Goal: Task Accomplishment & Management: Complete application form

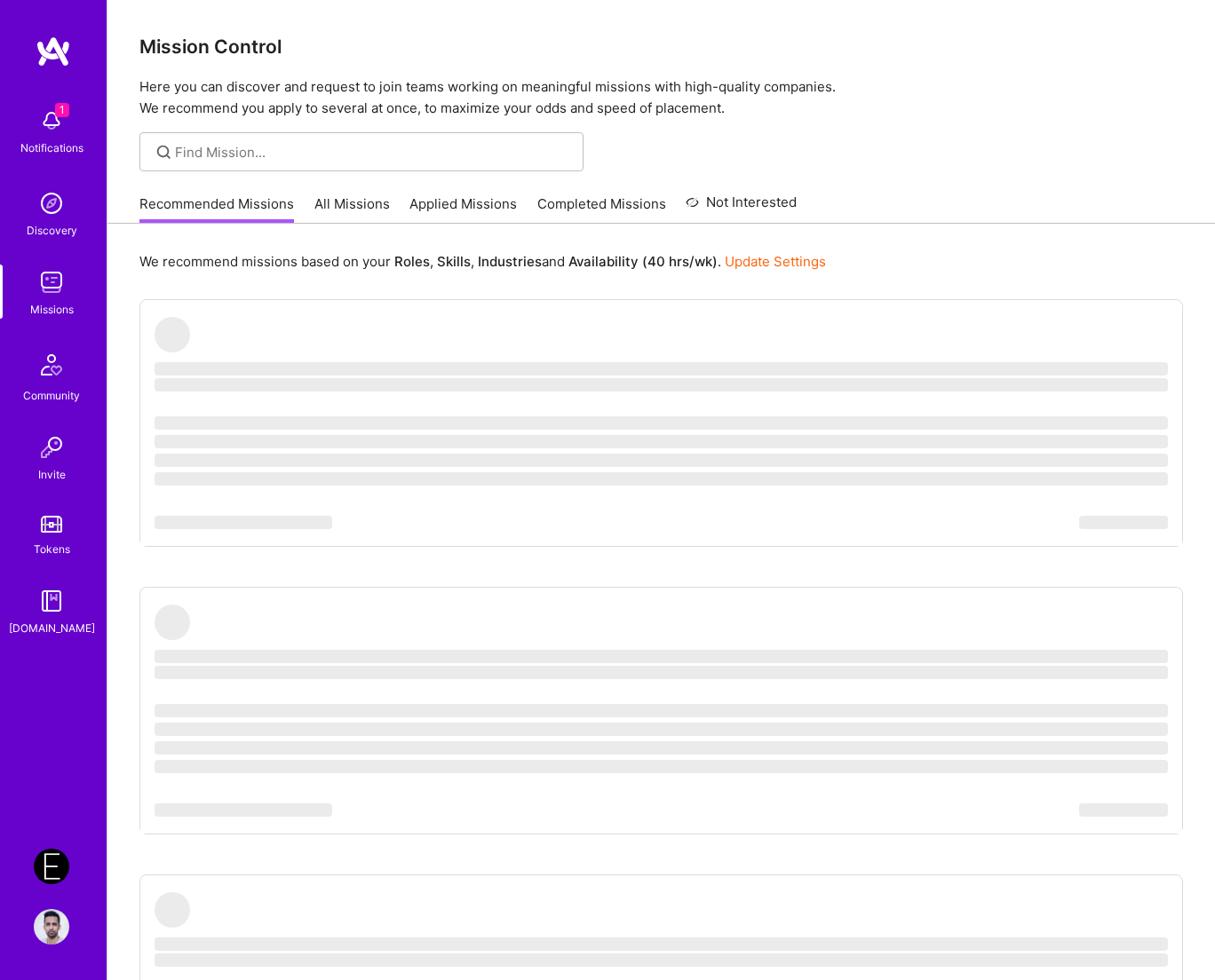
click at [49, 869] on img at bounding box center [51, 866] width 35 height 35
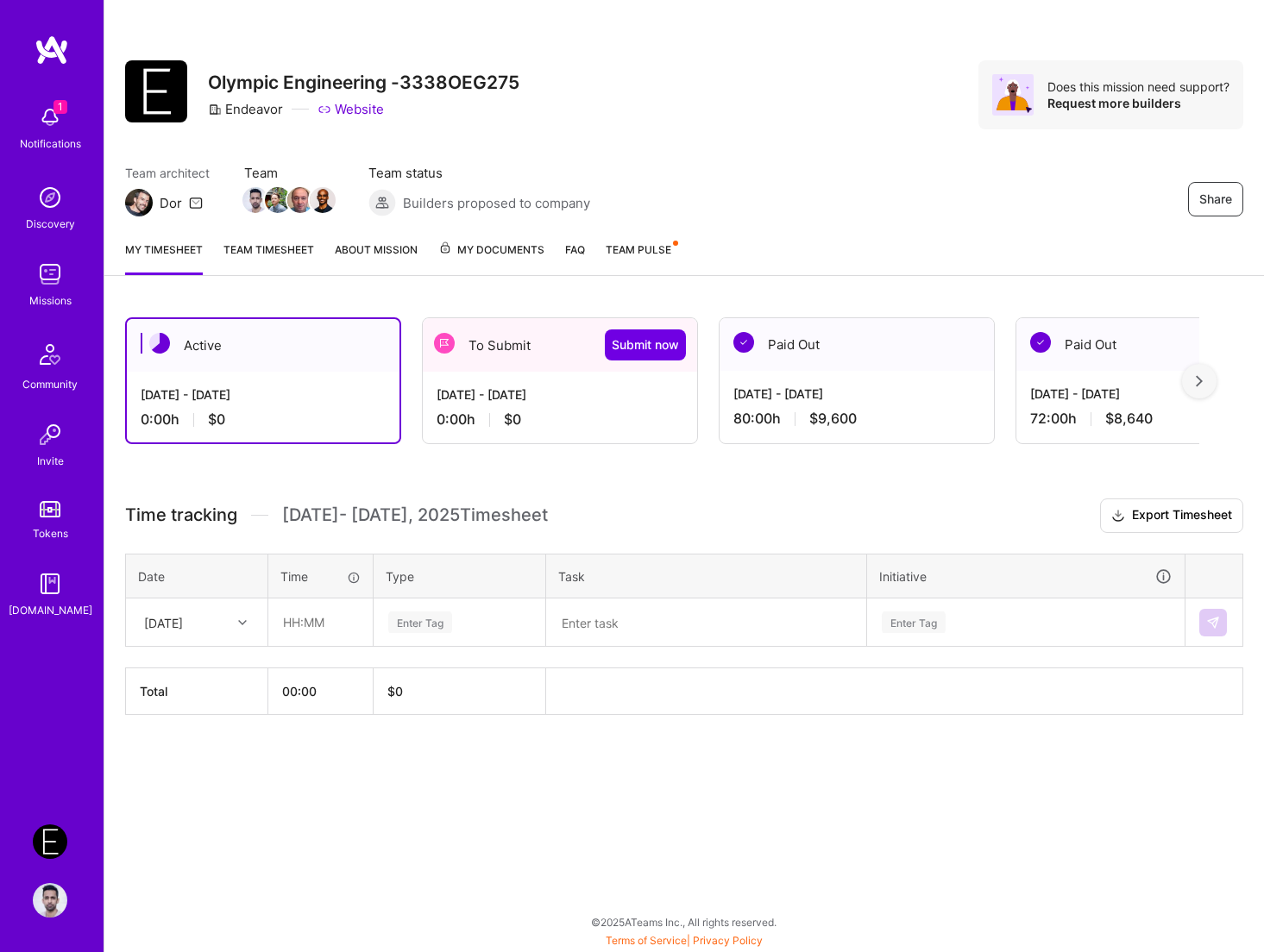
click at [219, 636] on div "[DATE]" at bounding box center [196, 622] width 140 height 46
click at [467, 402] on div "[DATE] - [DATE]" at bounding box center [559, 394] width 246 height 18
click at [505, 343] on div "To Submit Submit now" at bounding box center [559, 345] width 274 height 53
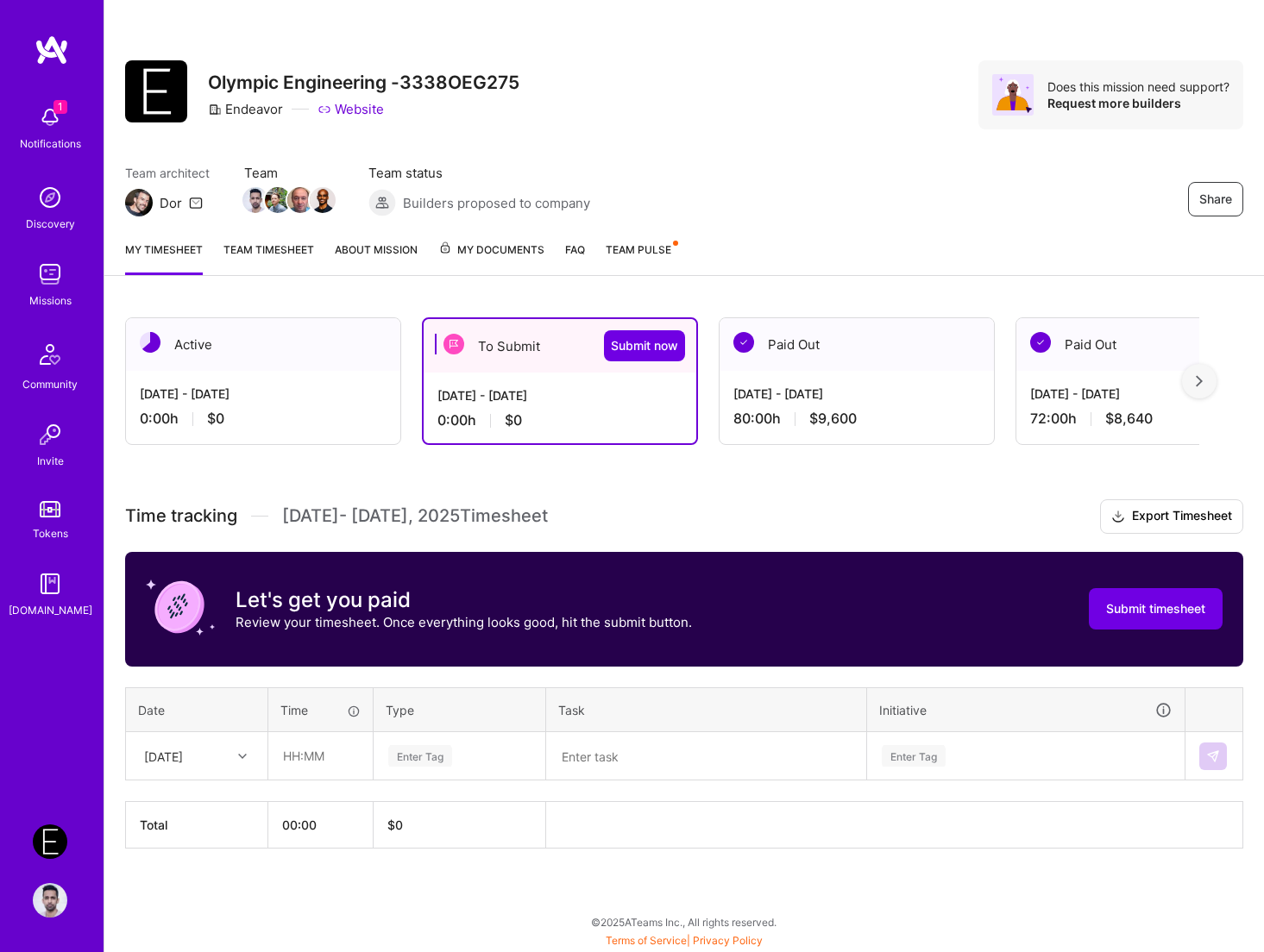
click at [174, 754] on div "[DATE]" at bounding box center [163, 755] width 39 height 18
click at [188, 811] on div "[DATE]" at bounding box center [196, 806] width 140 height 32
click at [302, 750] on input "text" at bounding box center [321, 756] width 103 height 46
type input "08:00"
type input "Engine"
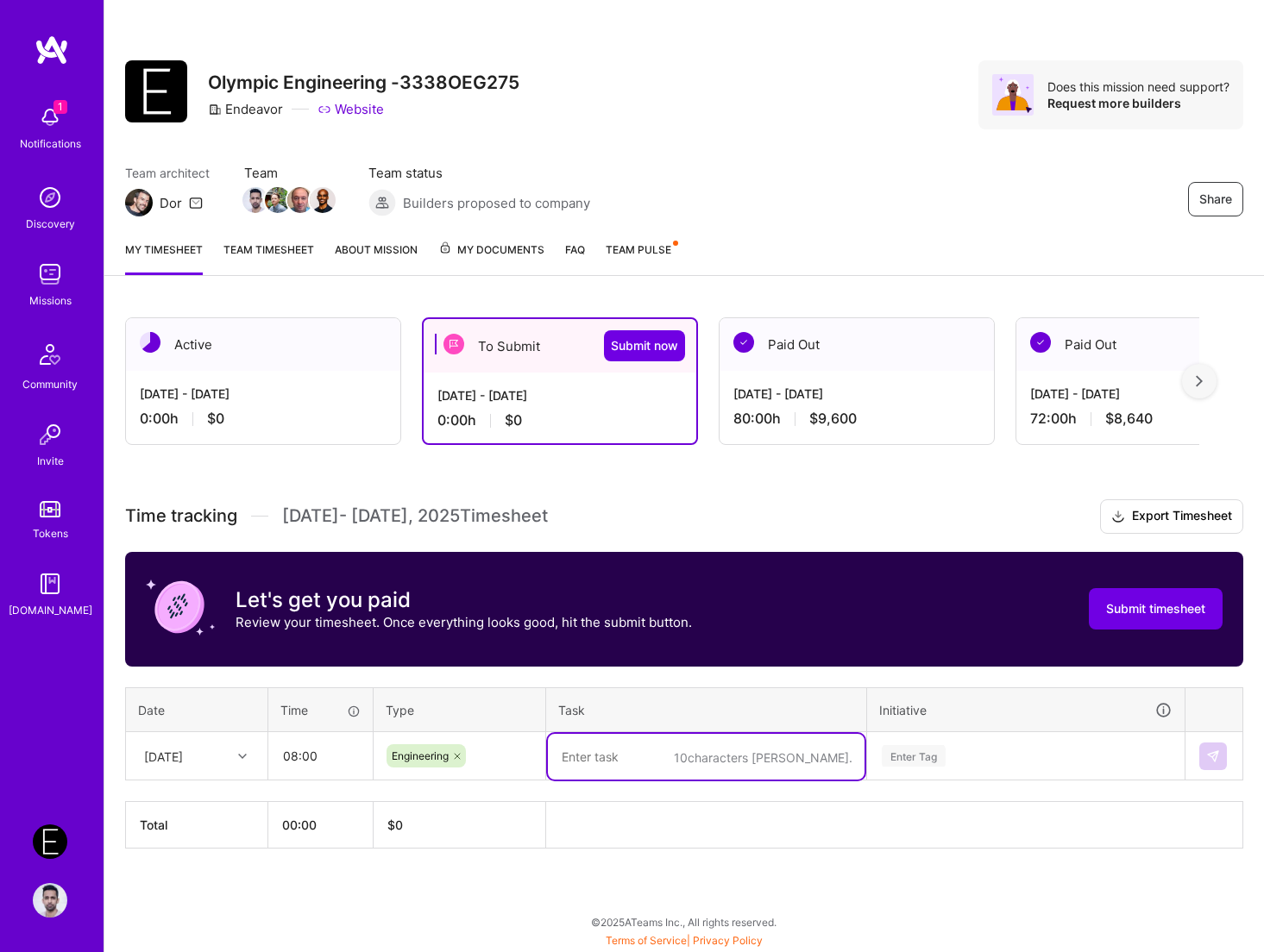
click at [624, 760] on textarea at bounding box center [706, 757] width 317 height 46
type textarea "Engineering"
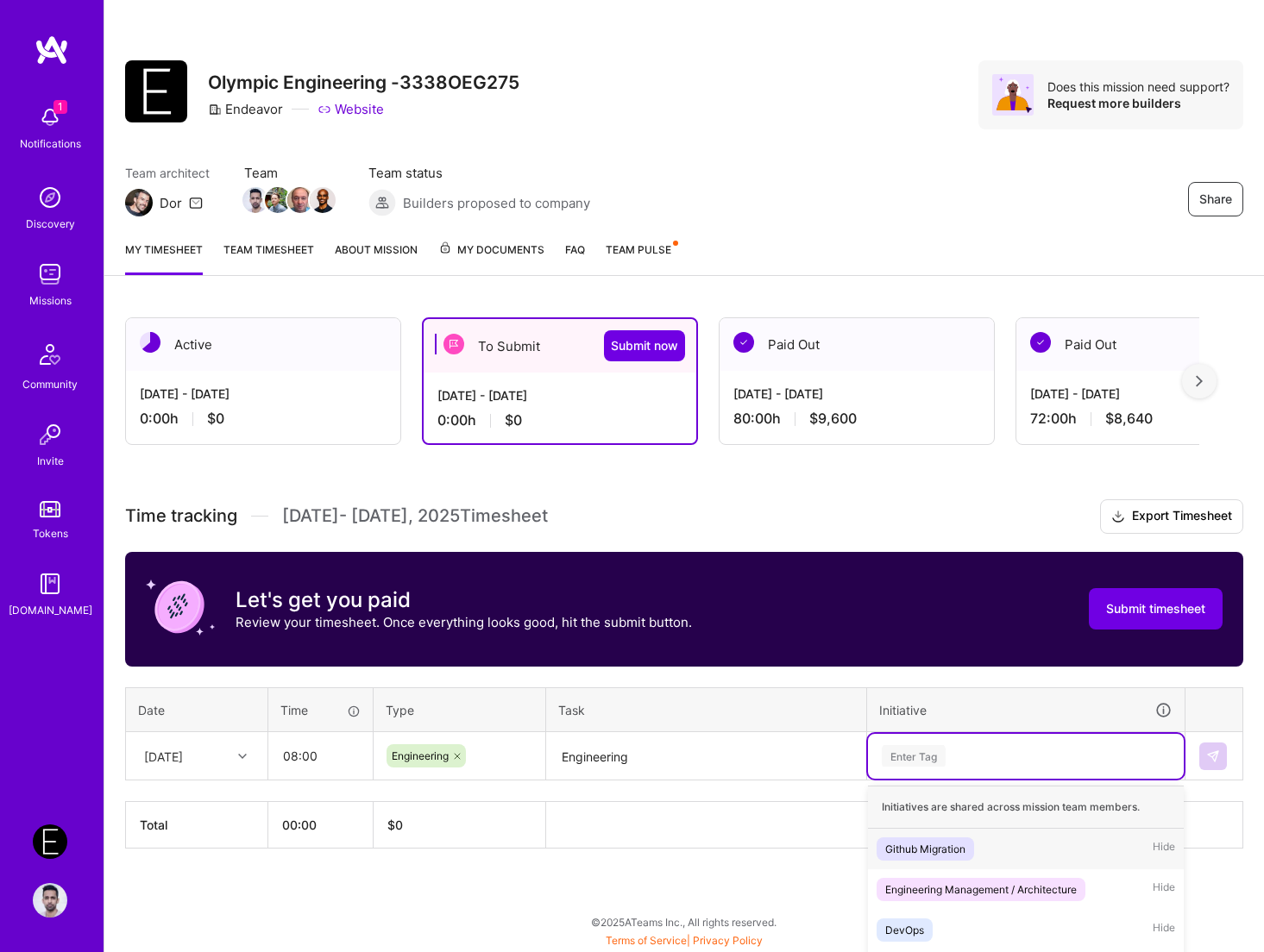
scroll to position [79, 0]
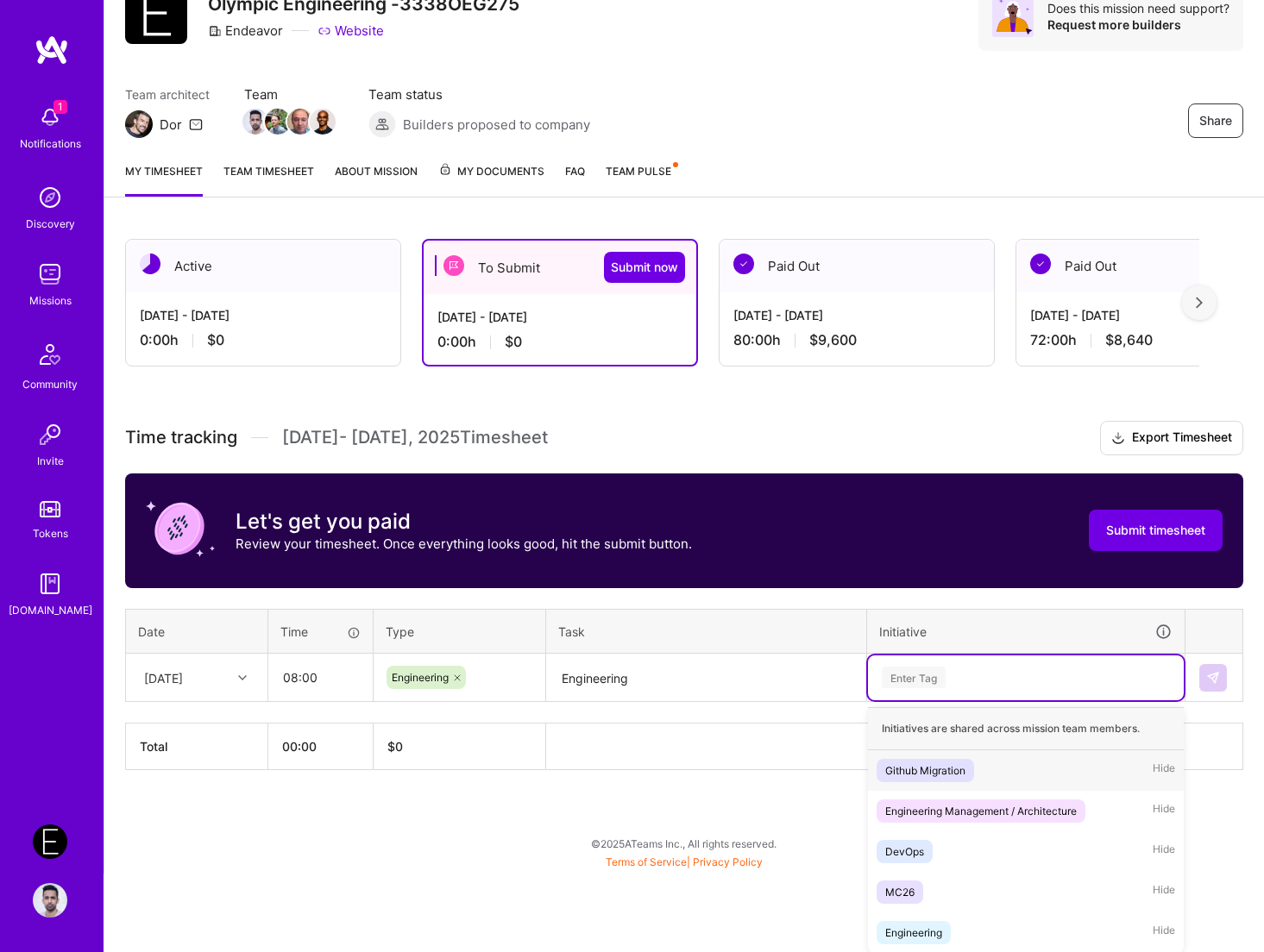
click at [965, 700] on div "option Github Migration focused, 1 of 5. 5 results available. Use Up and Down t…" at bounding box center [1025, 677] width 316 height 45
paste input "Engineering"
type input "Engineering"
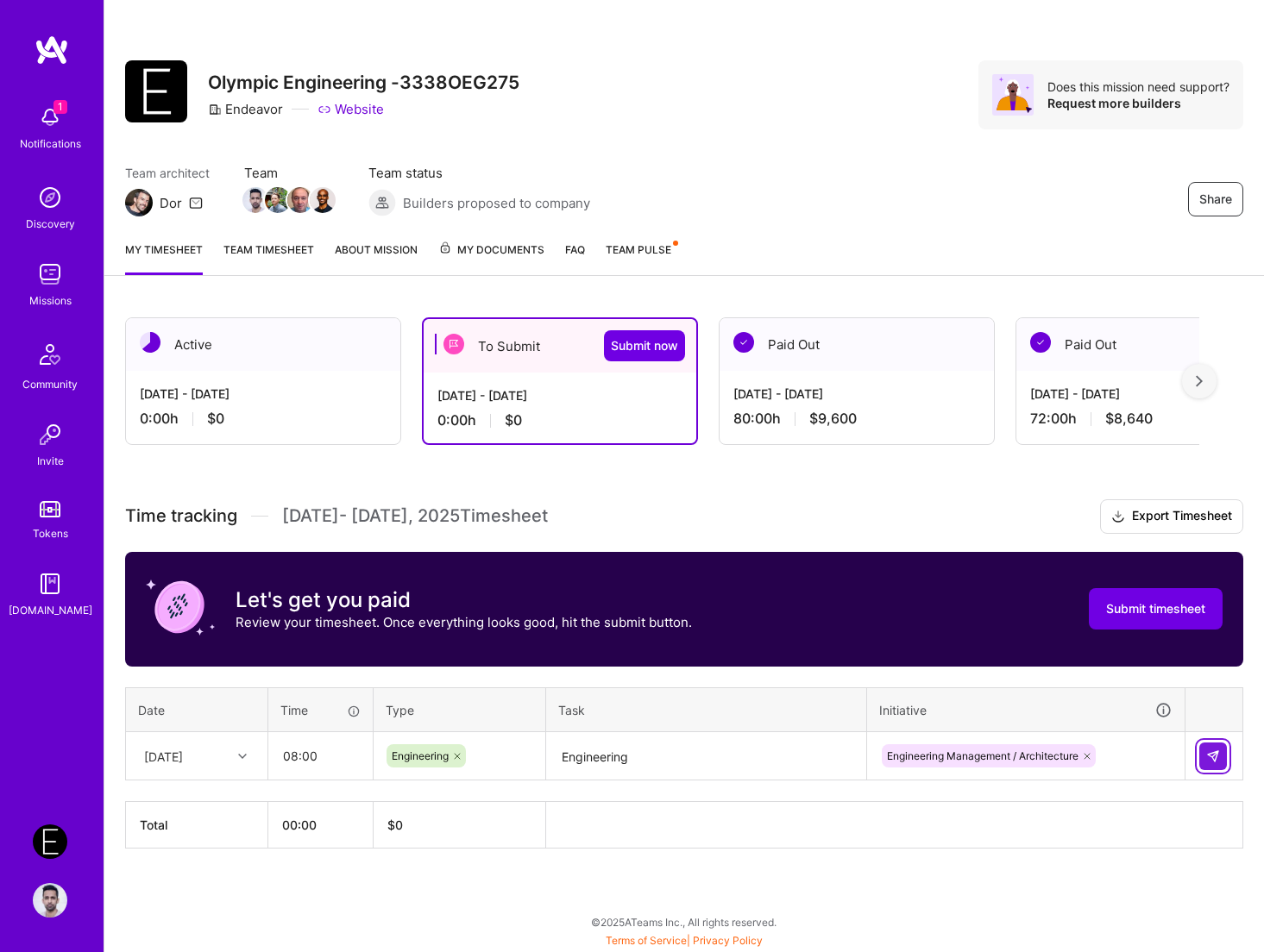
click at [1179, 751] on button at bounding box center [1212, 756] width 28 height 28
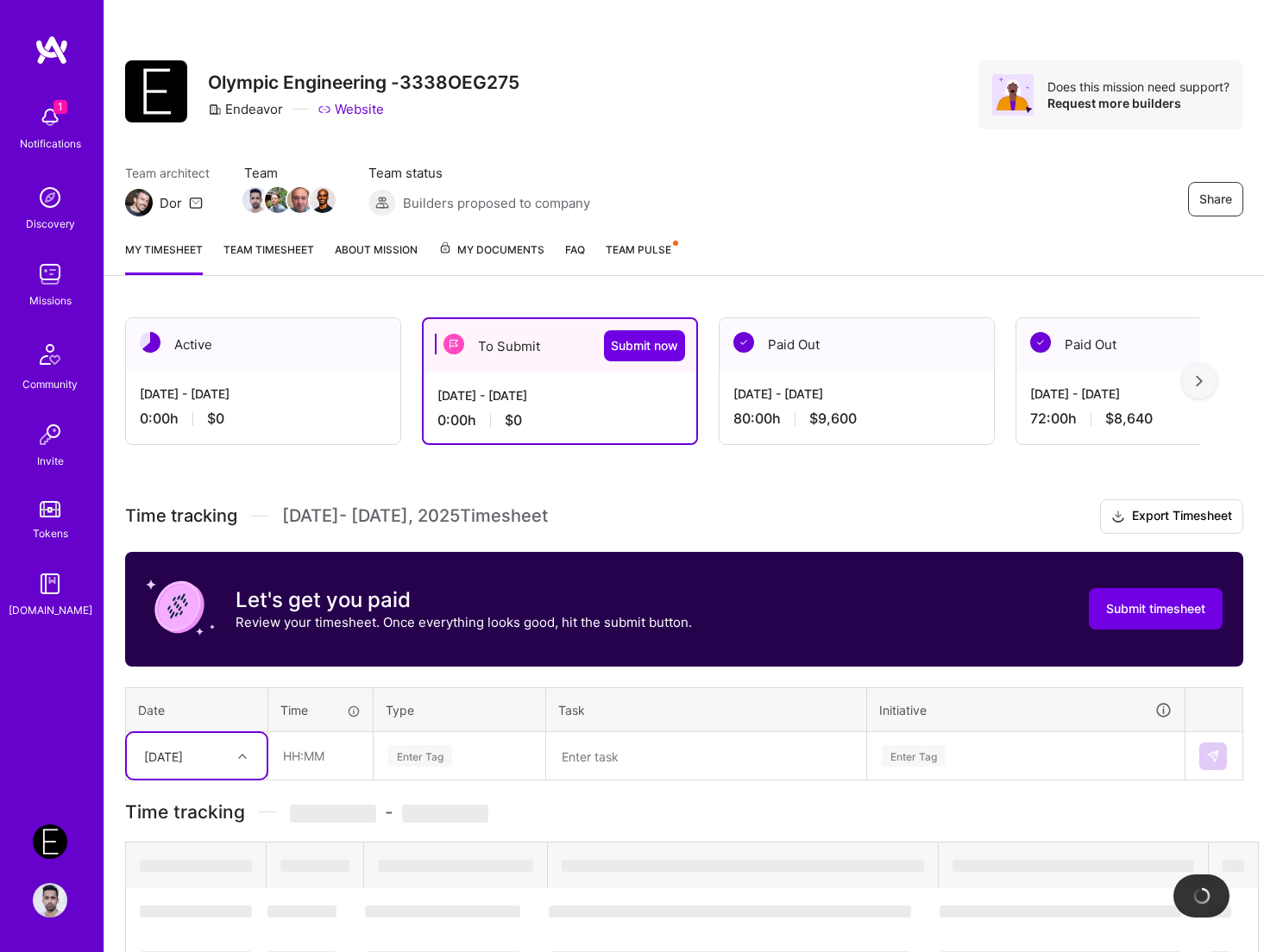
click at [200, 757] on div "option [DATE], selected. Select is focused ,type to refine list, press Down to …" at bounding box center [196, 756] width 140 height 46
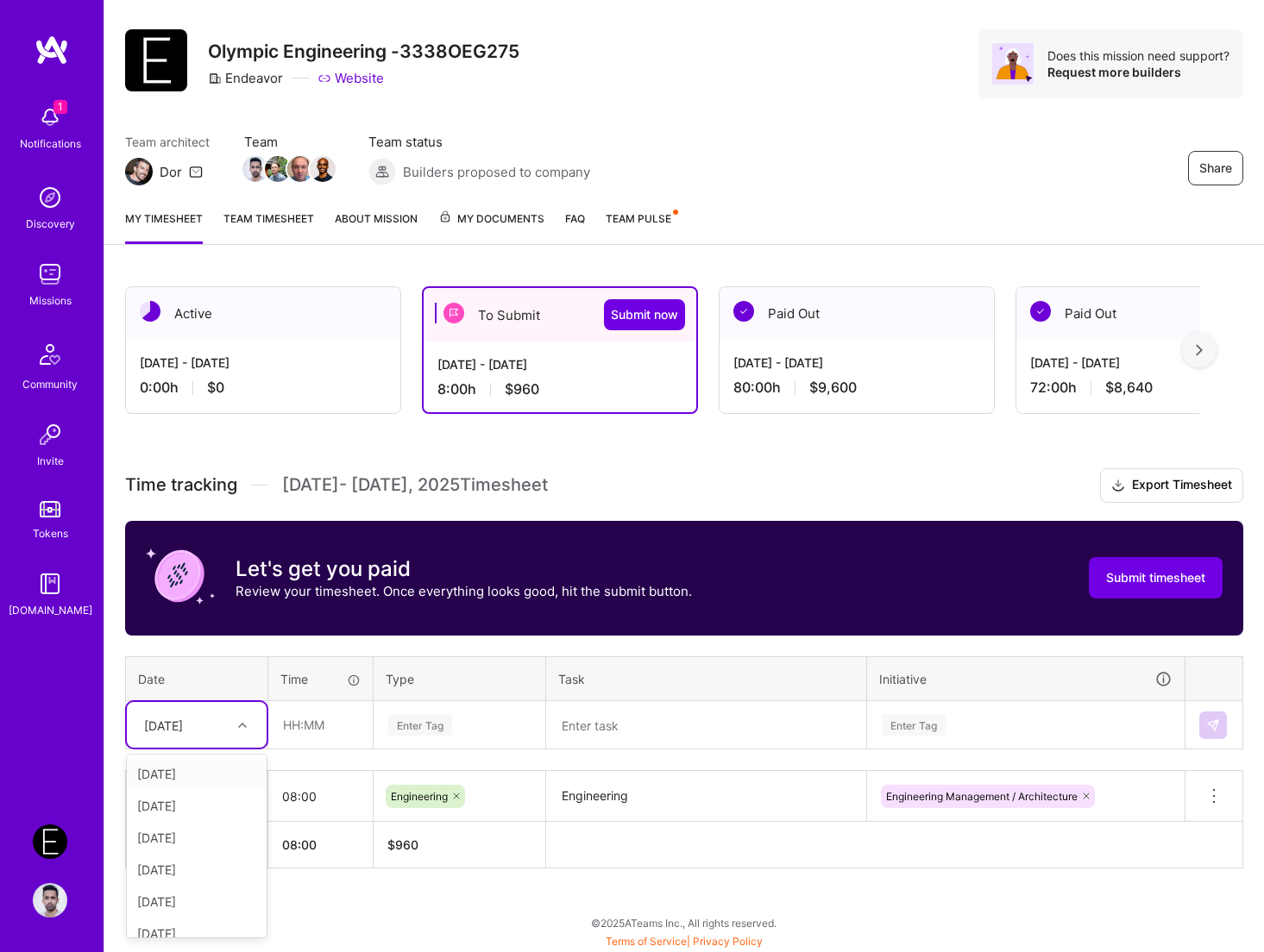
click at [199, 778] on div "[DATE]" at bounding box center [196, 774] width 140 height 32
click at [275, 738] on input "text" at bounding box center [321, 725] width 103 height 46
type input "08:00"
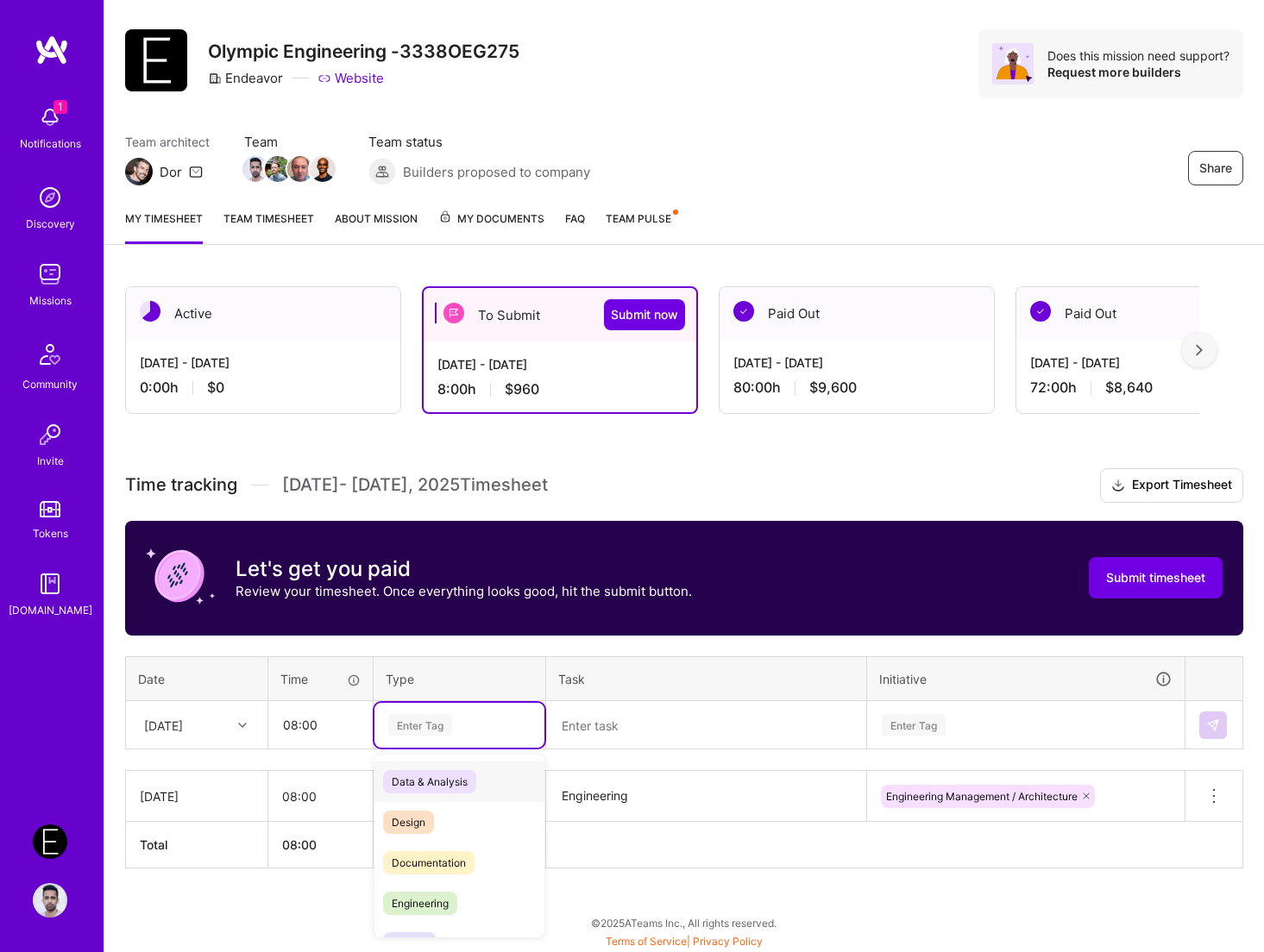
paste input "Engineering"
type input "Engineering"
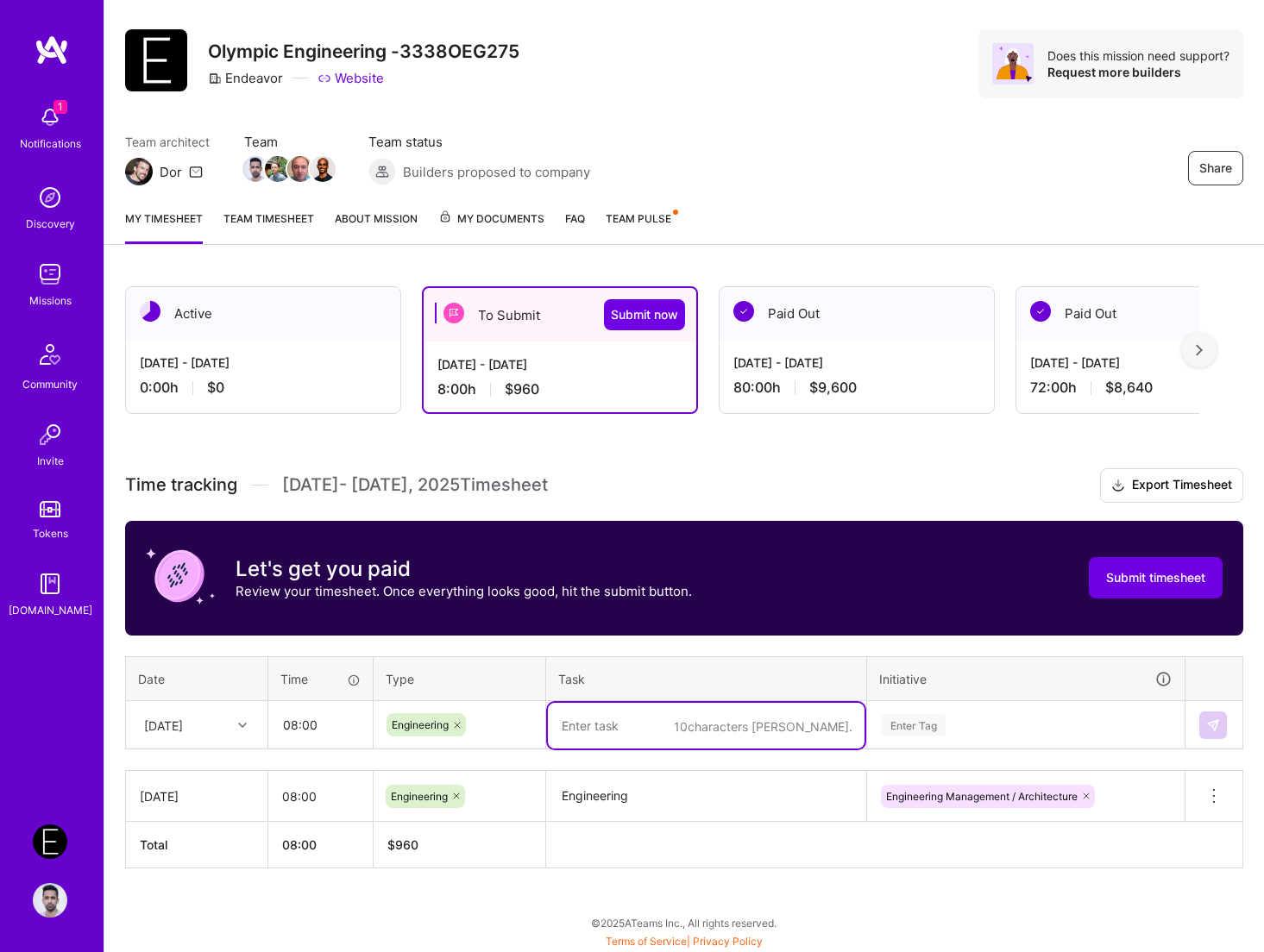
paste textarea "Engineering"
type textarea "Engineering"
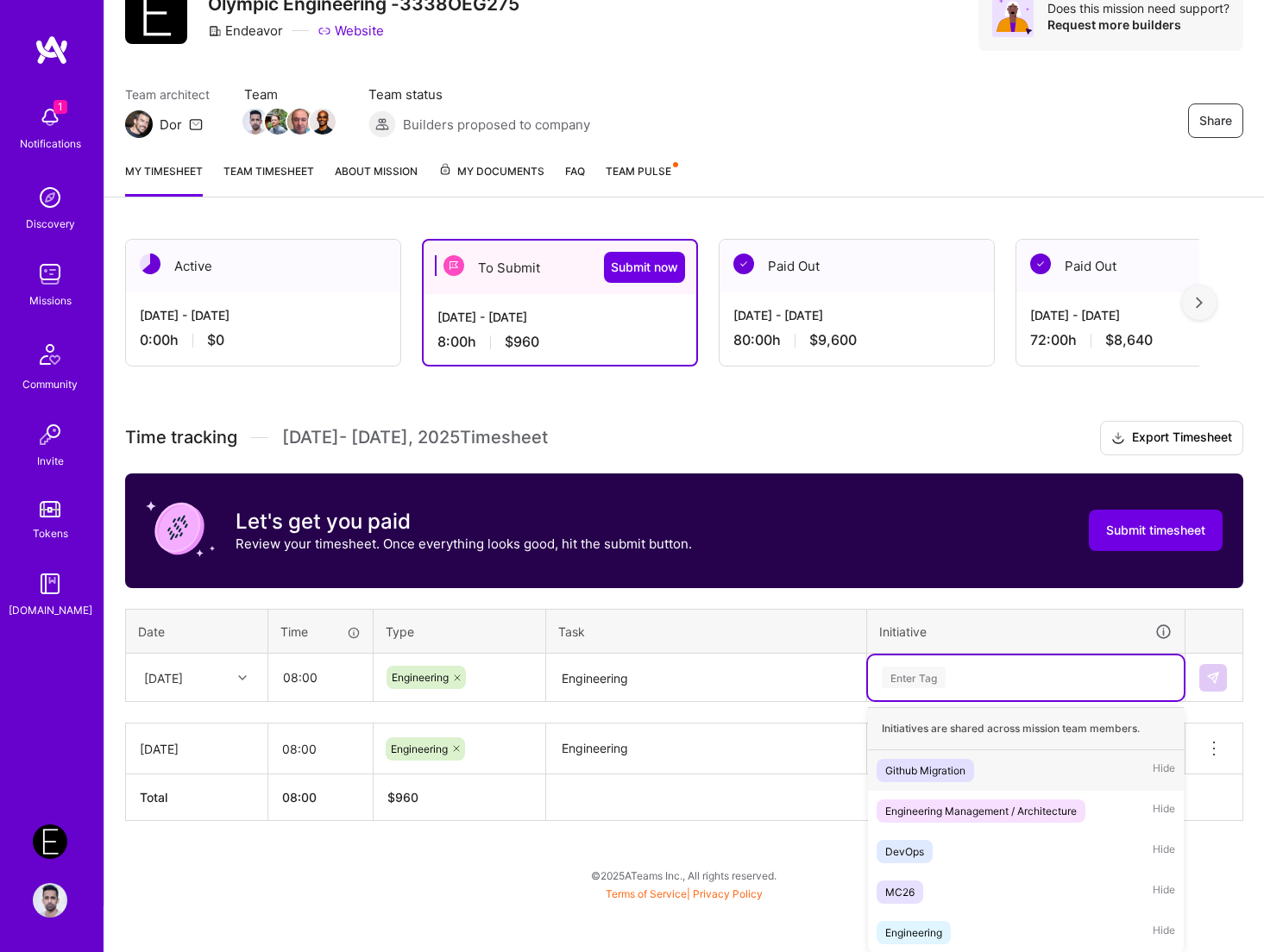
paste input "Engineering"
type input "Engineering"
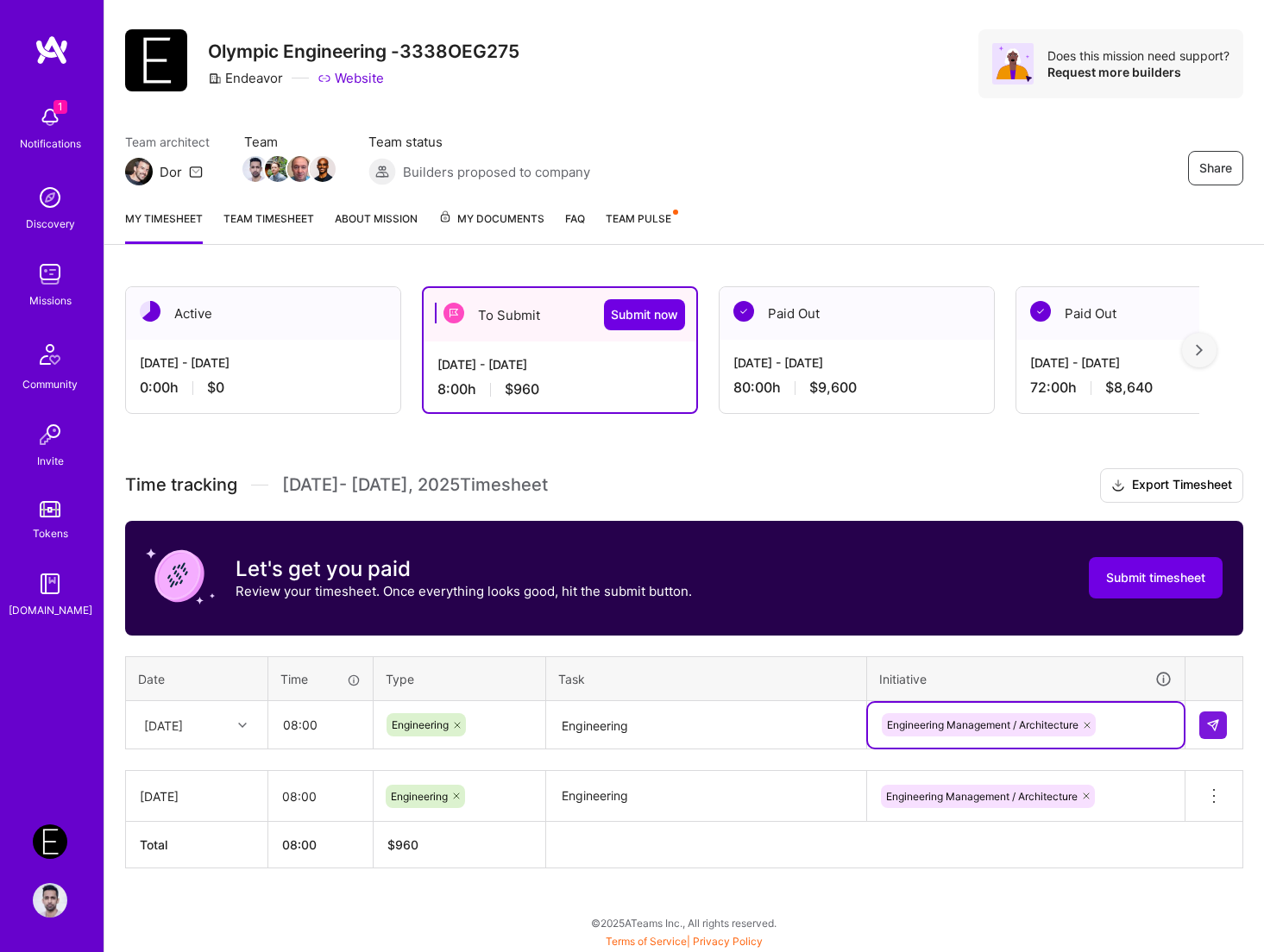
click at [1179, 729] on td at bounding box center [1214, 725] width 58 height 49
click at [1179, 727] on button at bounding box center [1212, 725] width 28 height 28
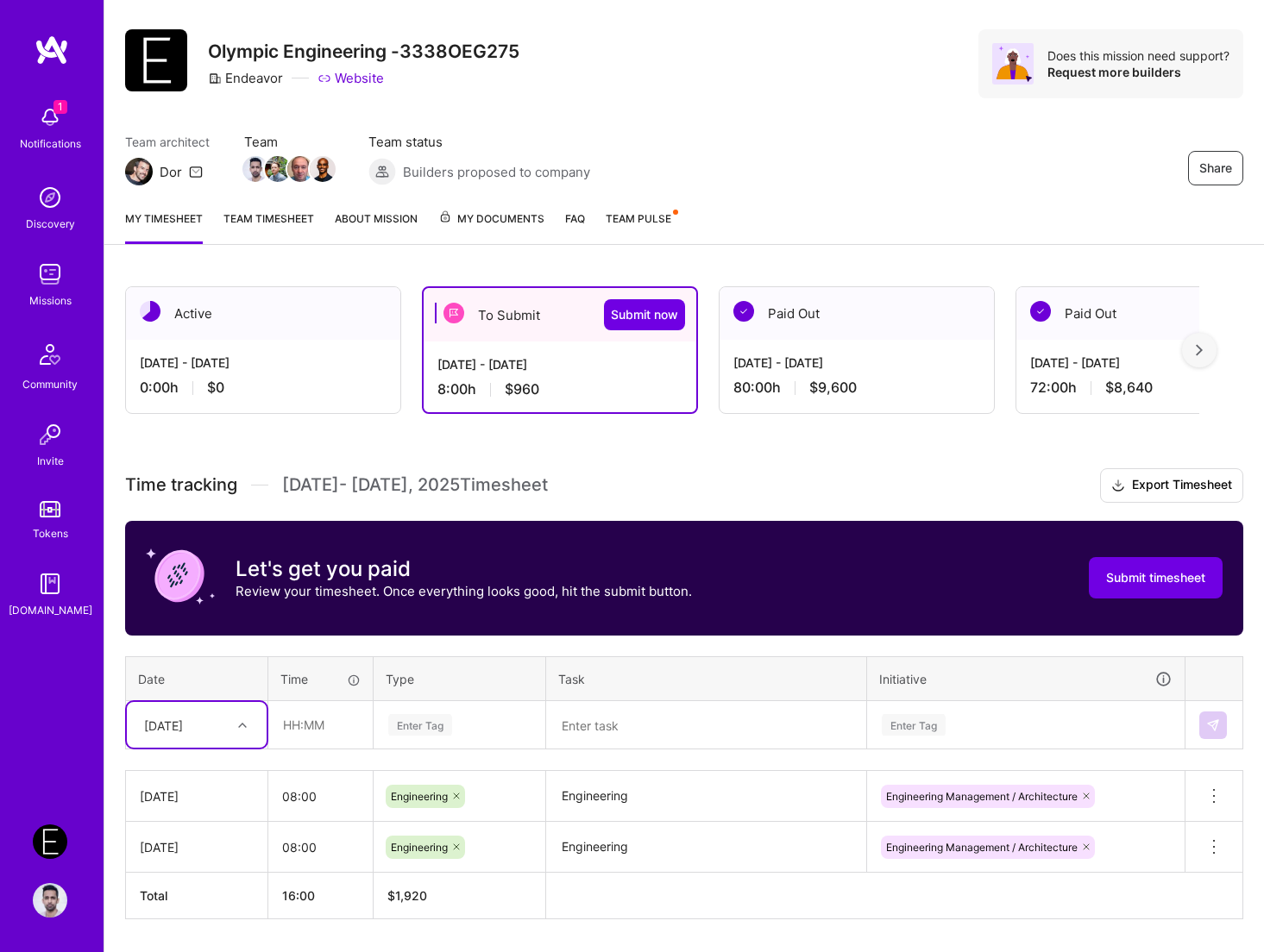
click at [223, 738] on div "option [DATE], selected. Select is focused ,type to refine list, press Down to …" at bounding box center [196, 725] width 140 height 46
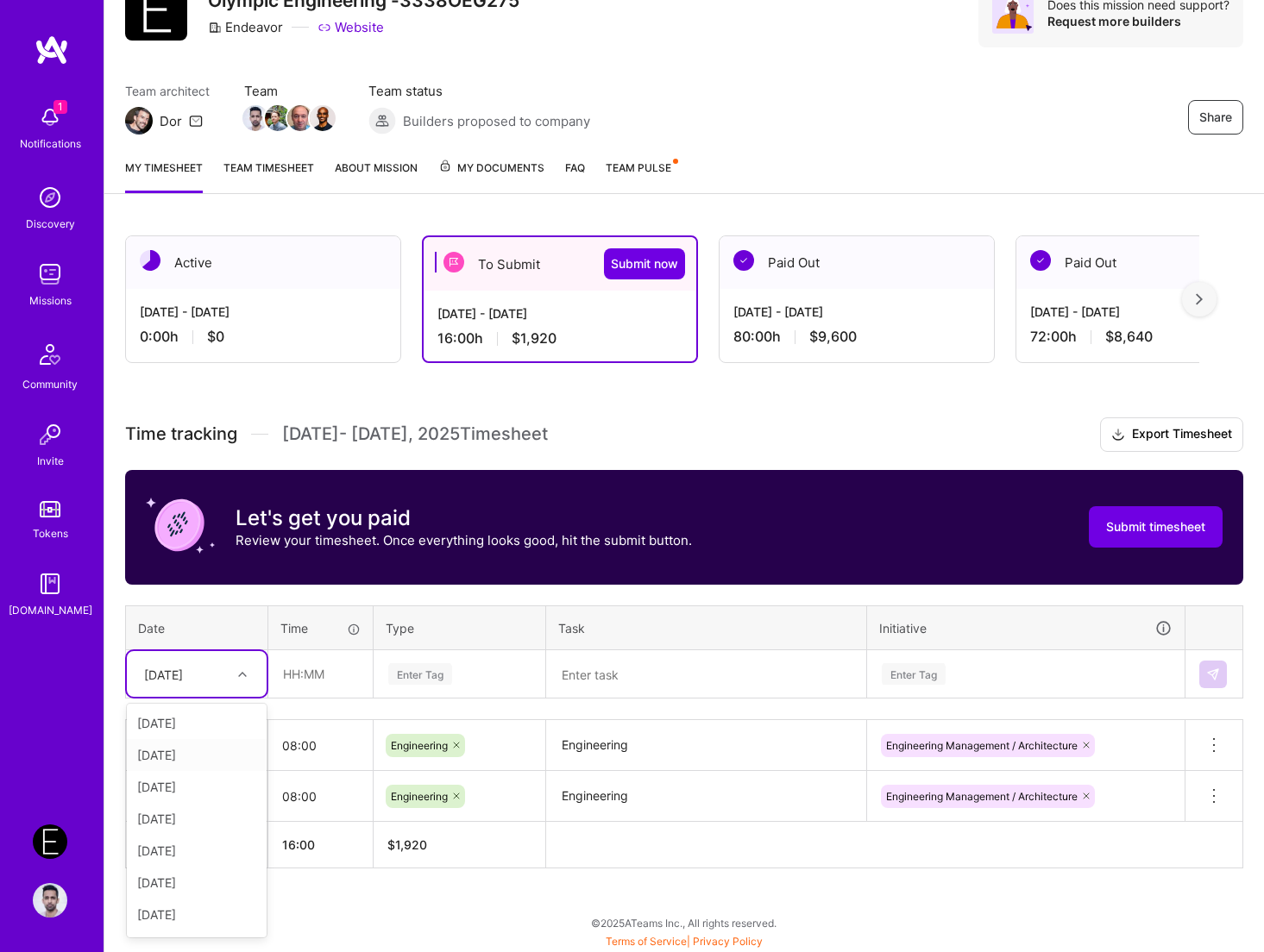
click at [211, 760] on div "[DATE]" at bounding box center [196, 755] width 140 height 32
click at [281, 683] on input "text" at bounding box center [321, 674] width 103 height 46
type input "08:00"
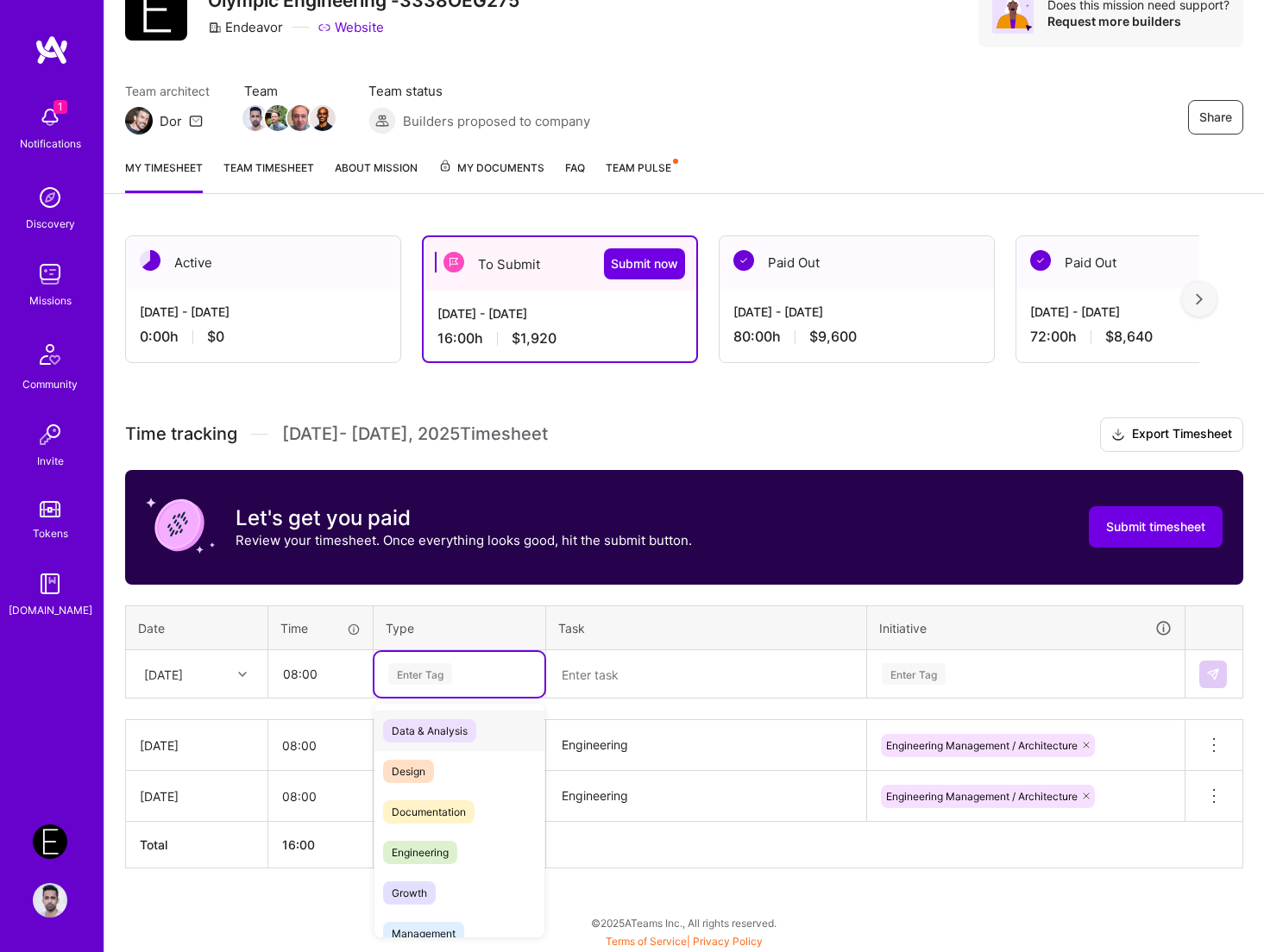
paste input "Engineering"
type input "Engineering"
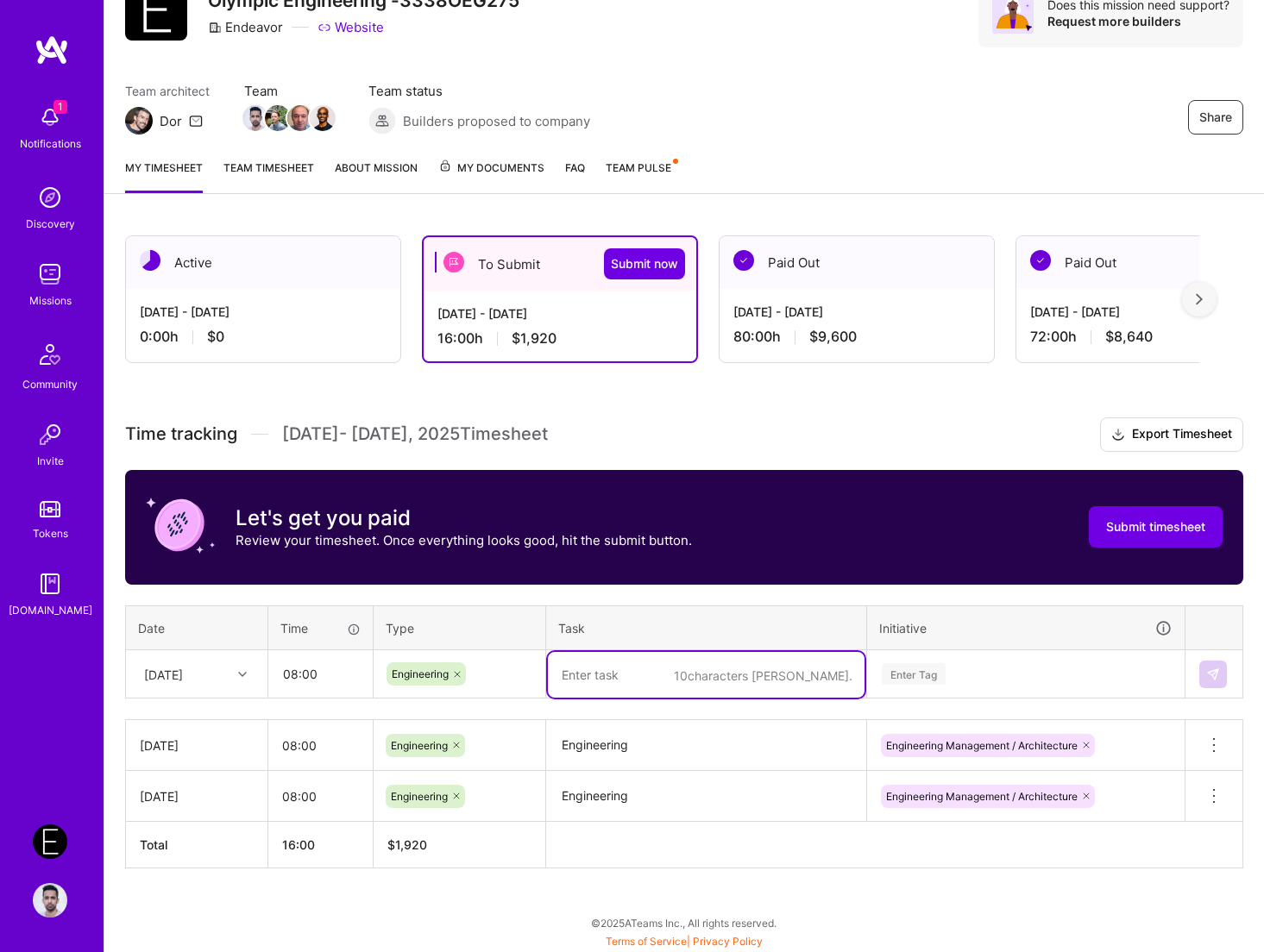
paste textarea "Engineering"
type textarea "Engineering"
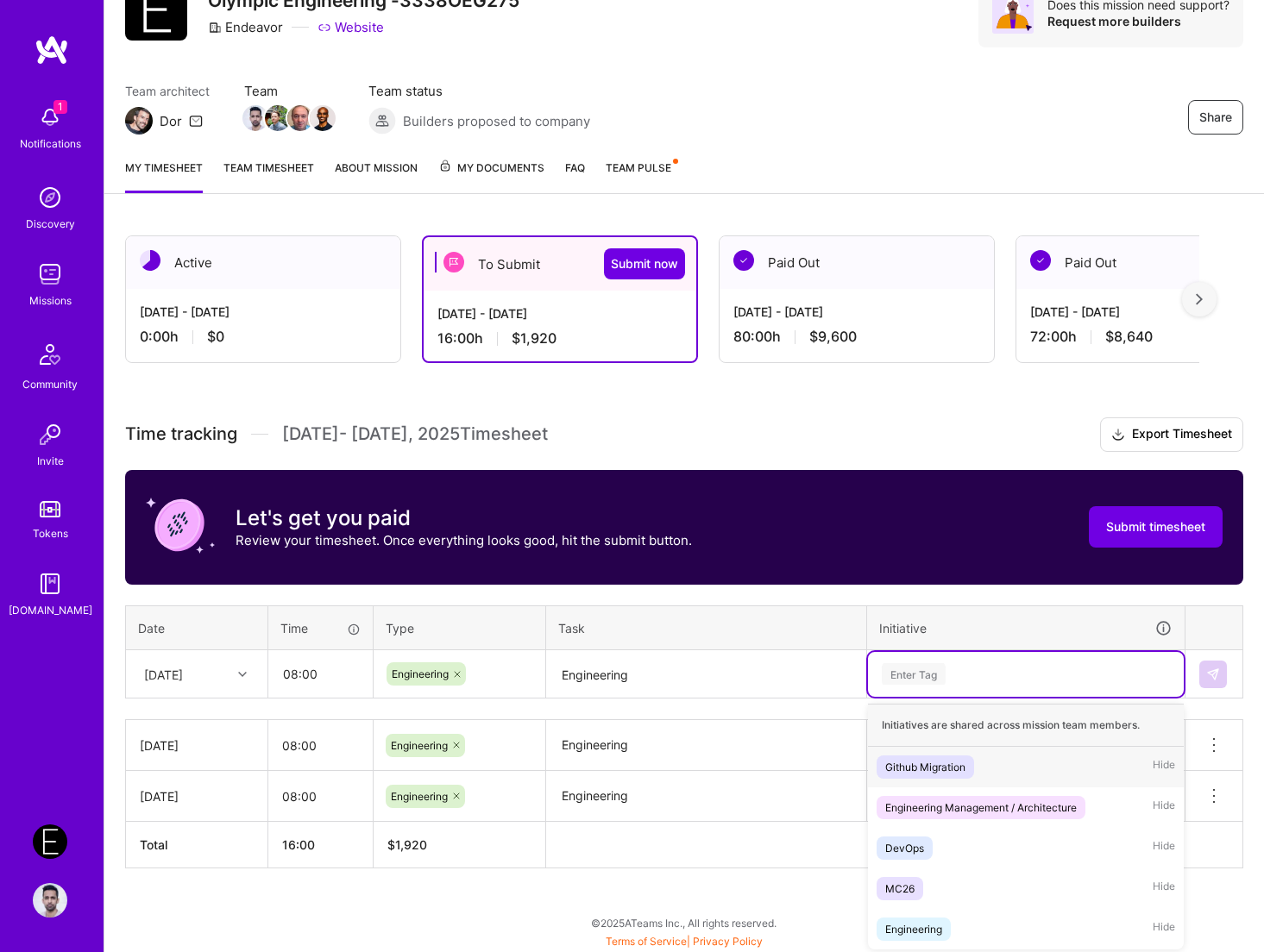
paste input "Engineering"
type input "Engineering"
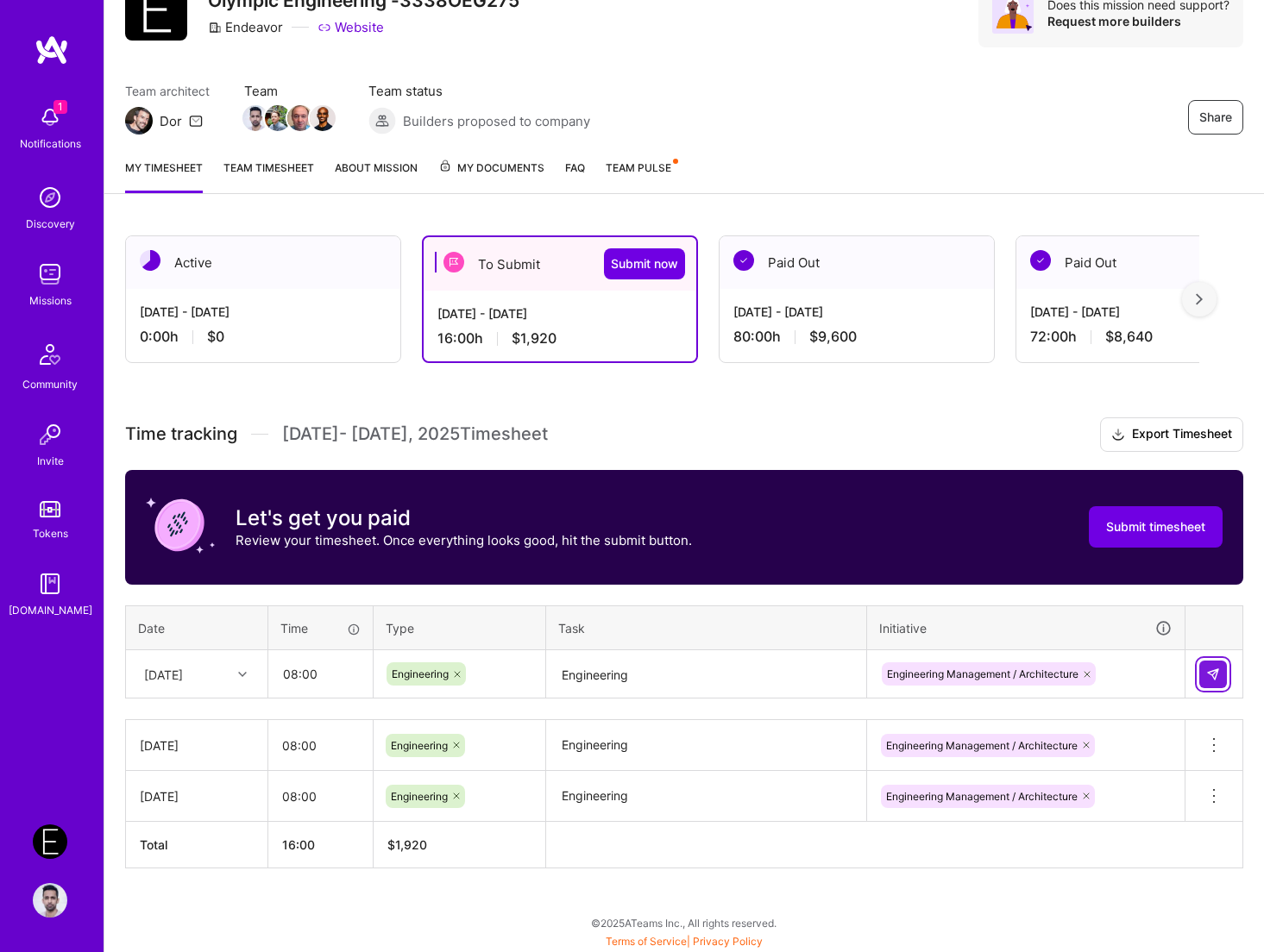
click at [1179, 668] on img at bounding box center [1213, 674] width 14 height 14
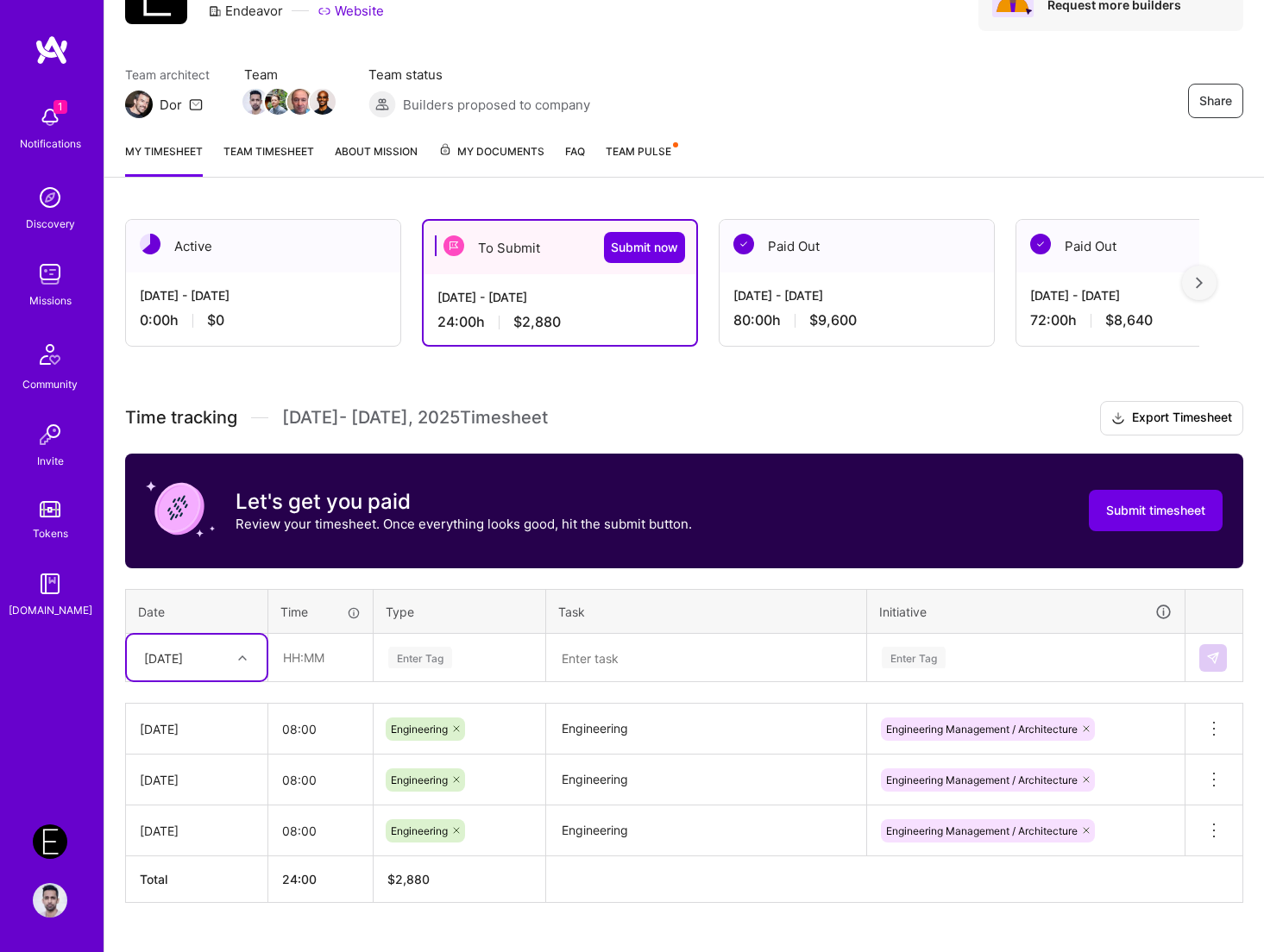
click at [223, 659] on div "[DATE]" at bounding box center [183, 657] width 96 height 29
click at [216, 767] on div "[DATE]" at bounding box center [196, 770] width 140 height 32
click at [316, 666] on input "text" at bounding box center [321, 657] width 103 height 46
type input "08:00"
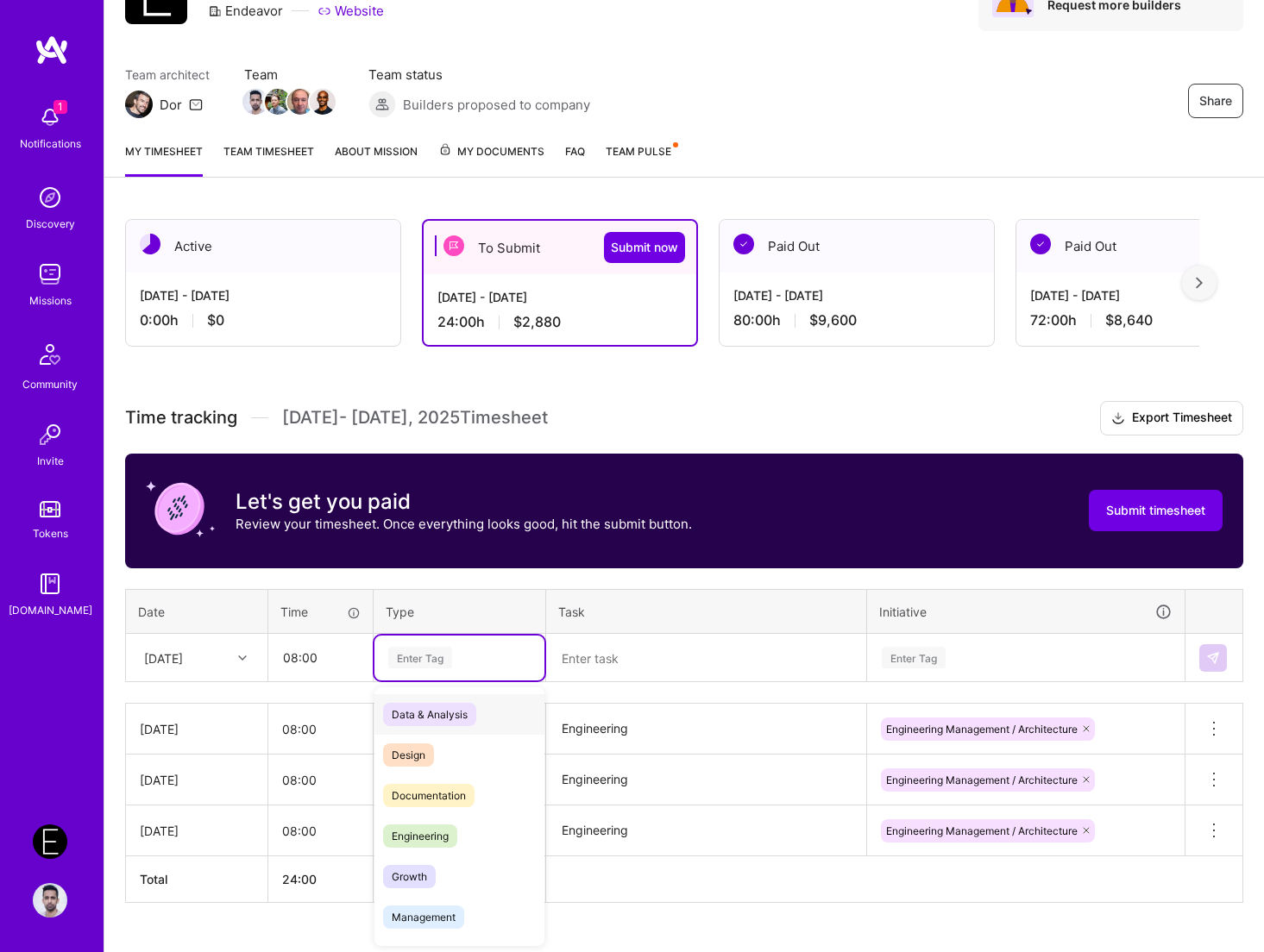
paste input "Engineering"
type input "Engineering"
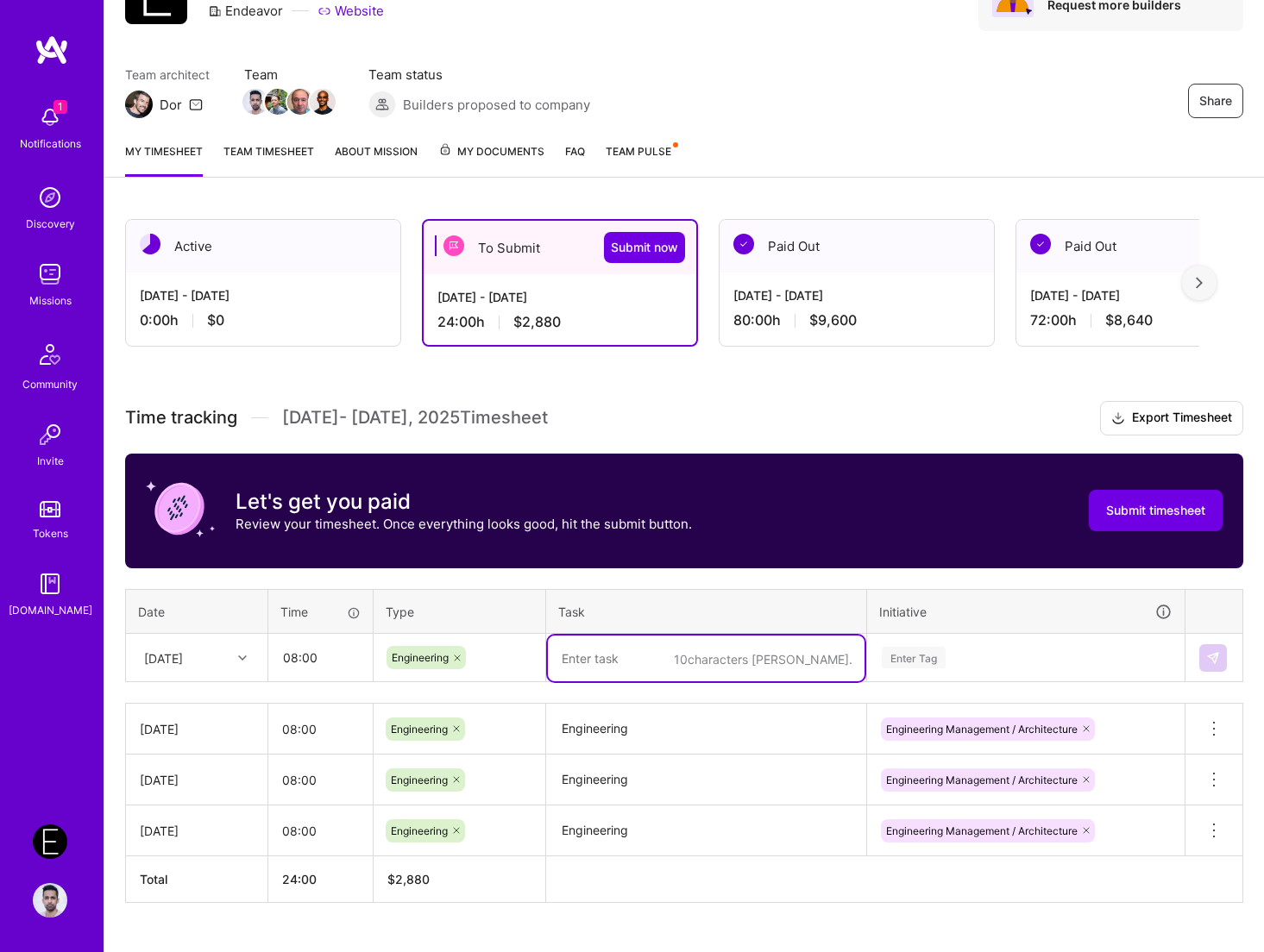
paste textarea "Engineering"
type textarea "Engineering"
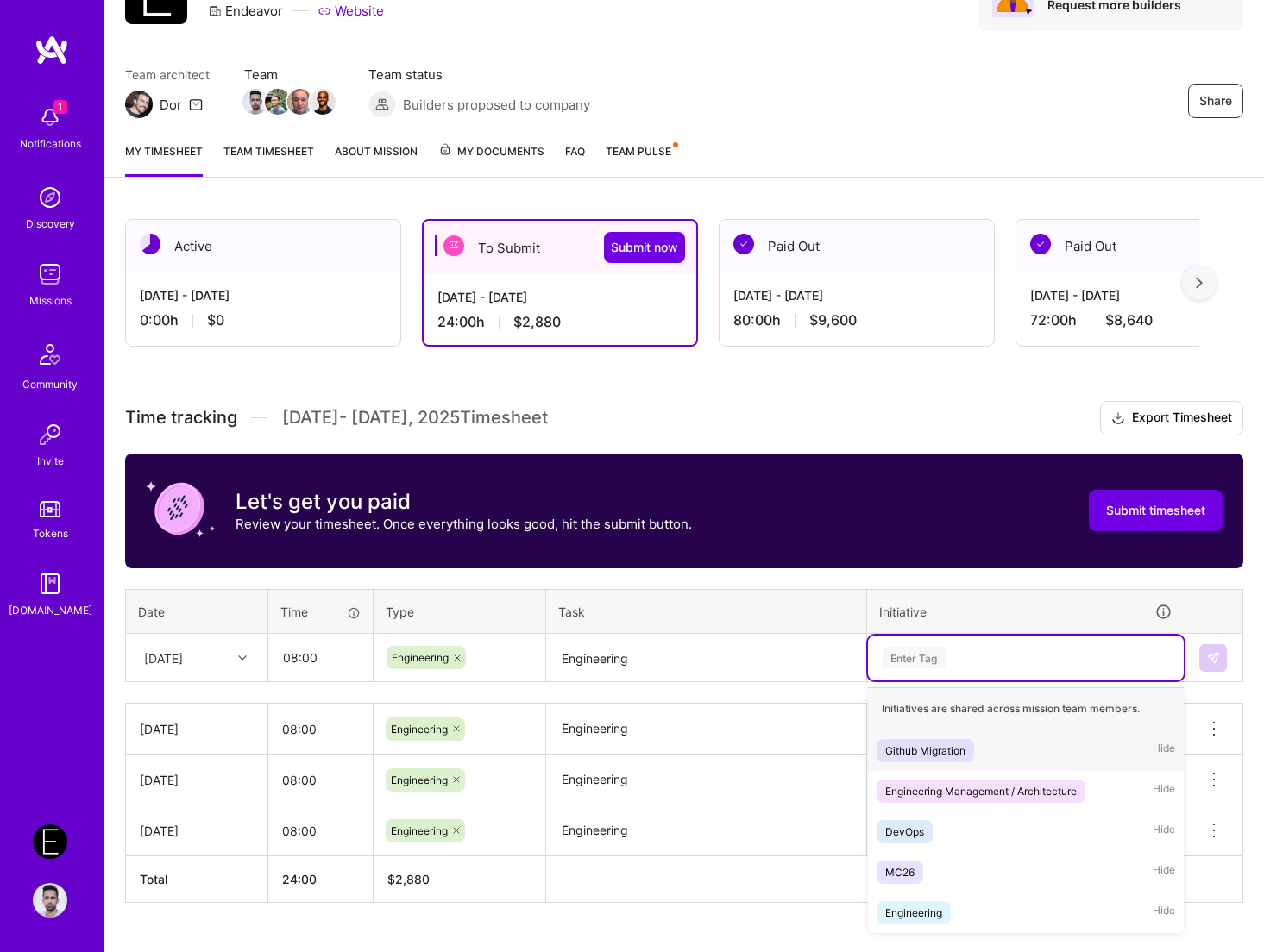
paste input "Engineering"
type input "Engineering"
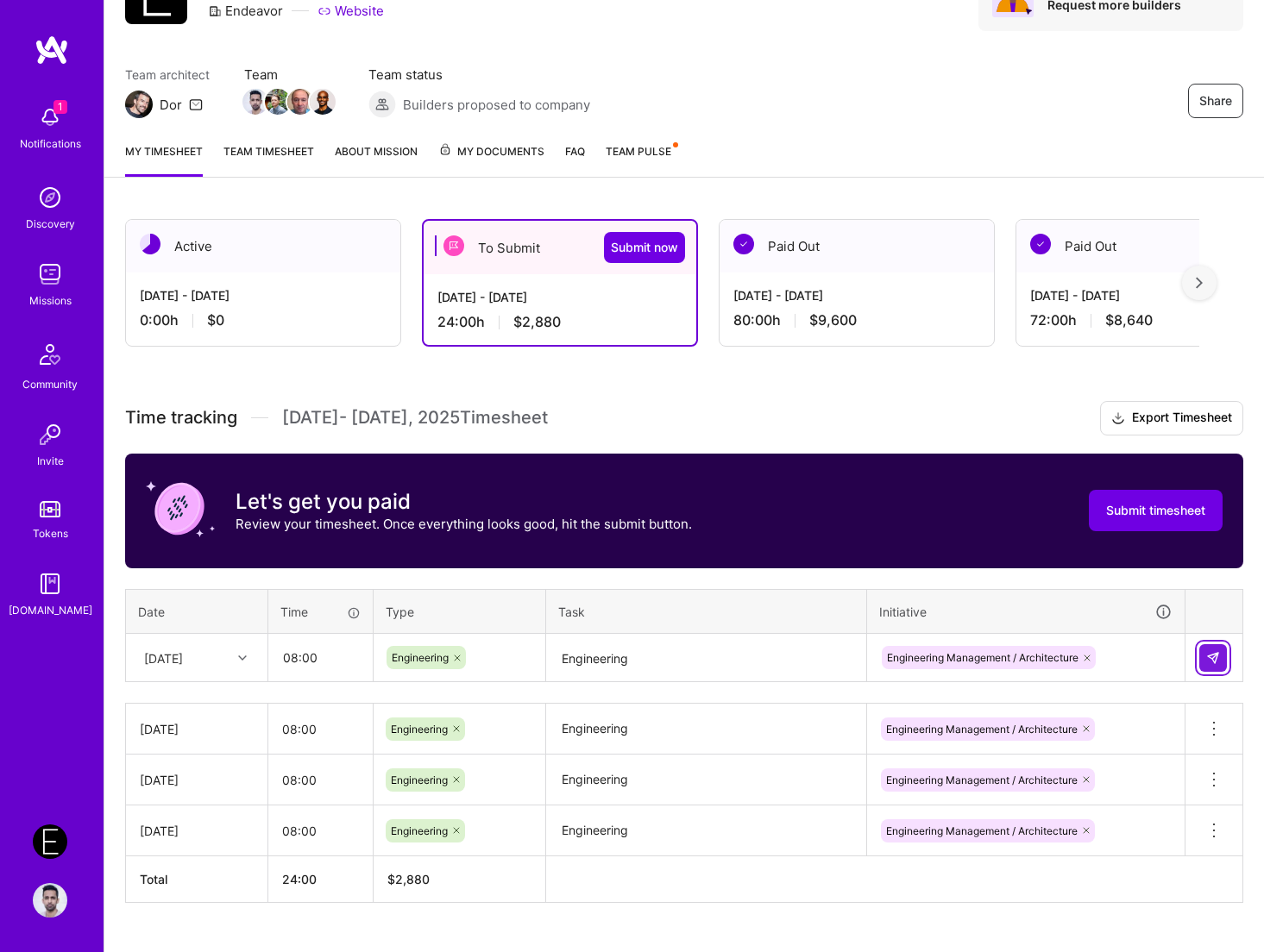
click at [1179, 662] on img at bounding box center [1213, 658] width 14 height 14
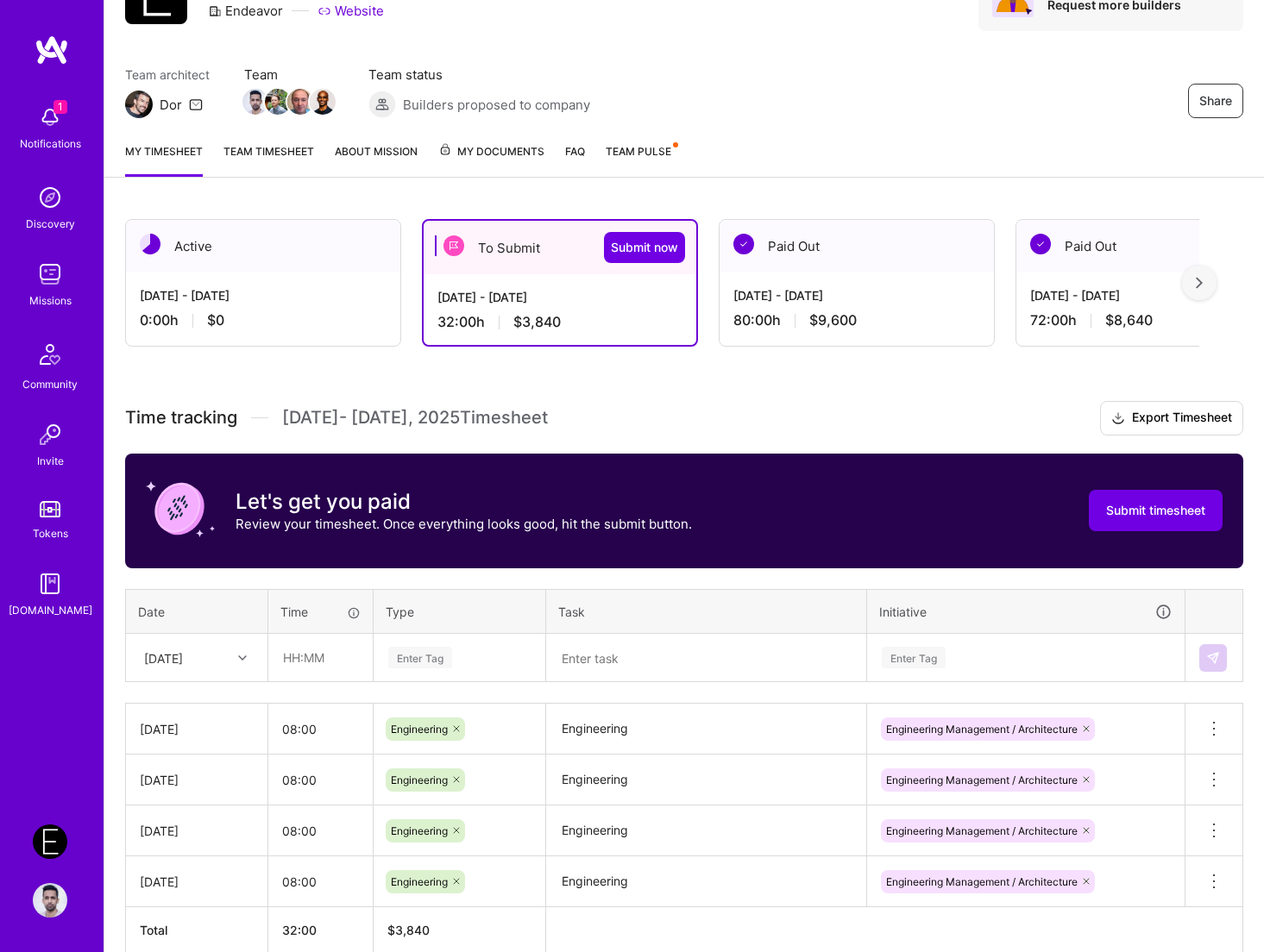
click at [203, 684] on div "Time tracking [DATE] - [DATE] Timesheet Export Timesheet Let's get you paid Rev…" at bounding box center [683, 677] width 1118 height 553
click at [200, 646] on div "[DATE]" at bounding box center [183, 657] width 96 height 29
click at [190, 842] on div "[DATE]" at bounding box center [196, 844] width 140 height 32
click at [324, 680] on td at bounding box center [321, 658] width 106 height 49
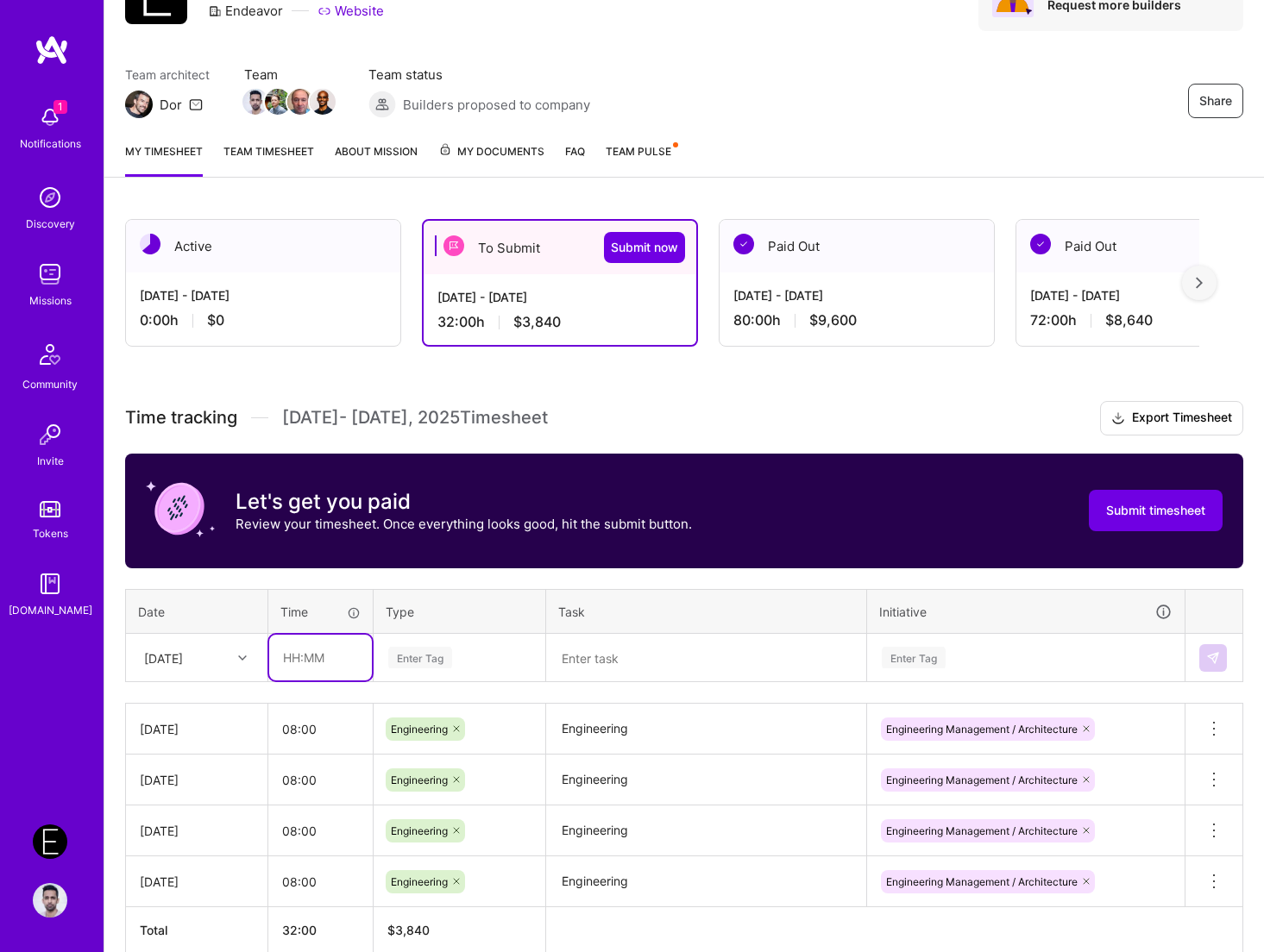
click at [324, 670] on input "text" at bounding box center [321, 657] width 103 height 46
type input "08:00"
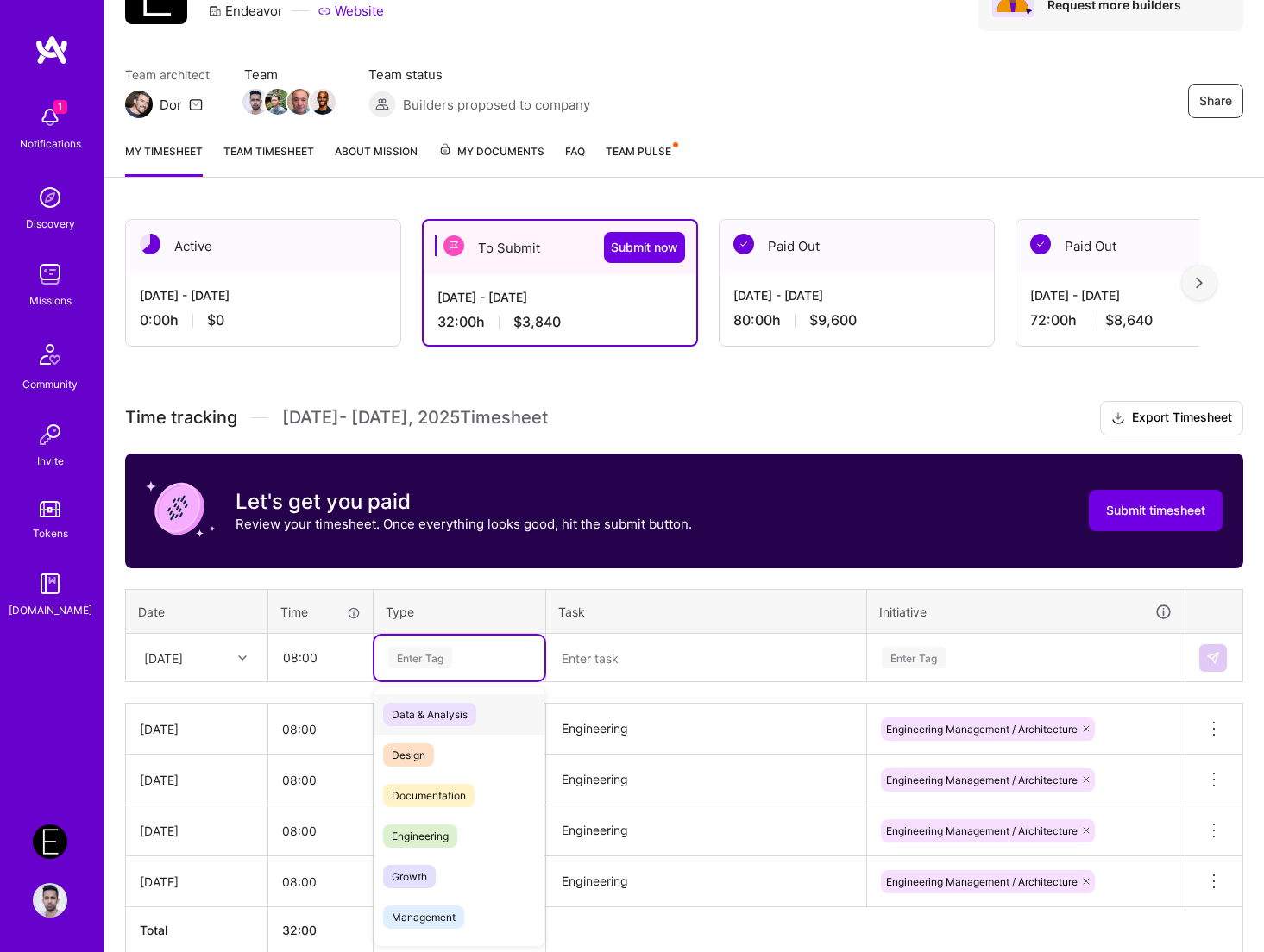
paste input "Engineering"
type input "Engineering"
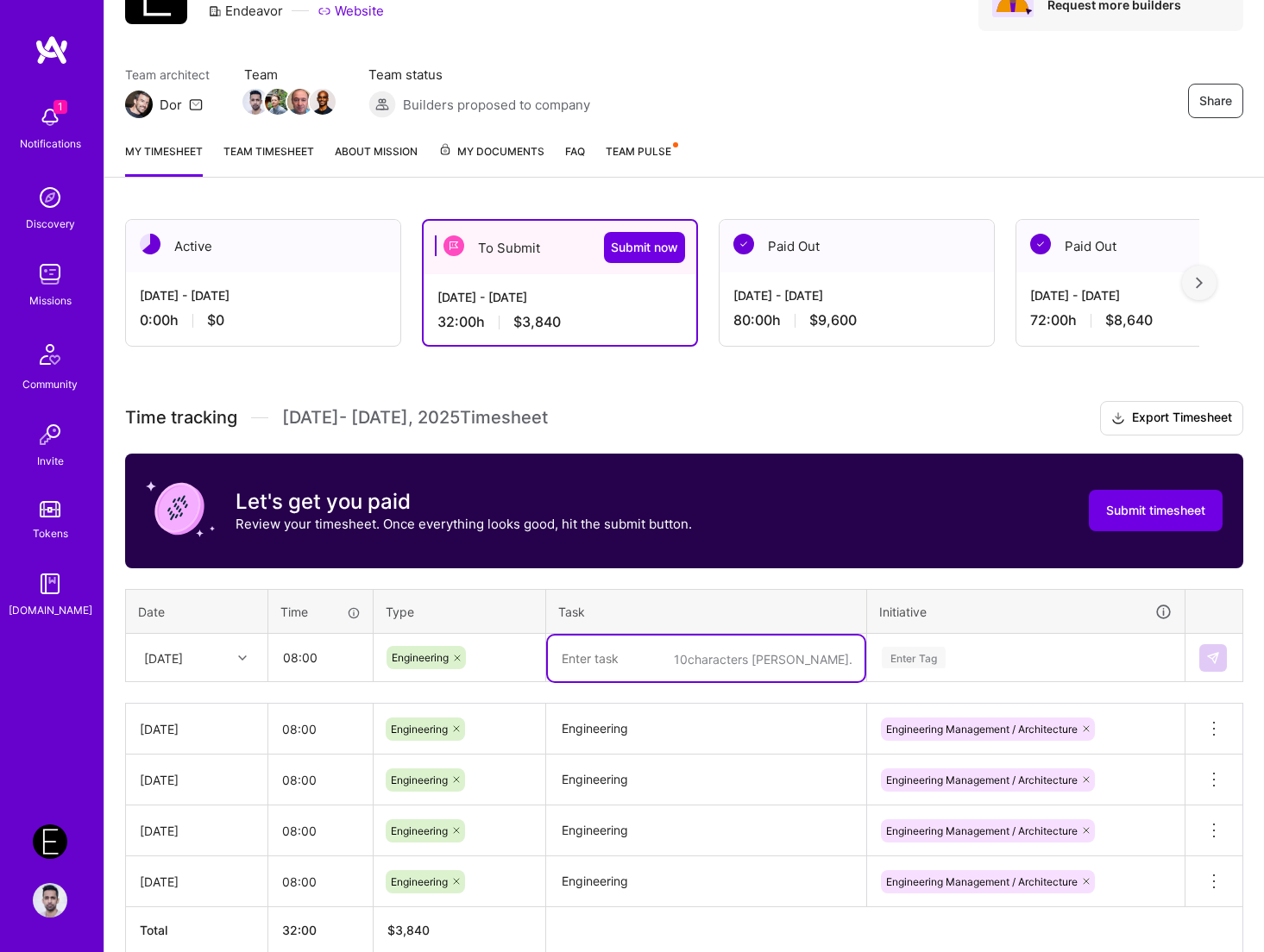
paste textarea "Engineering"
type textarea "Engineering"
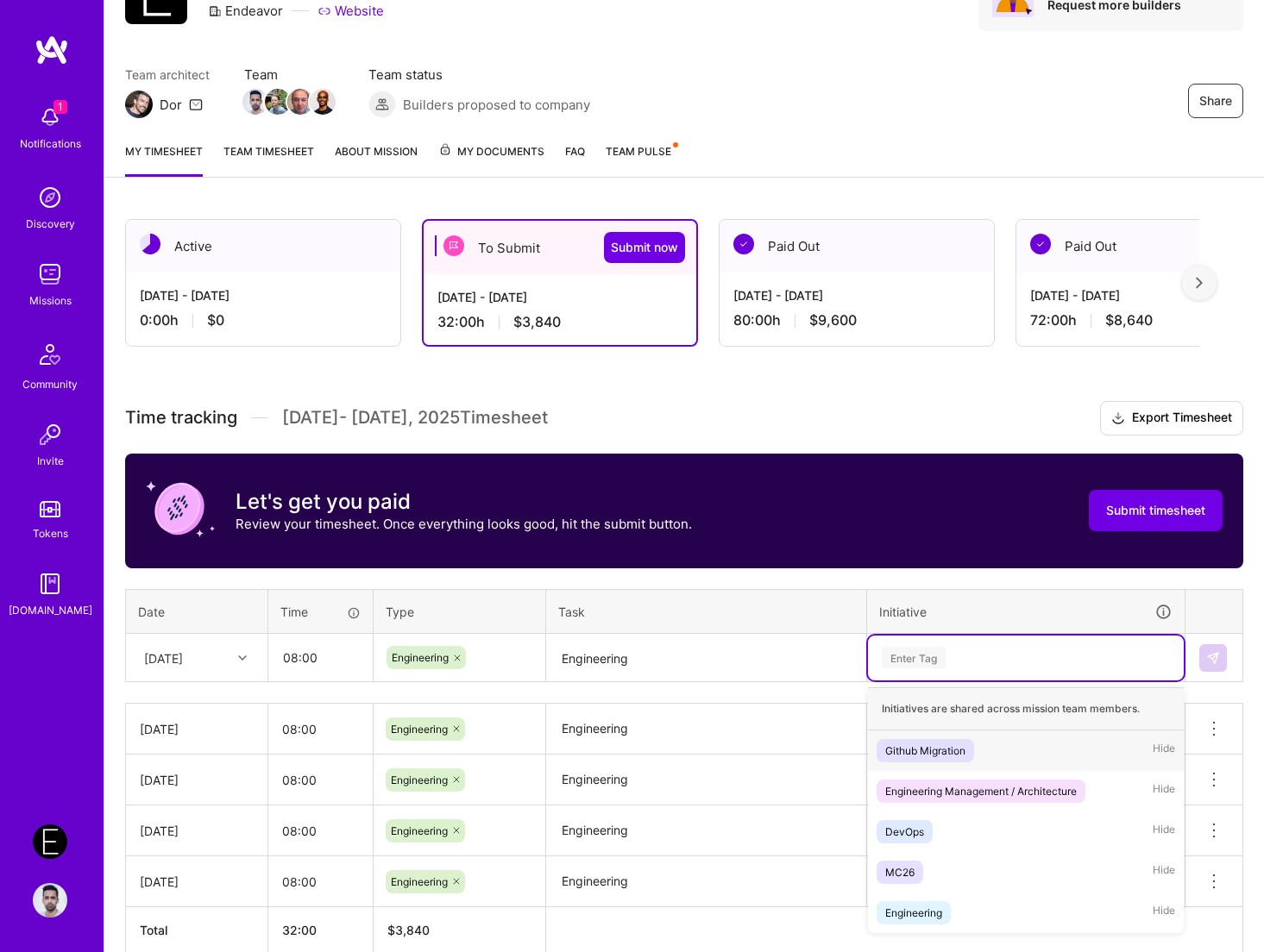
paste input "Engineering"
type input "Engineering"
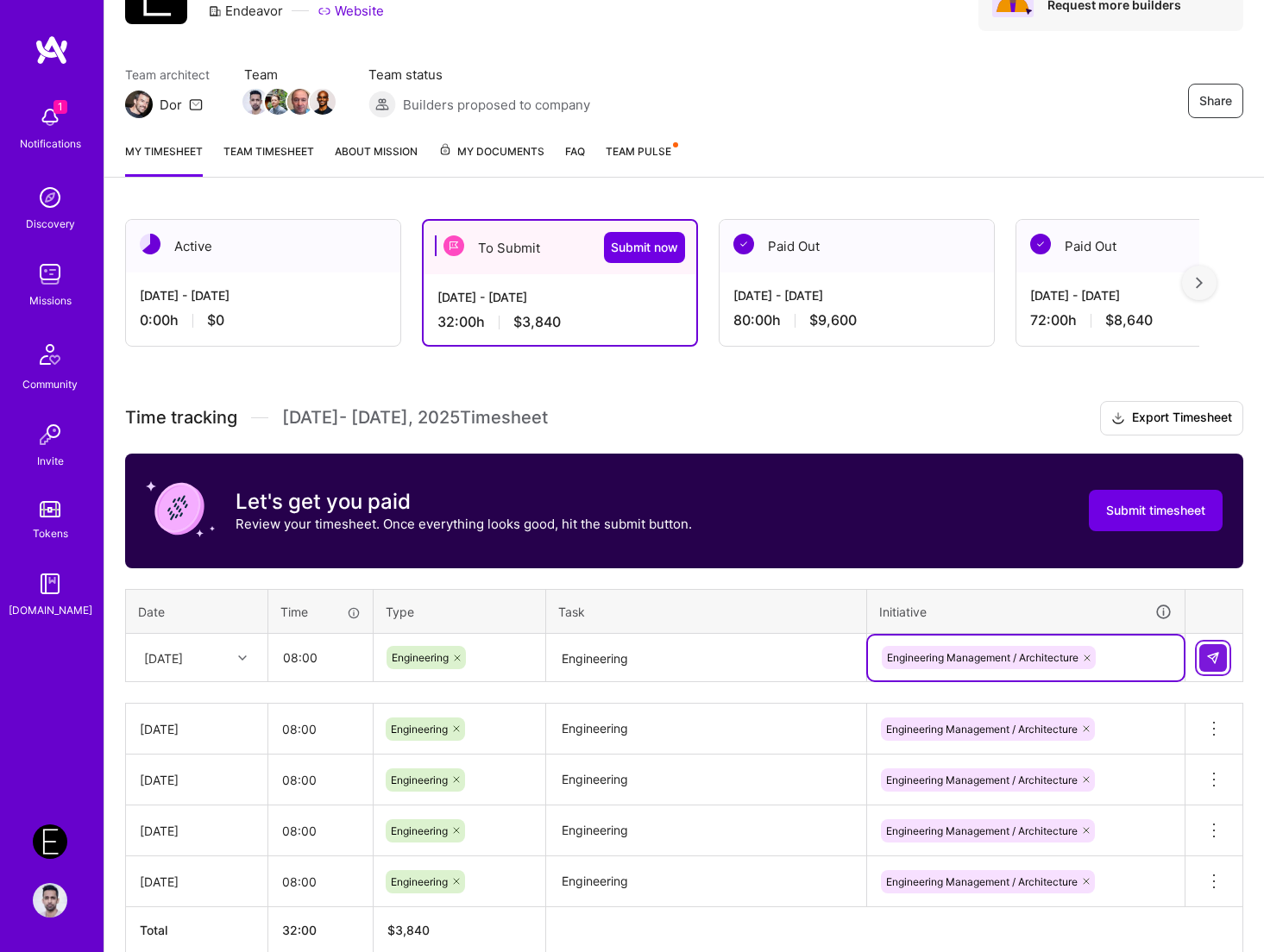
click at [1179, 647] on button at bounding box center [1212, 657] width 28 height 28
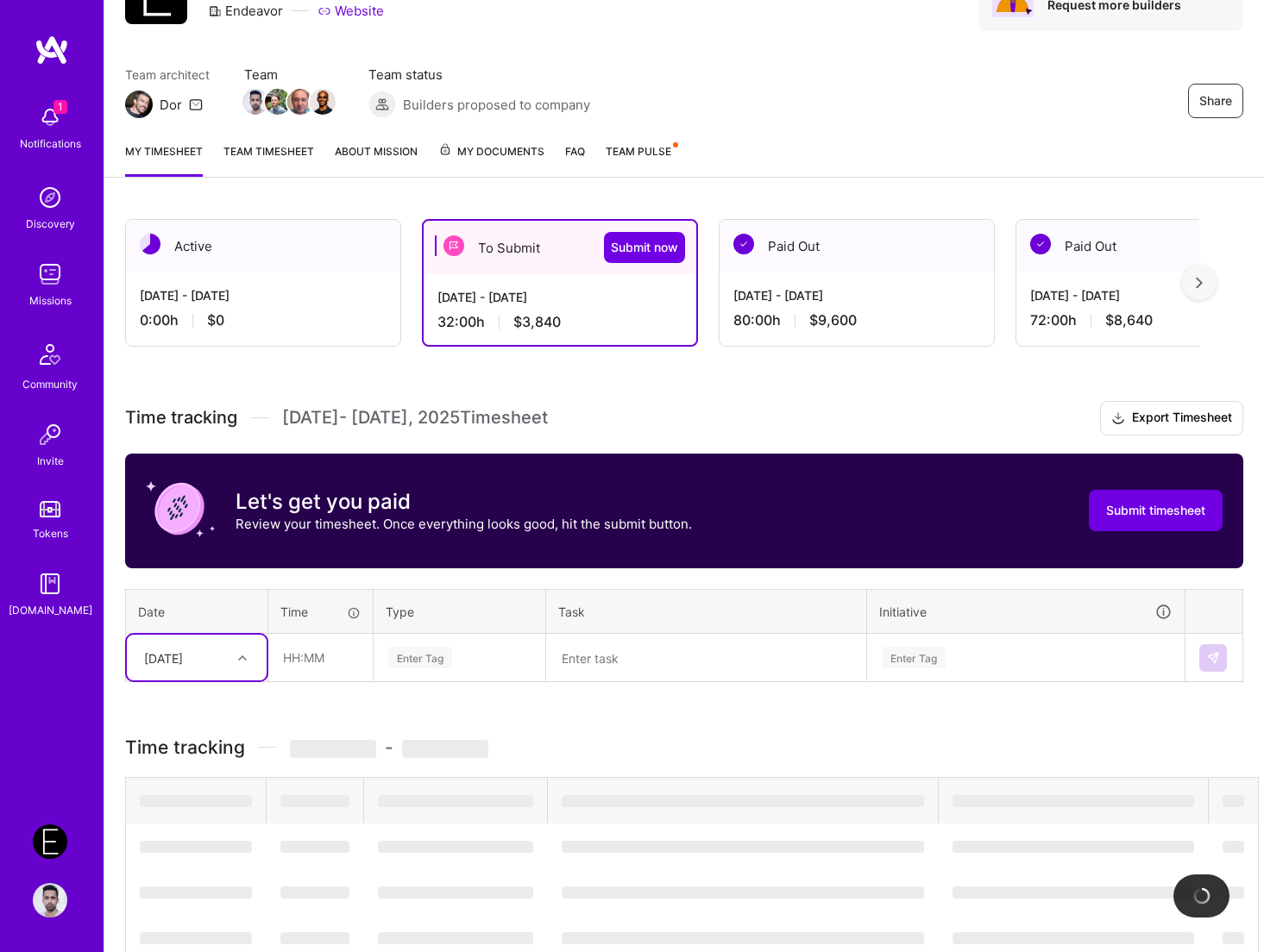
click at [183, 656] on div "[DATE]" at bounding box center [163, 657] width 39 height 18
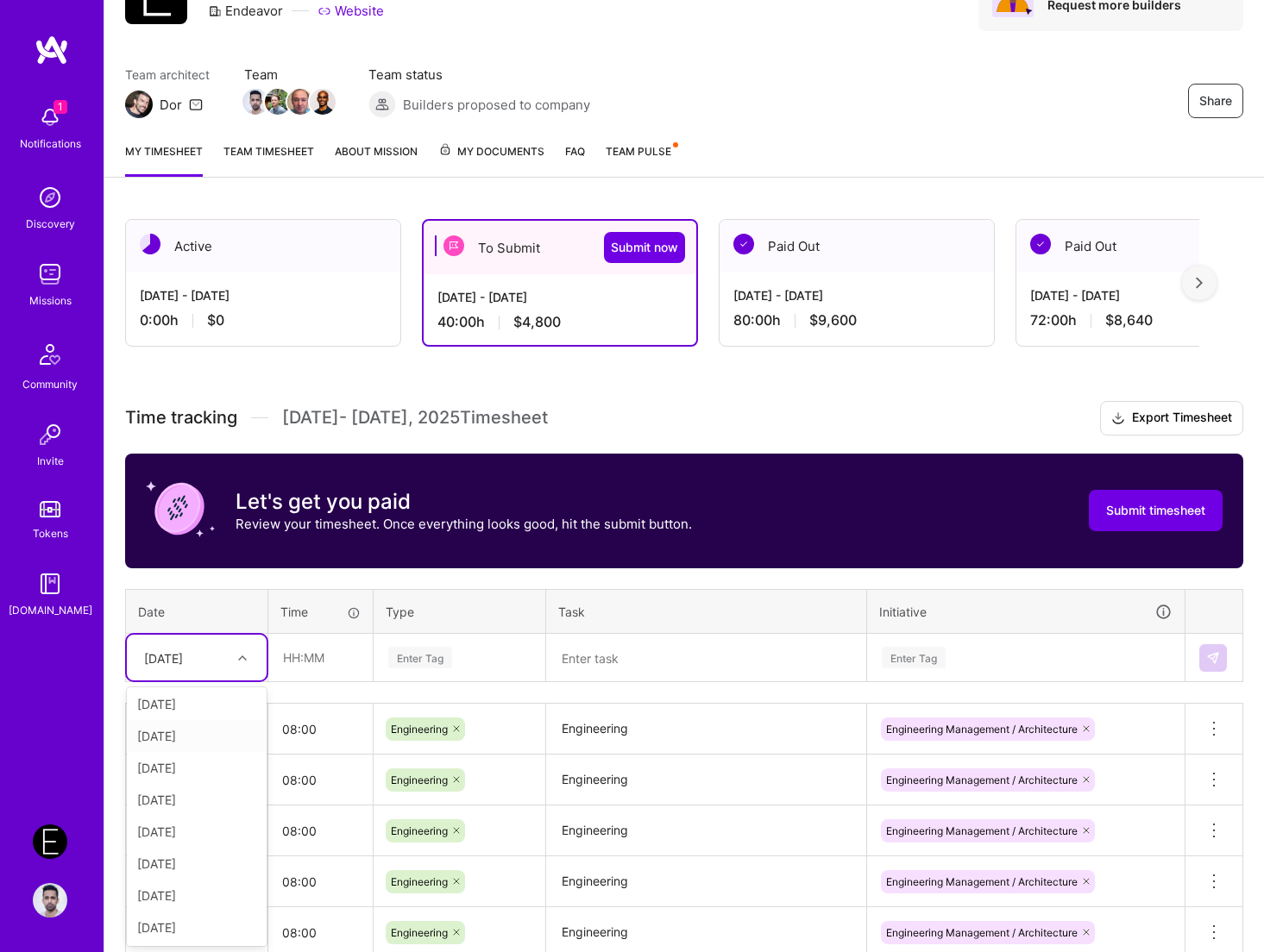
scroll to position [107, 0]
click at [207, 786] on div "[DATE]" at bounding box center [196, 790] width 140 height 32
click at [286, 648] on input "text" at bounding box center [321, 657] width 103 height 46
type input "08:00"
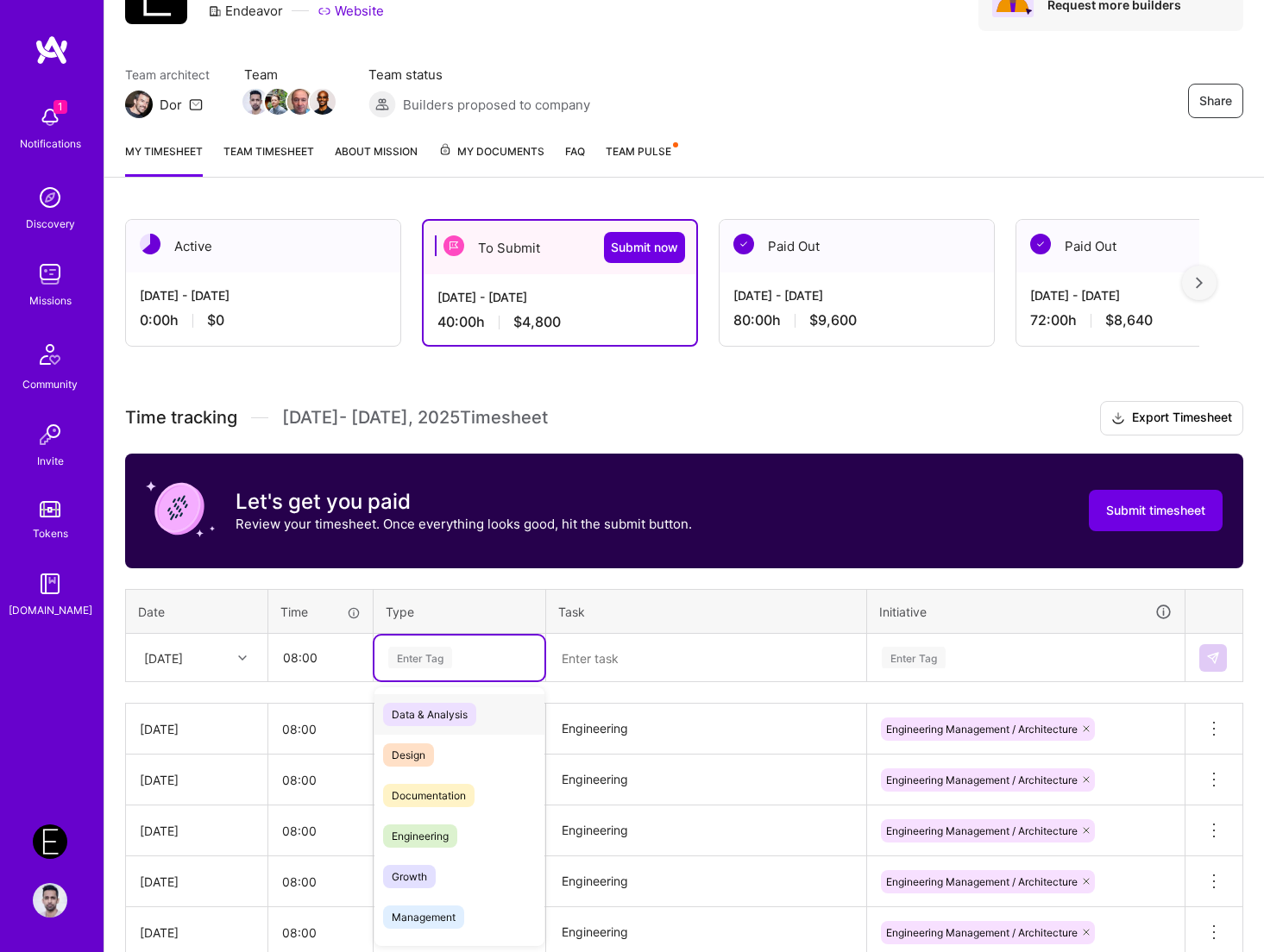
paste input "Engineering"
type input "Engineering"
click at [416, 656] on div "Enter Tag" at bounding box center [419, 657] width 64 height 27
paste input "Engineering"
type input "Engineering"
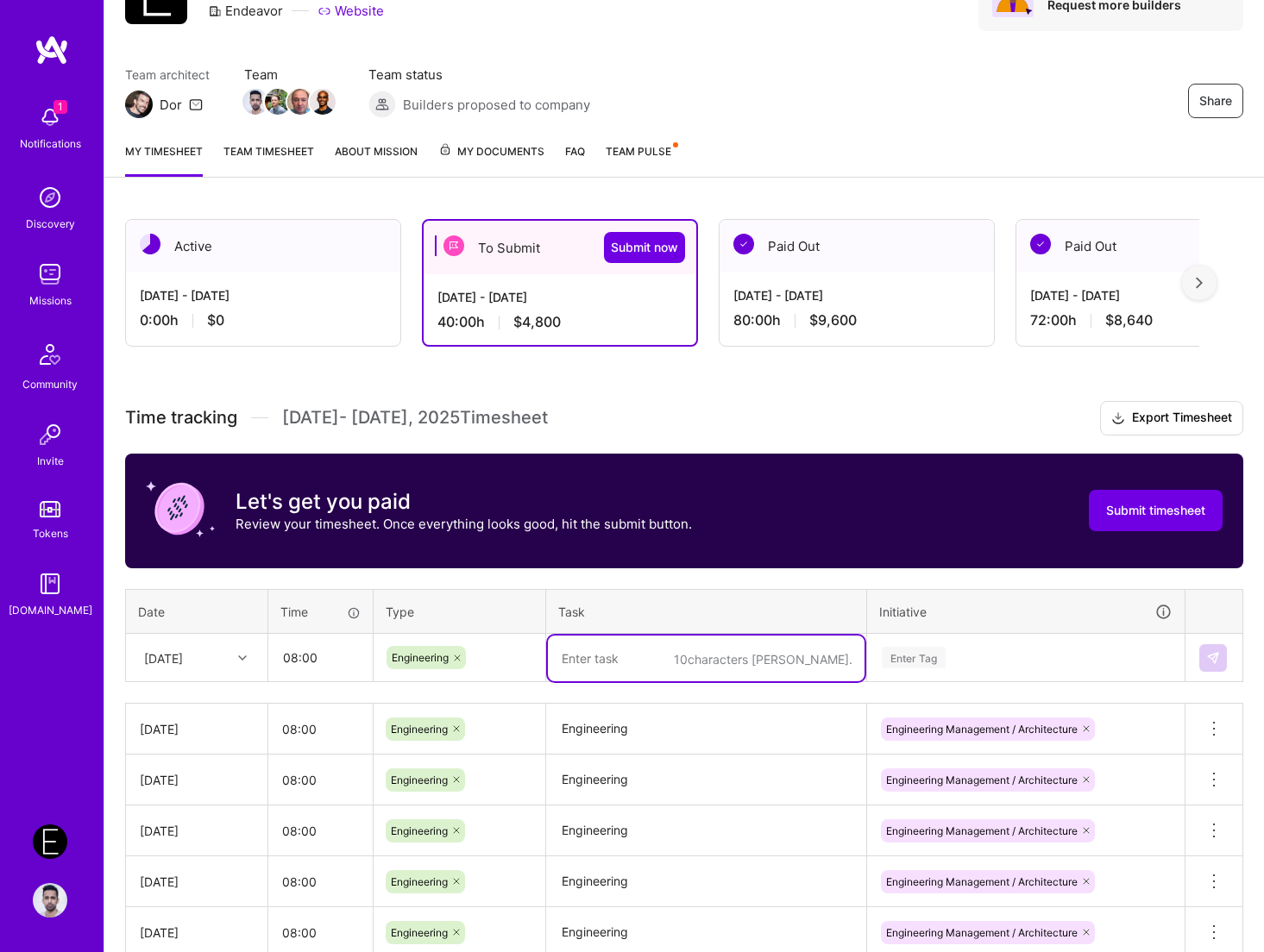
paste textarea "Engineering"
type textarea "Engineering"
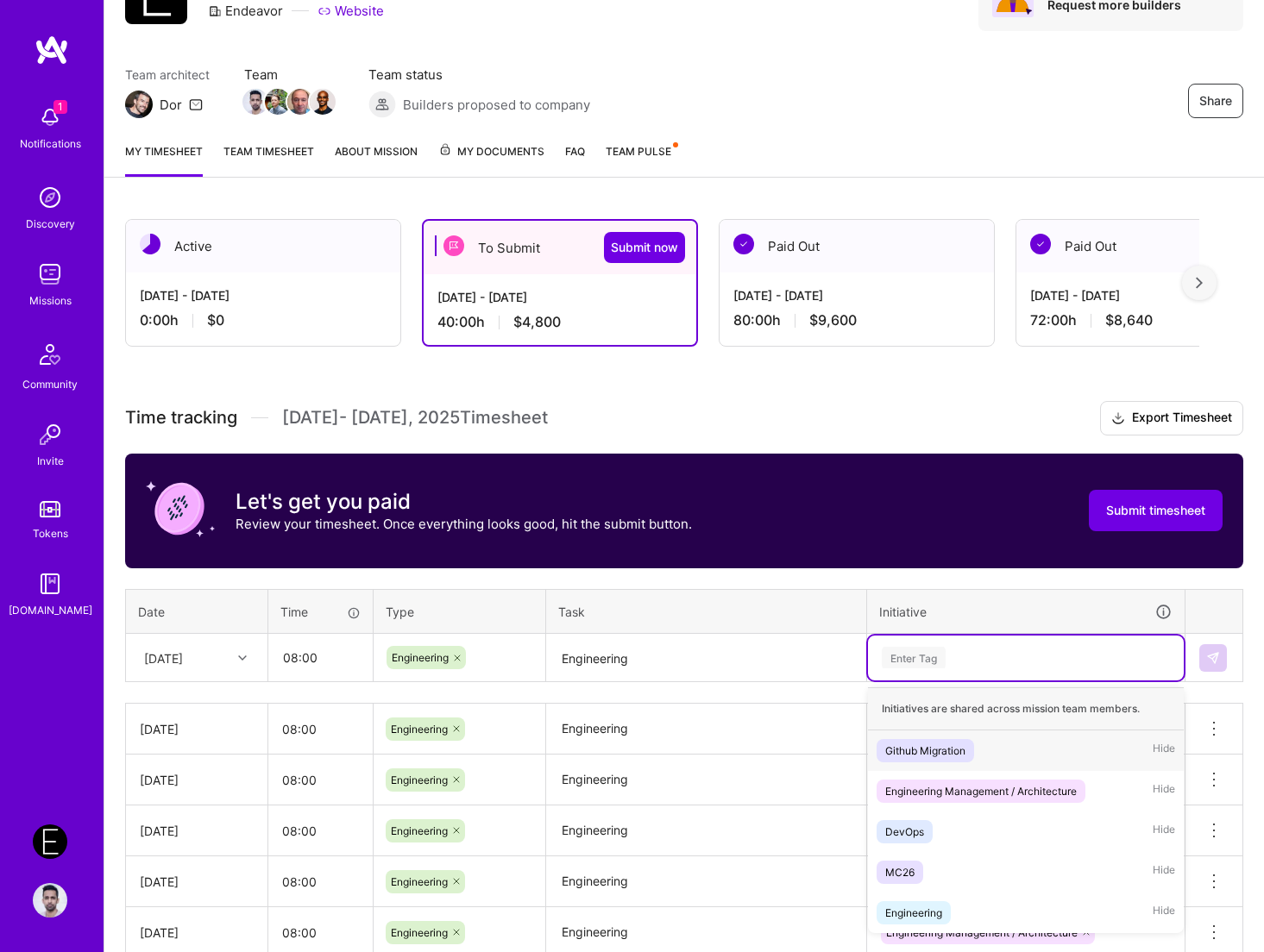
paste input "Engineering"
type input "Engineering"
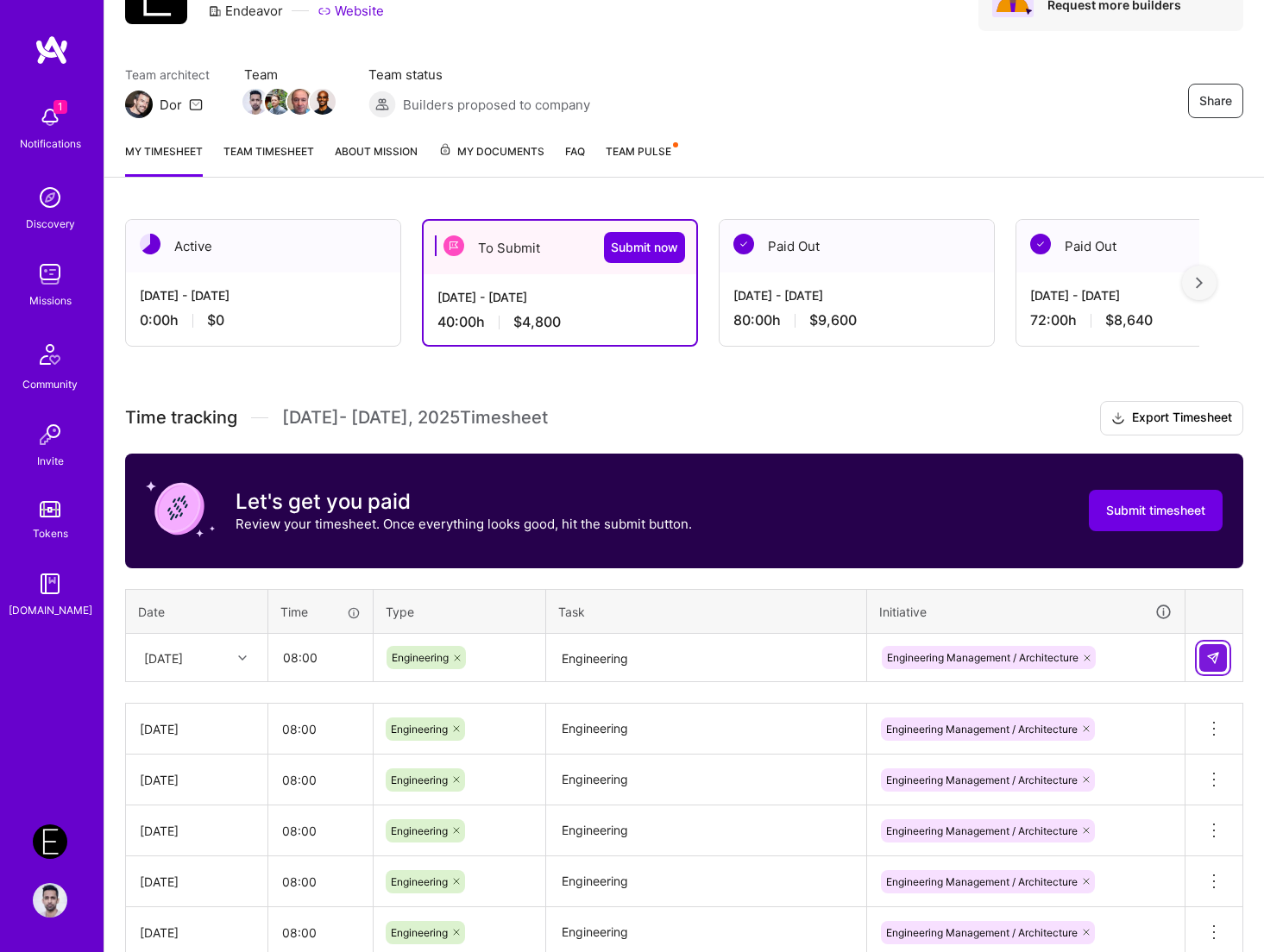
click at [1179, 658] on img at bounding box center [1213, 658] width 14 height 14
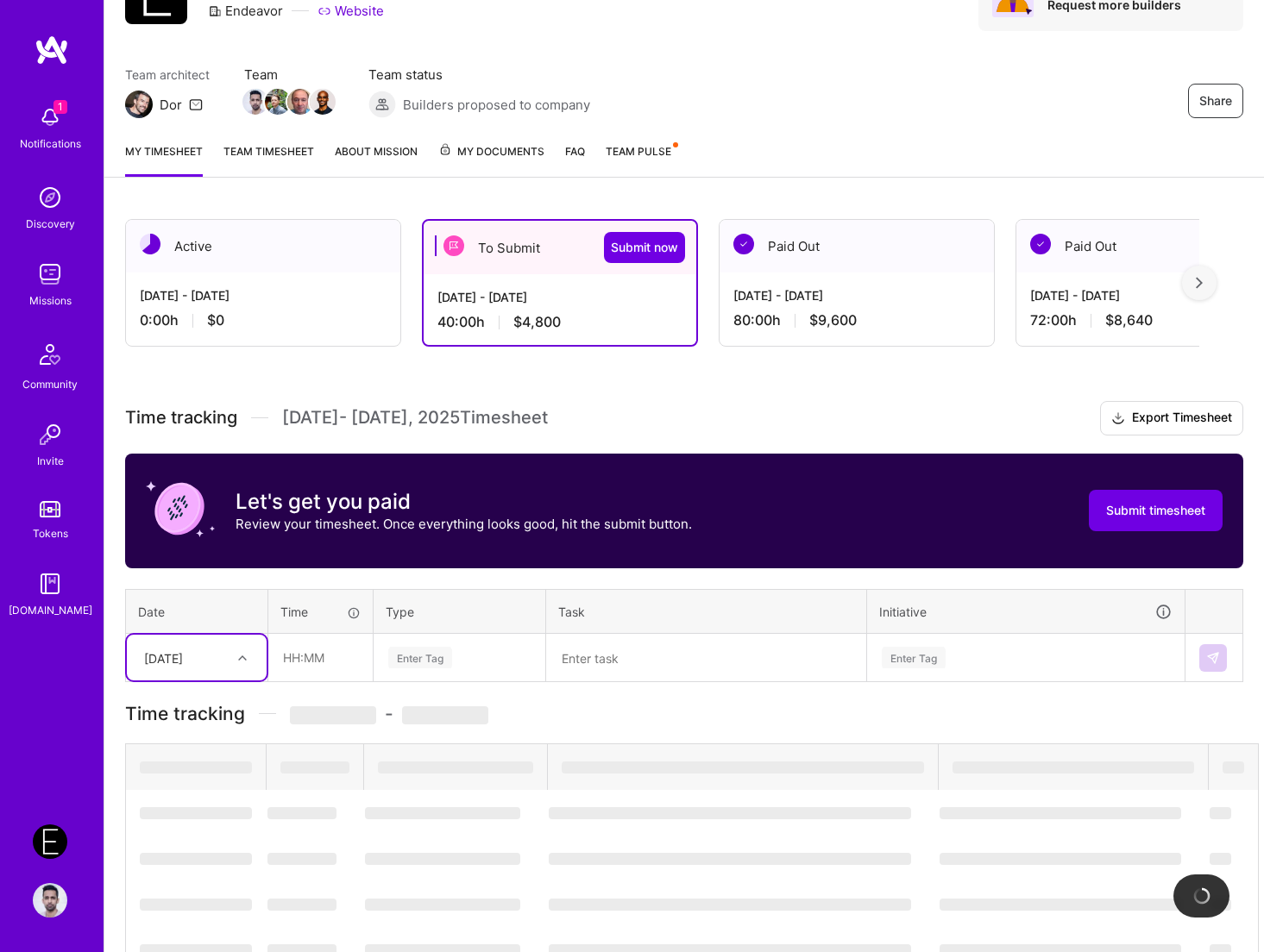
click at [183, 663] on div "[DATE]" at bounding box center [163, 657] width 39 height 18
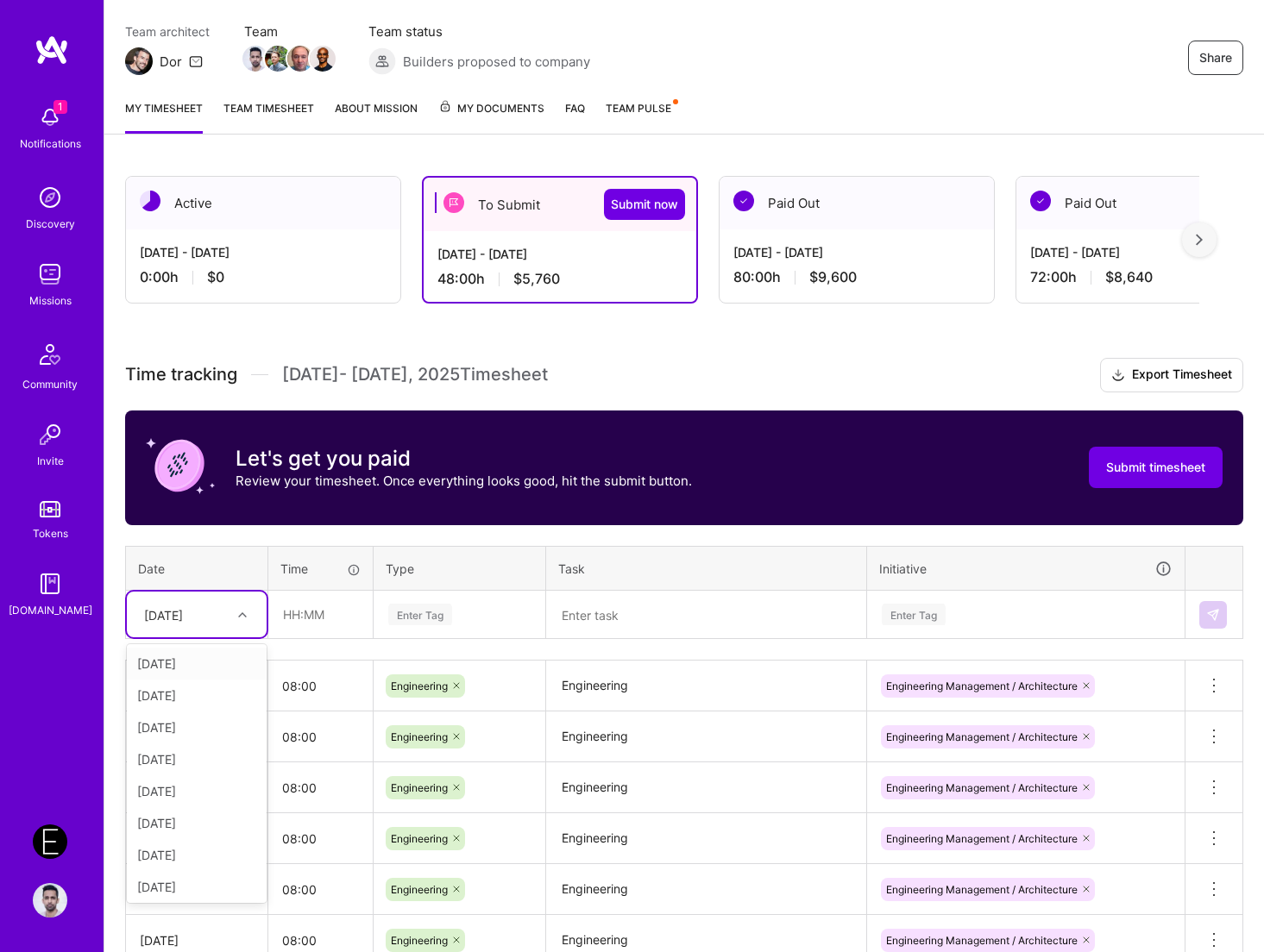
scroll to position [284, 0]
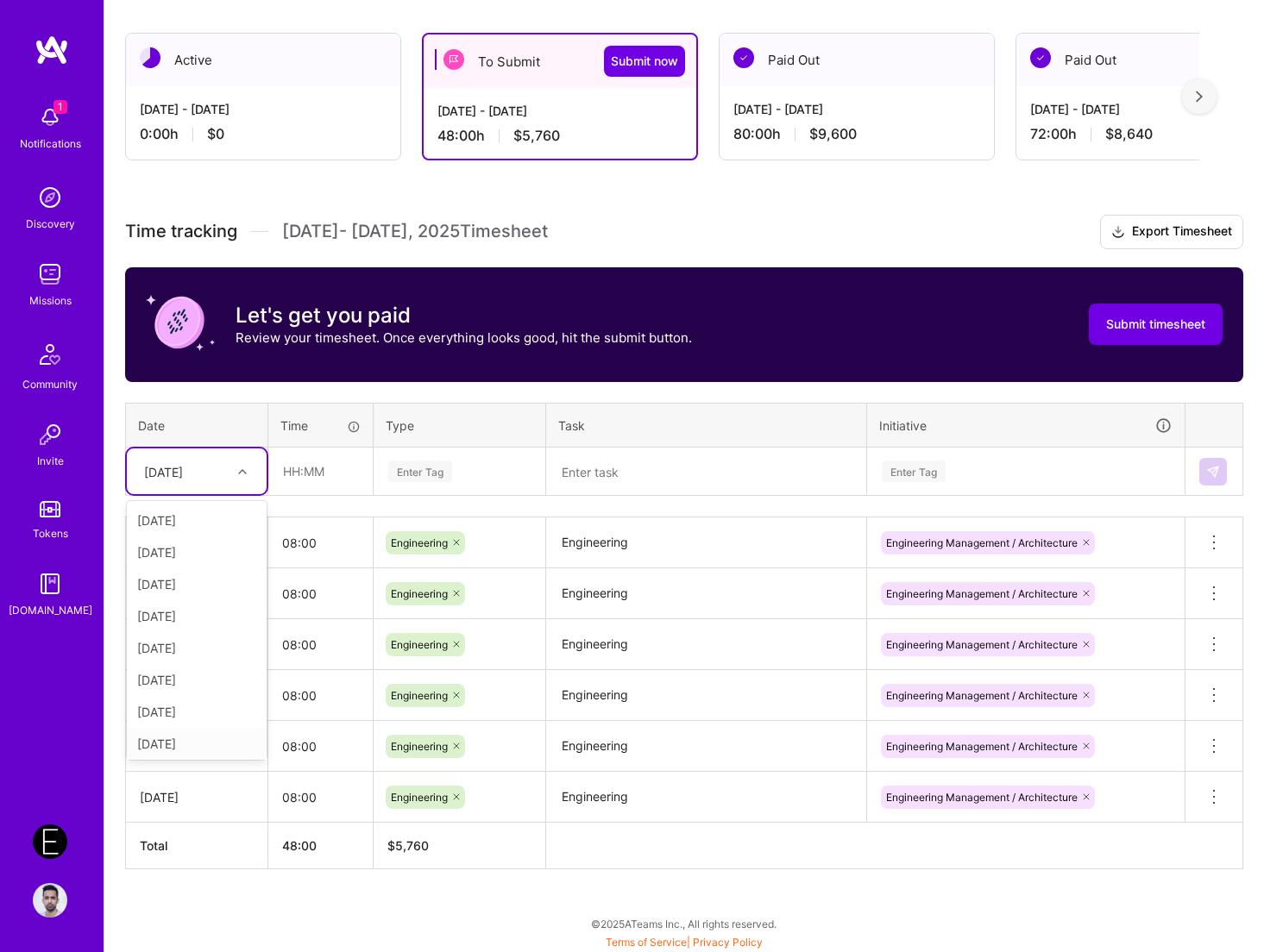
click at [193, 747] on div "[DATE]" at bounding box center [196, 744] width 140 height 32
click at [330, 450] on input "text" at bounding box center [321, 472] width 103 height 46
type input "08:00"
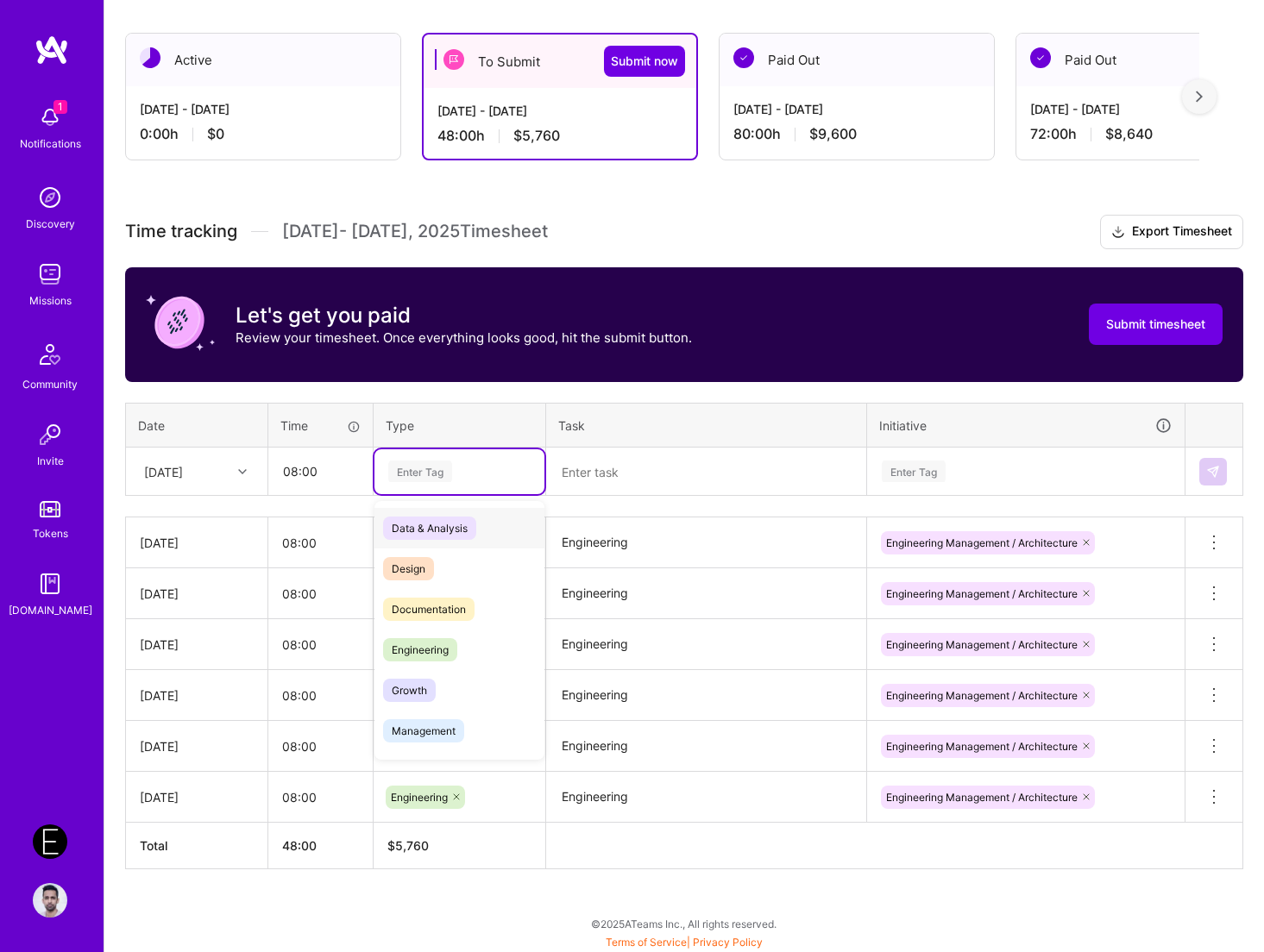
paste input "Engineering"
type input "Engineering"
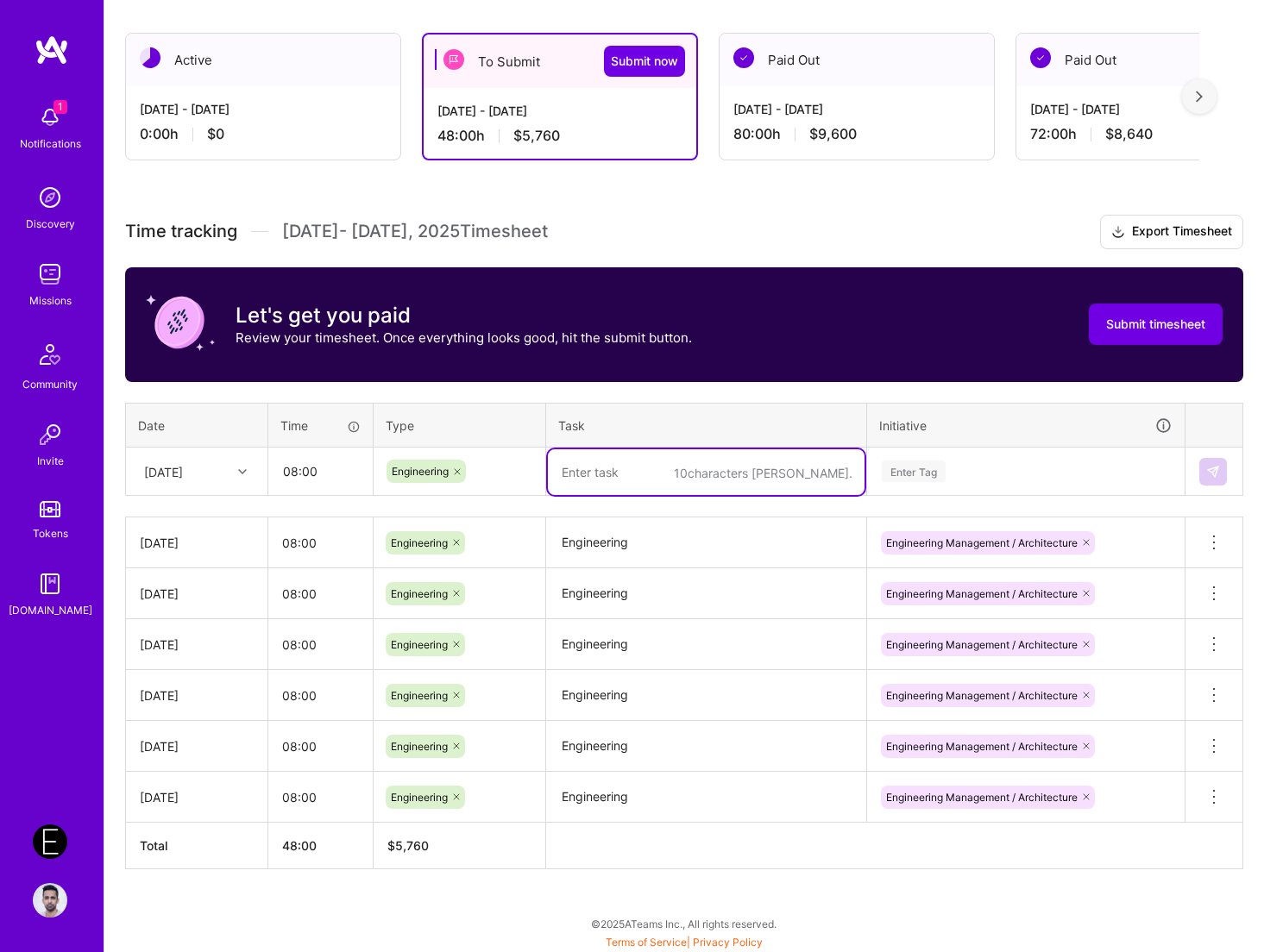
paste textarea "Engineering"
type textarea "Engineering"
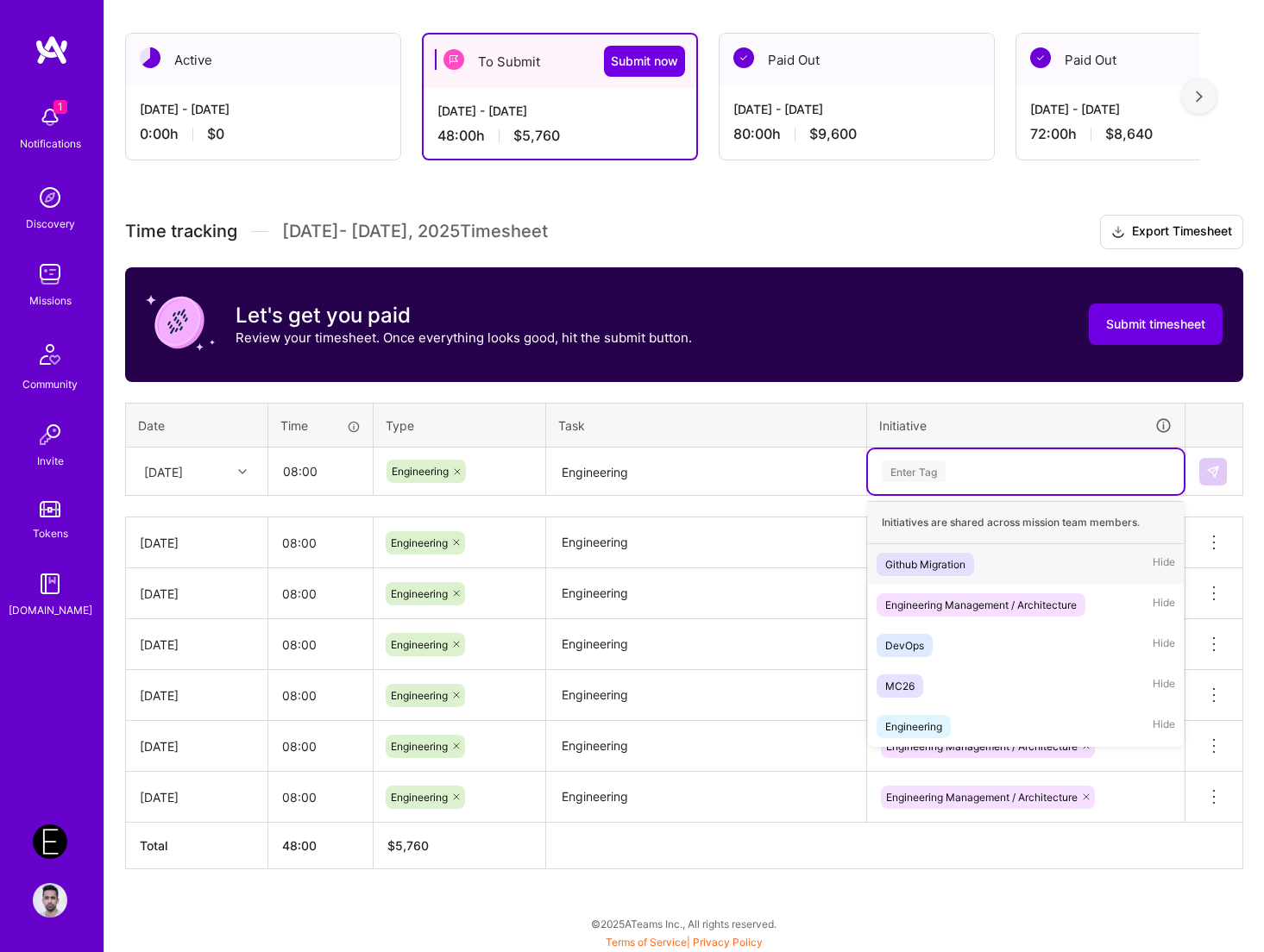
paste input "Engineering"
type input "Engineering"
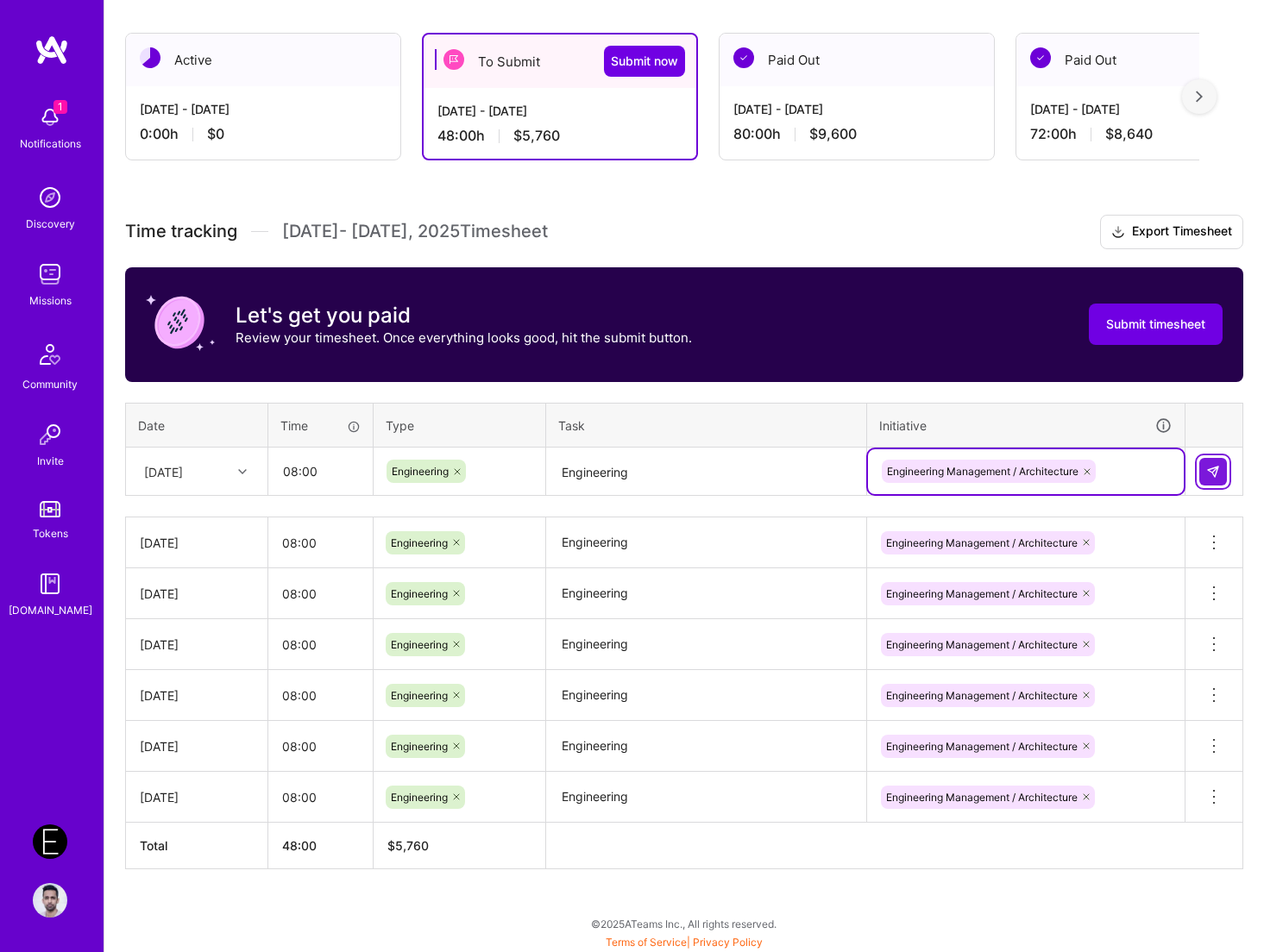
click at [1179, 460] on button at bounding box center [1212, 472] width 28 height 28
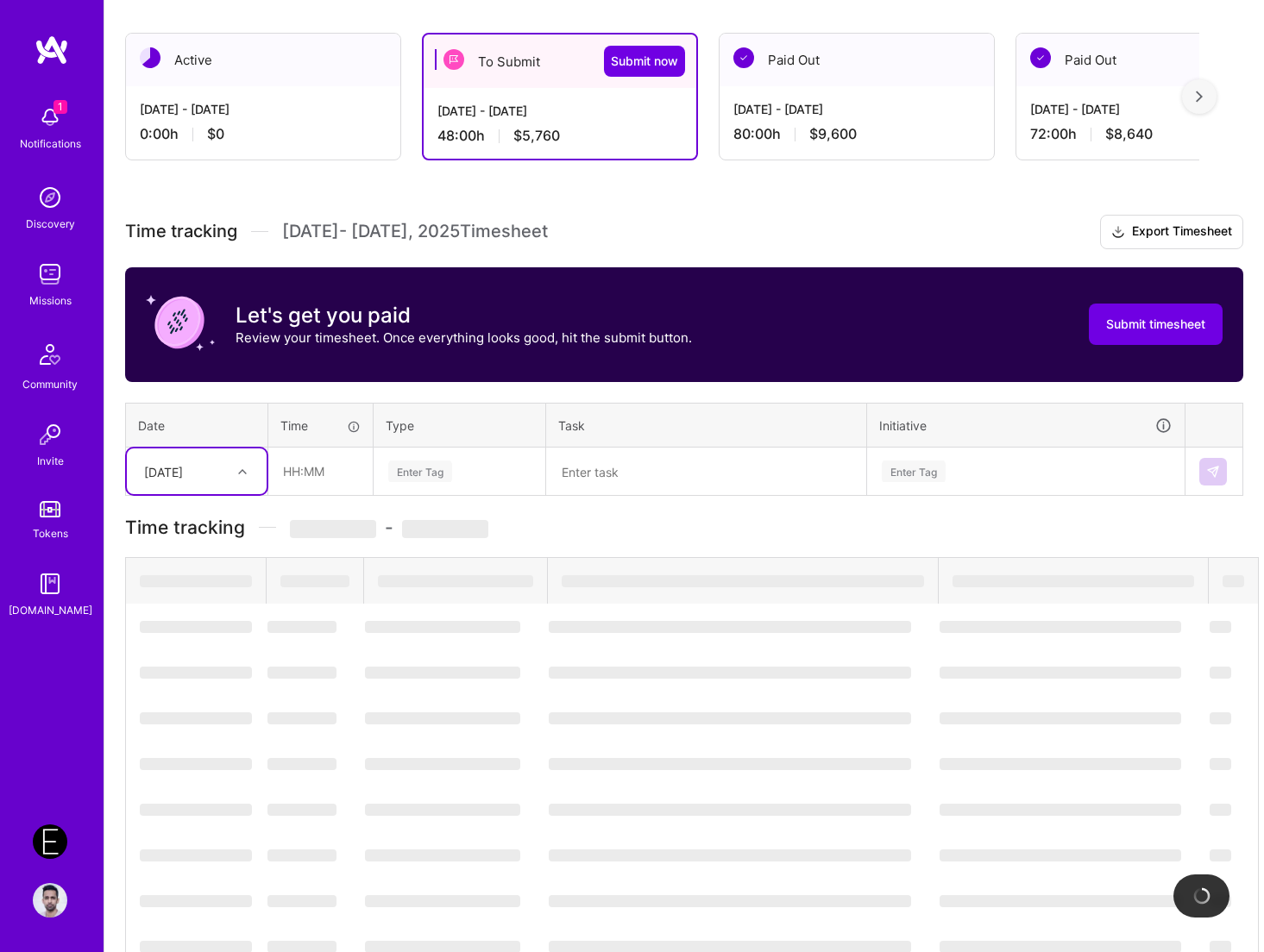
click at [183, 473] on div "[DATE]" at bounding box center [163, 471] width 39 height 18
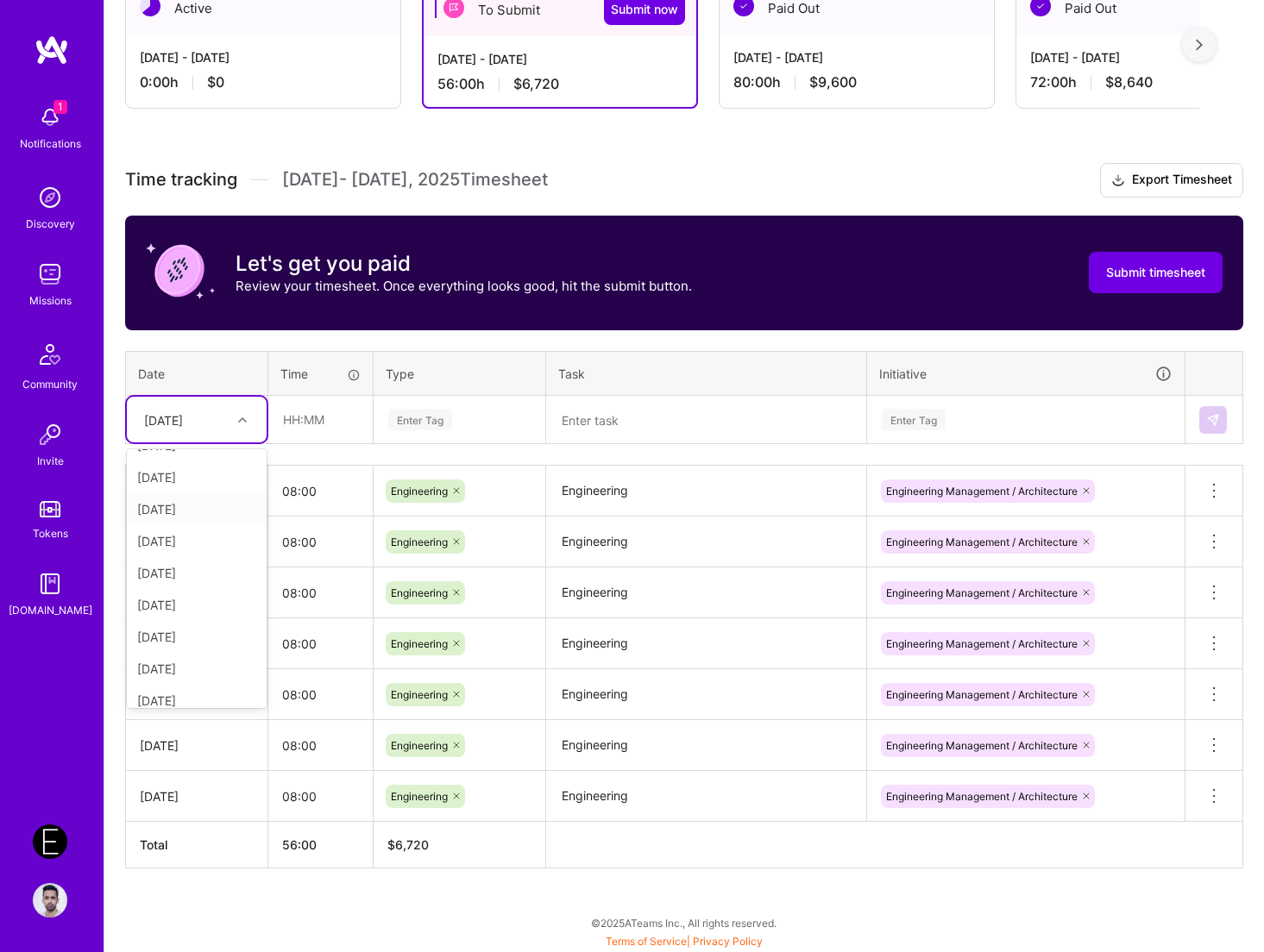
scroll to position [170, 0]
click at [209, 551] on div "[DATE]" at bounding box center [196, 554] width 140 height 32
click at [307, 418] on input "text" at bounding box center [321, 419] width 103 height 46
type input "08:00"
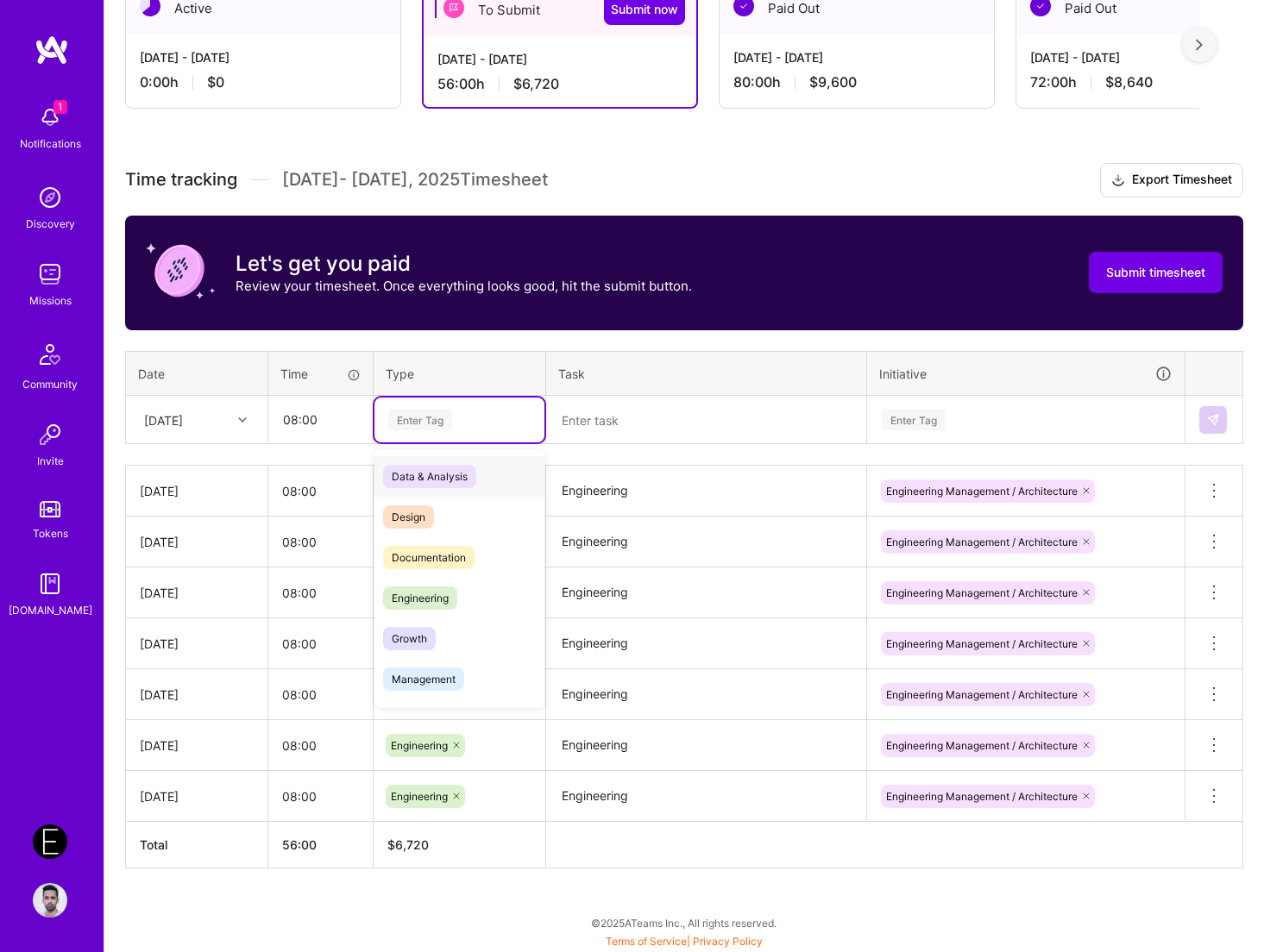
paste input "Engineering"
type input "Engineering"
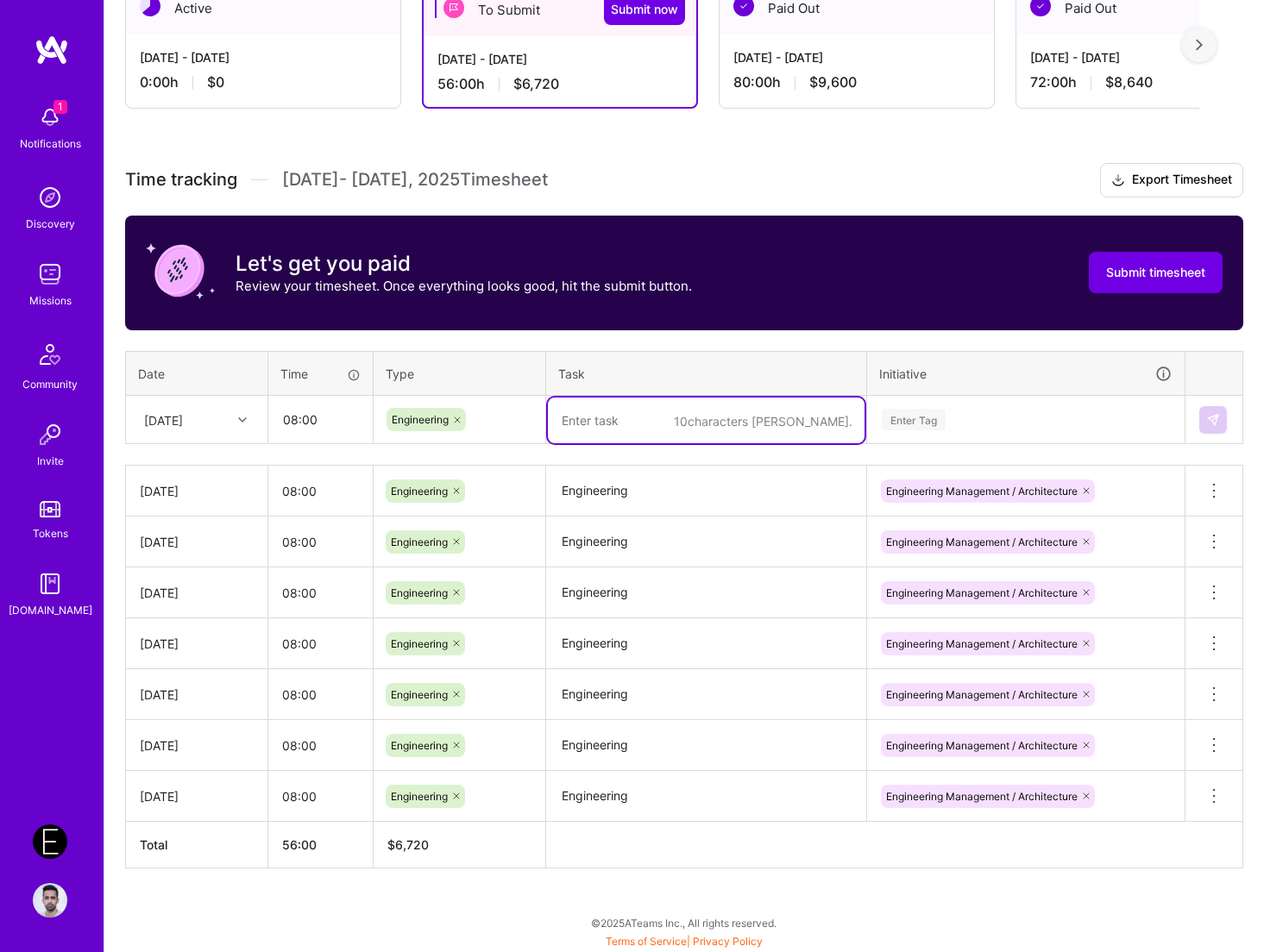
paste textarea "Engineering"
type textarea "Engineering"
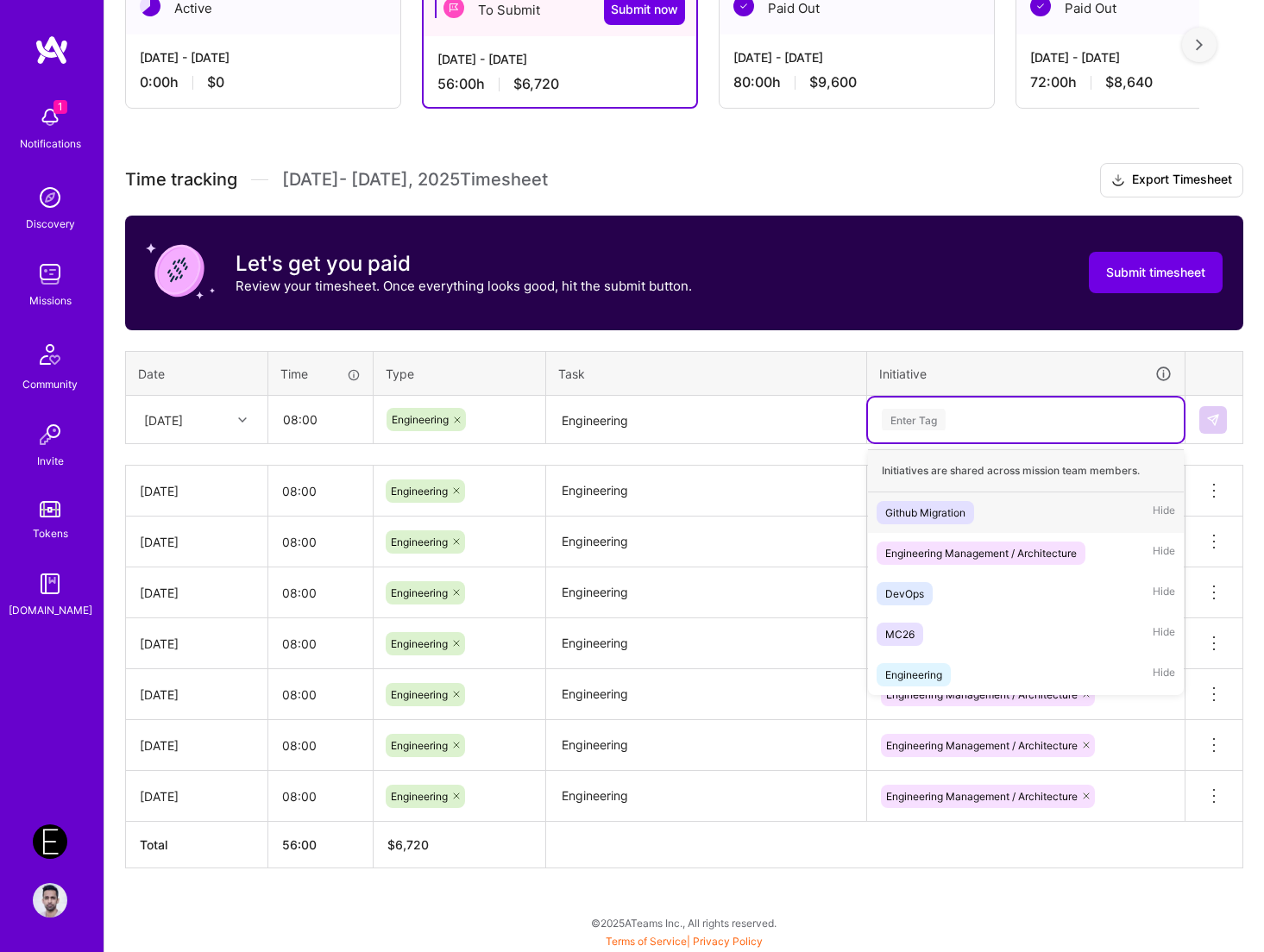
paste input "Engineering"
type input "Engineering"
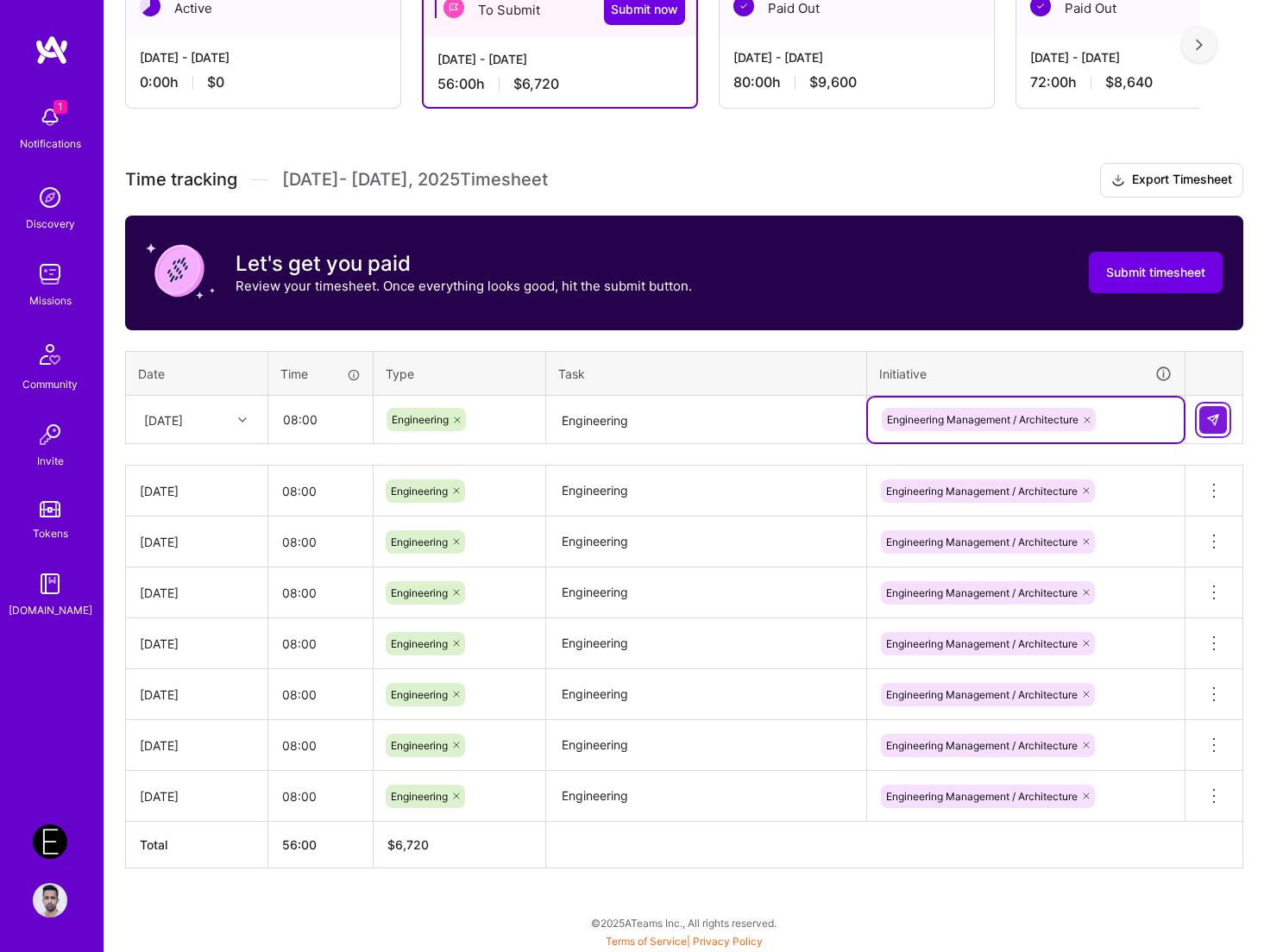
click at [1179, 421] on img at bounding box center [1213, 419] width 14 height 14
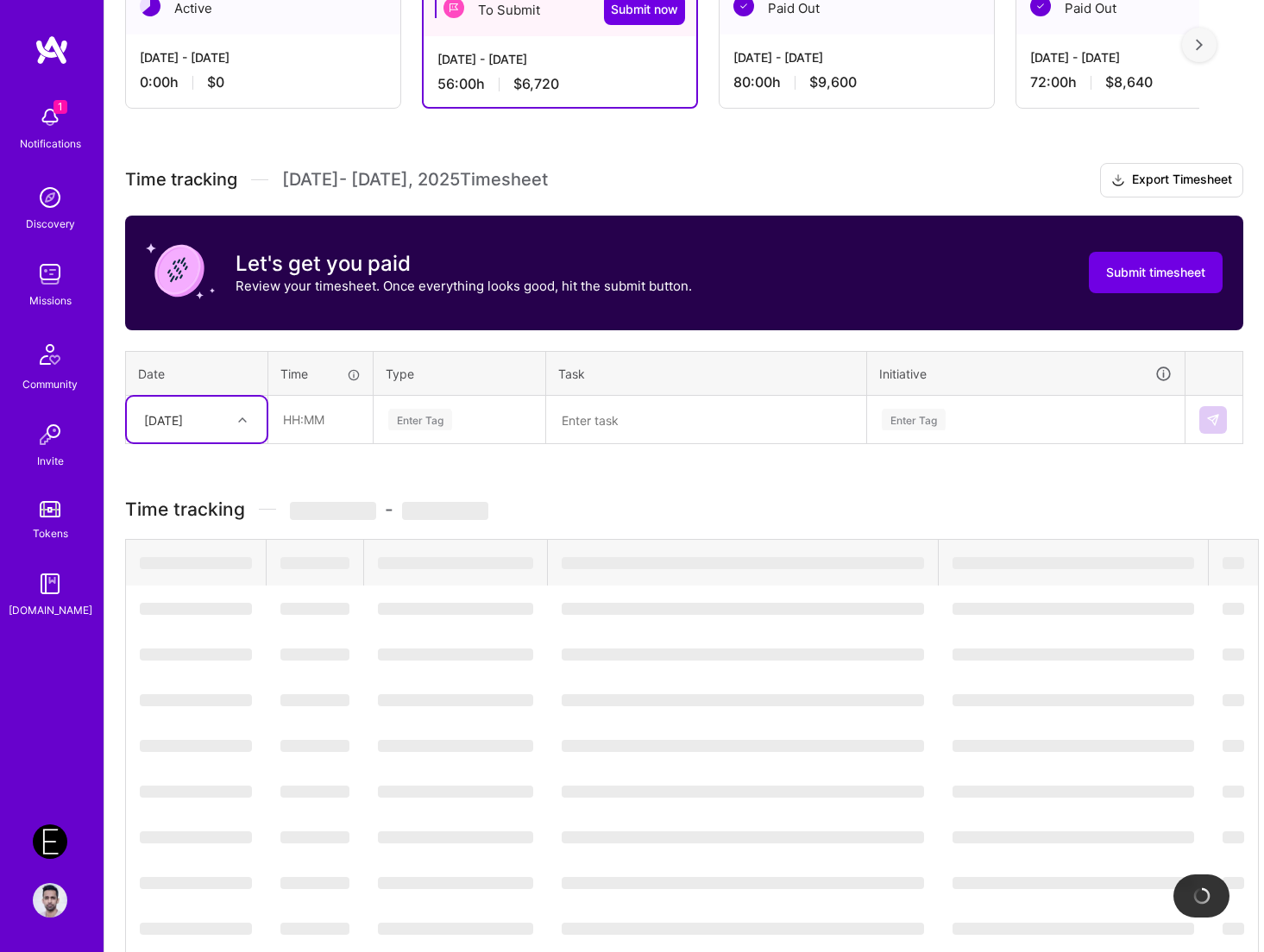
click at [183, 422] on div "[DATE]" at bounding box center [163, 419] width 39 height 18
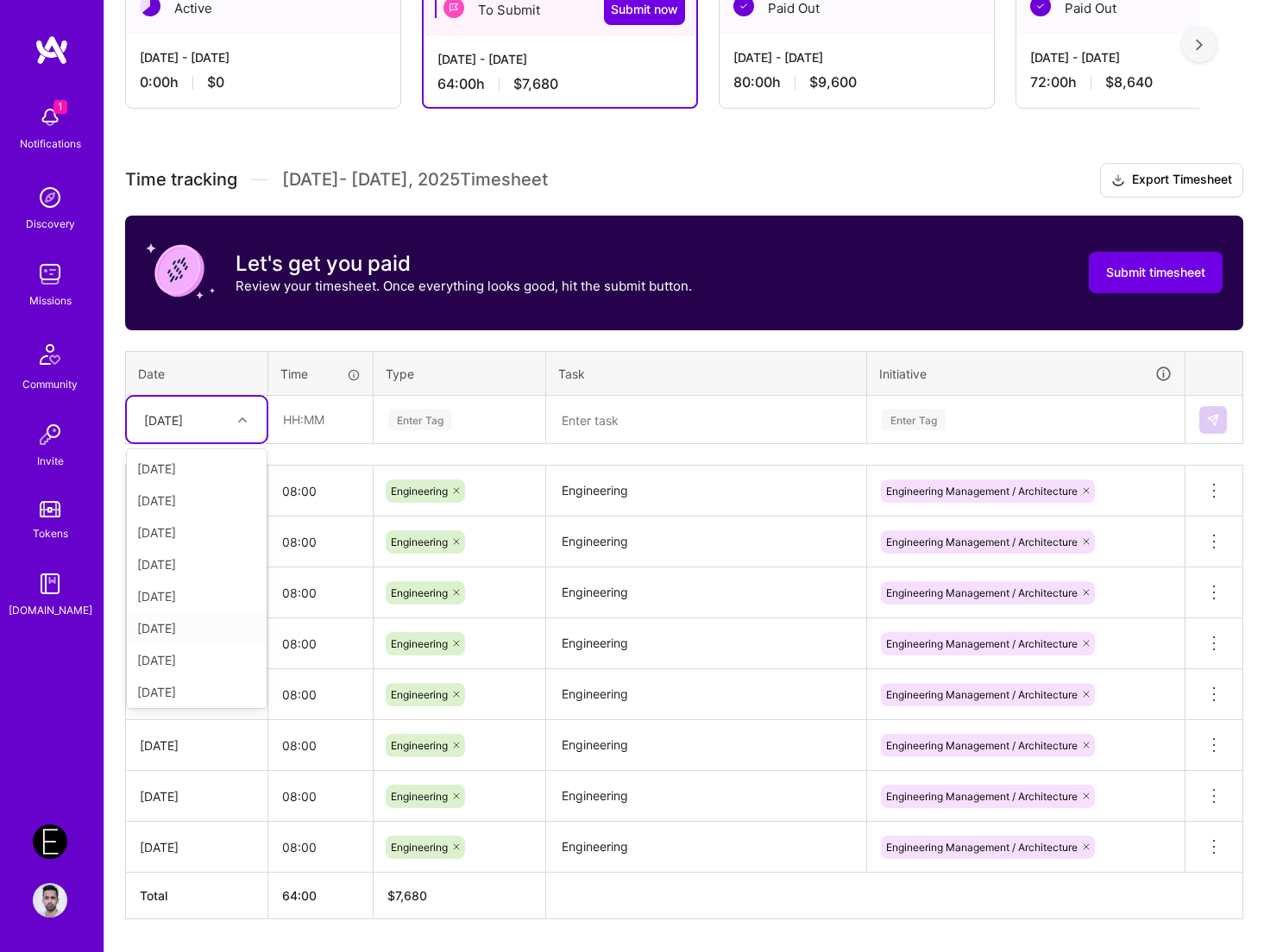
scroll to position [153, 0]
click at [202, 609] on div "[DATE]" at bounding box center [196, 604] width 140 height 32
click at [304, 421] on input "text" at bounding box center [321, 419] width 103 height 46
type input "08:00"
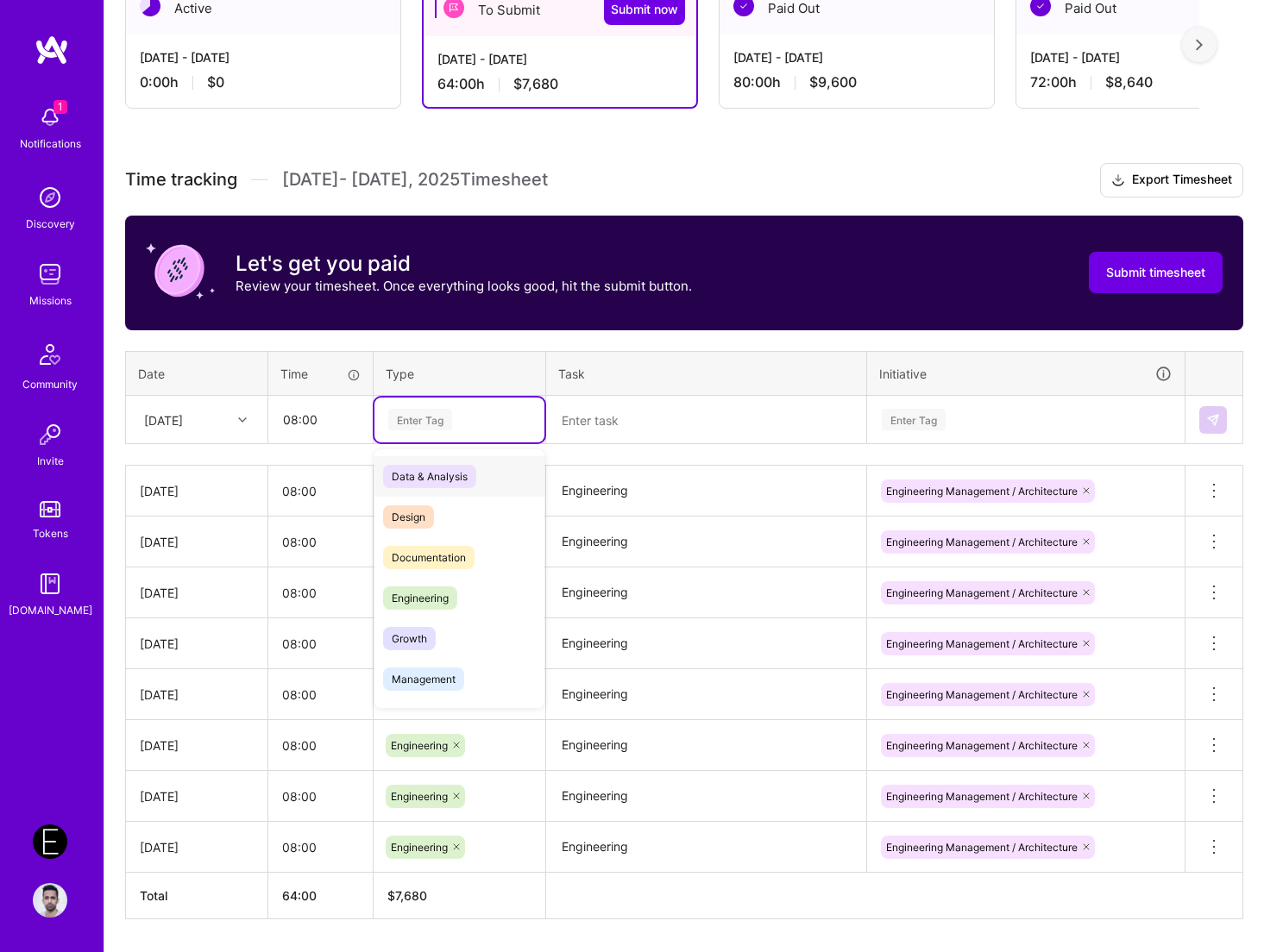
paste input "Engineering"
type input "Engineering"
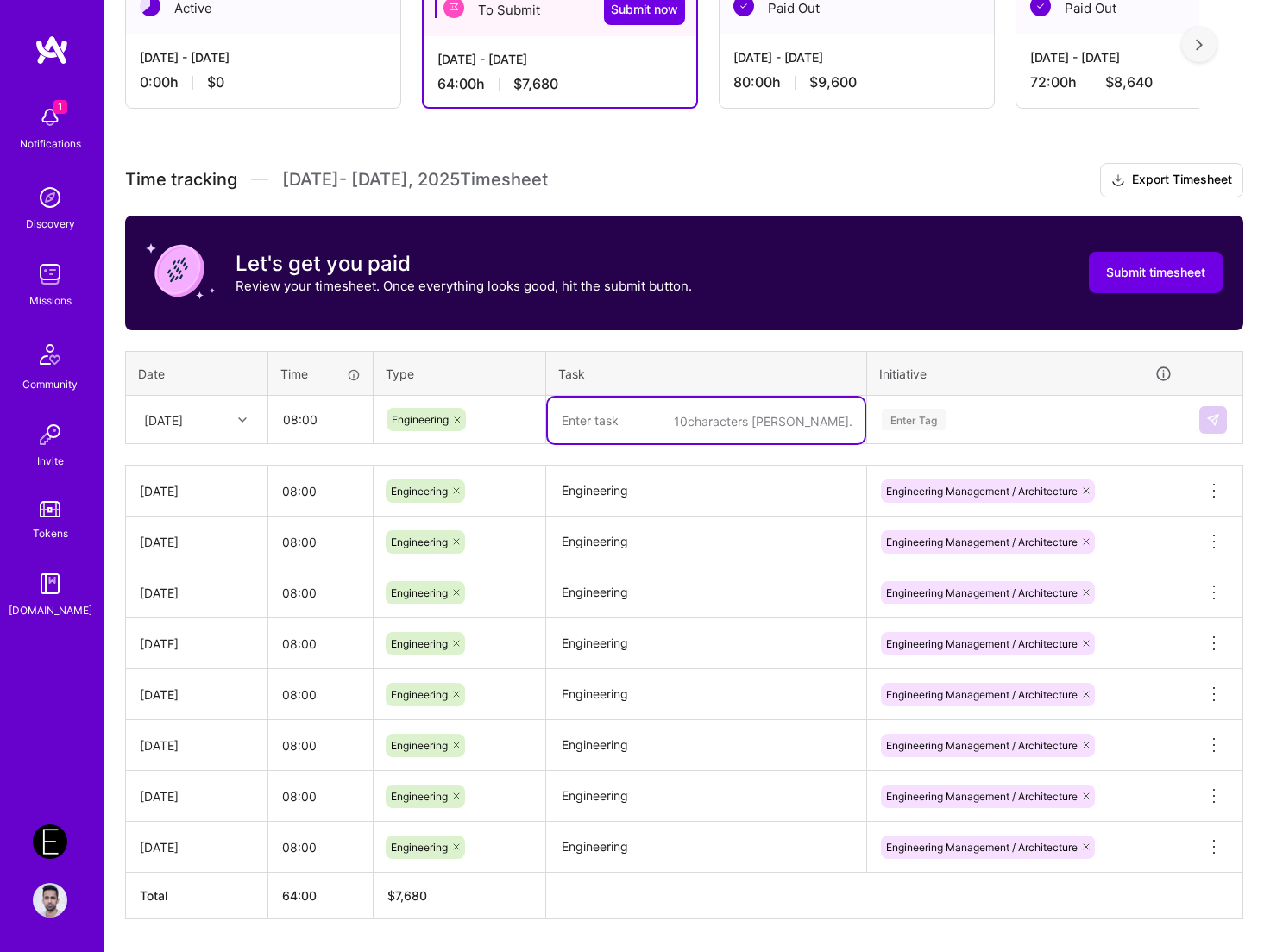
paste textarea "Engineering"
type textarea "Engineering"
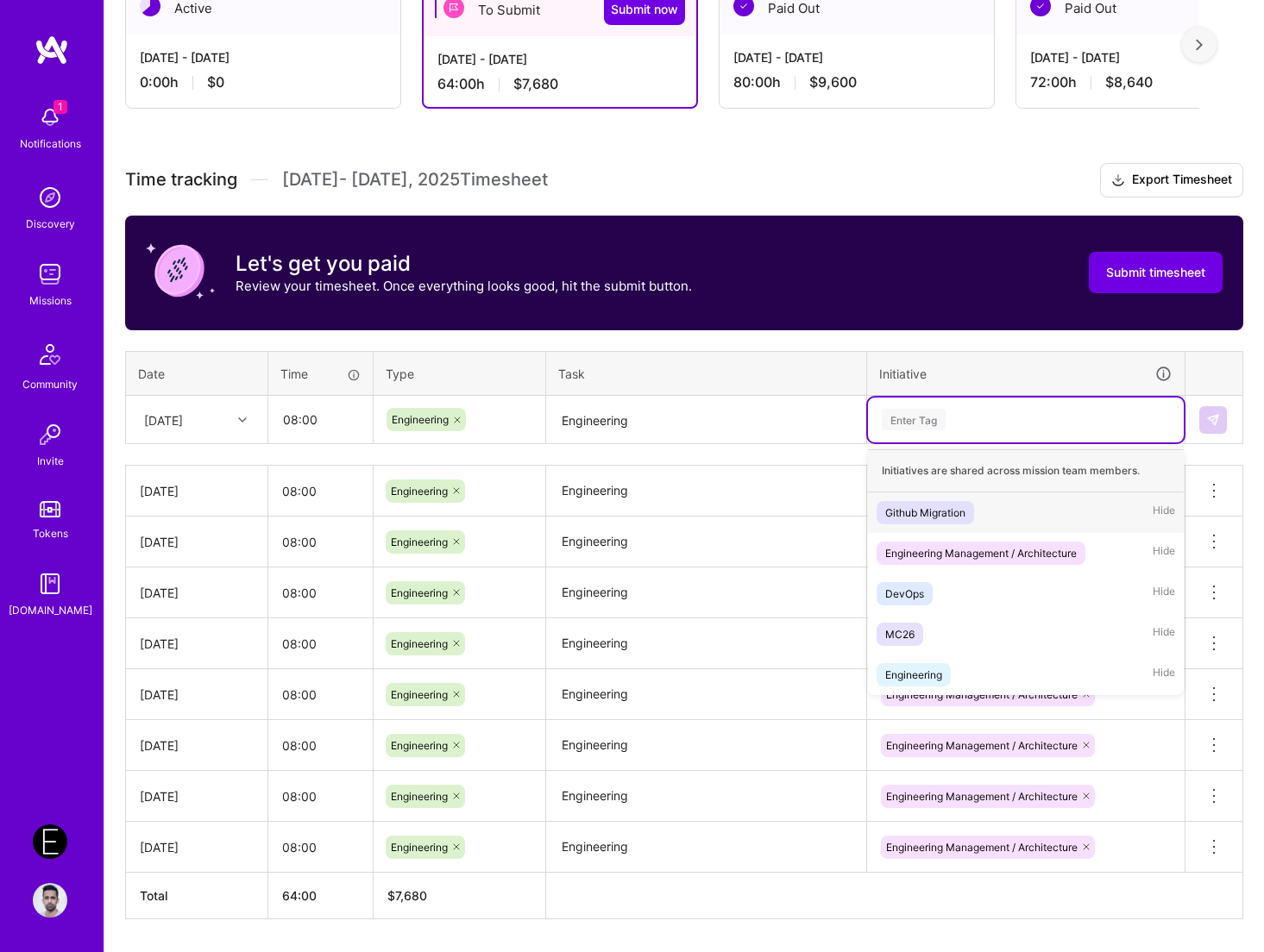
paste input "Engineering"
type input "Engineering"
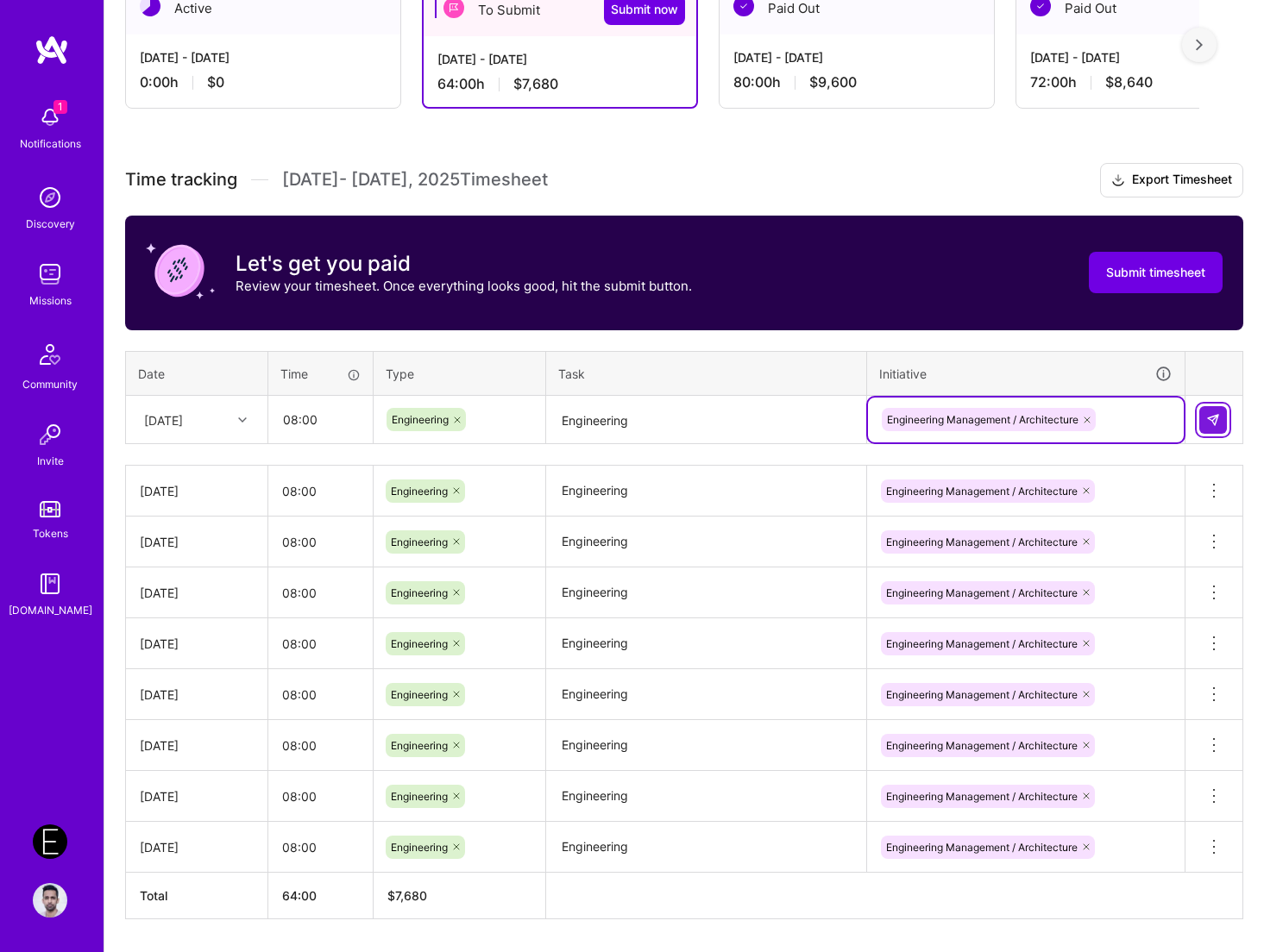
click at [1179, 416] on button at bounding box center [1212, 419] width 28 height 28
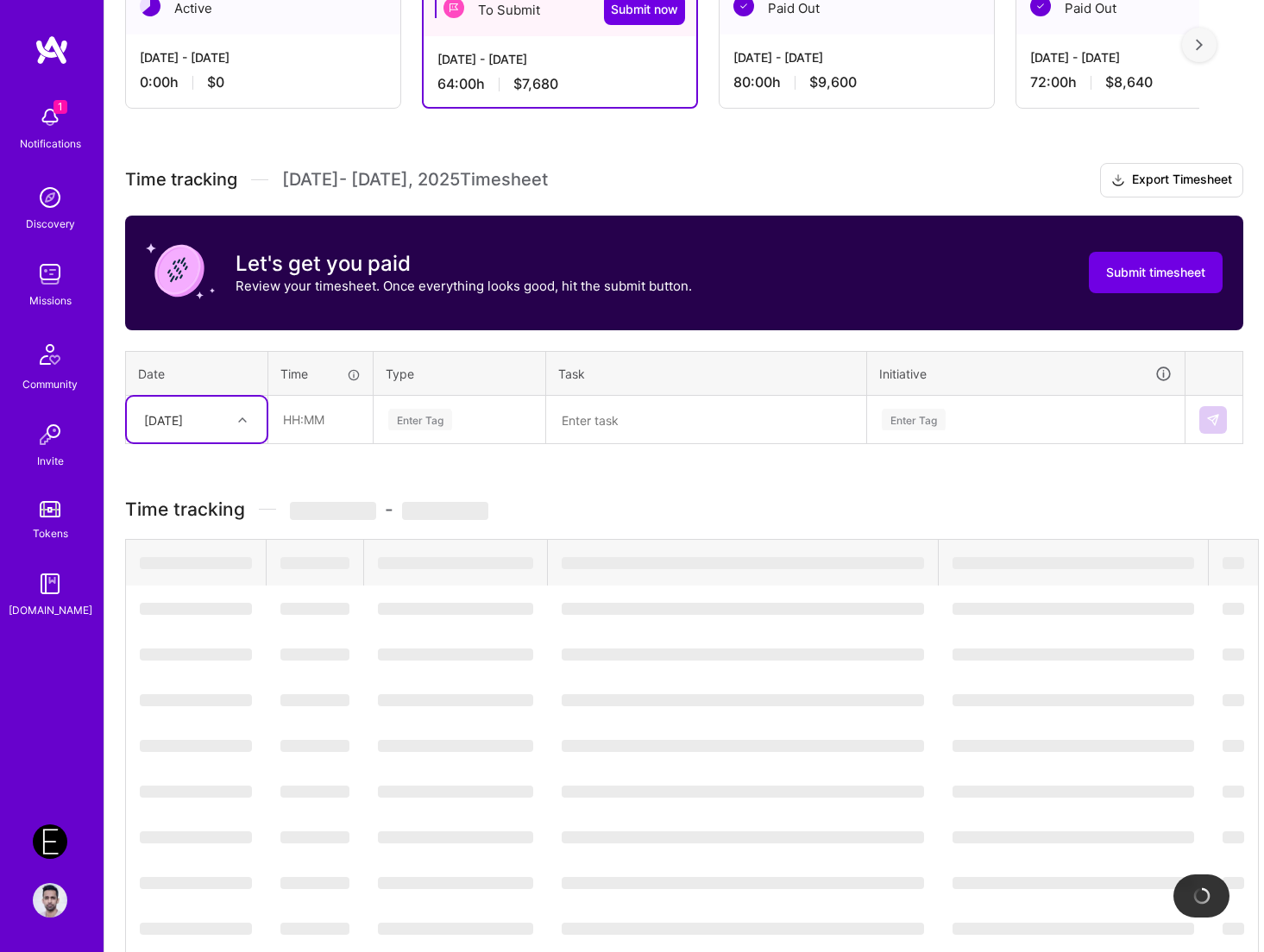
click at [228, 430] on div "[DATE]" at bounding box center [183, 419] width 96 height 29
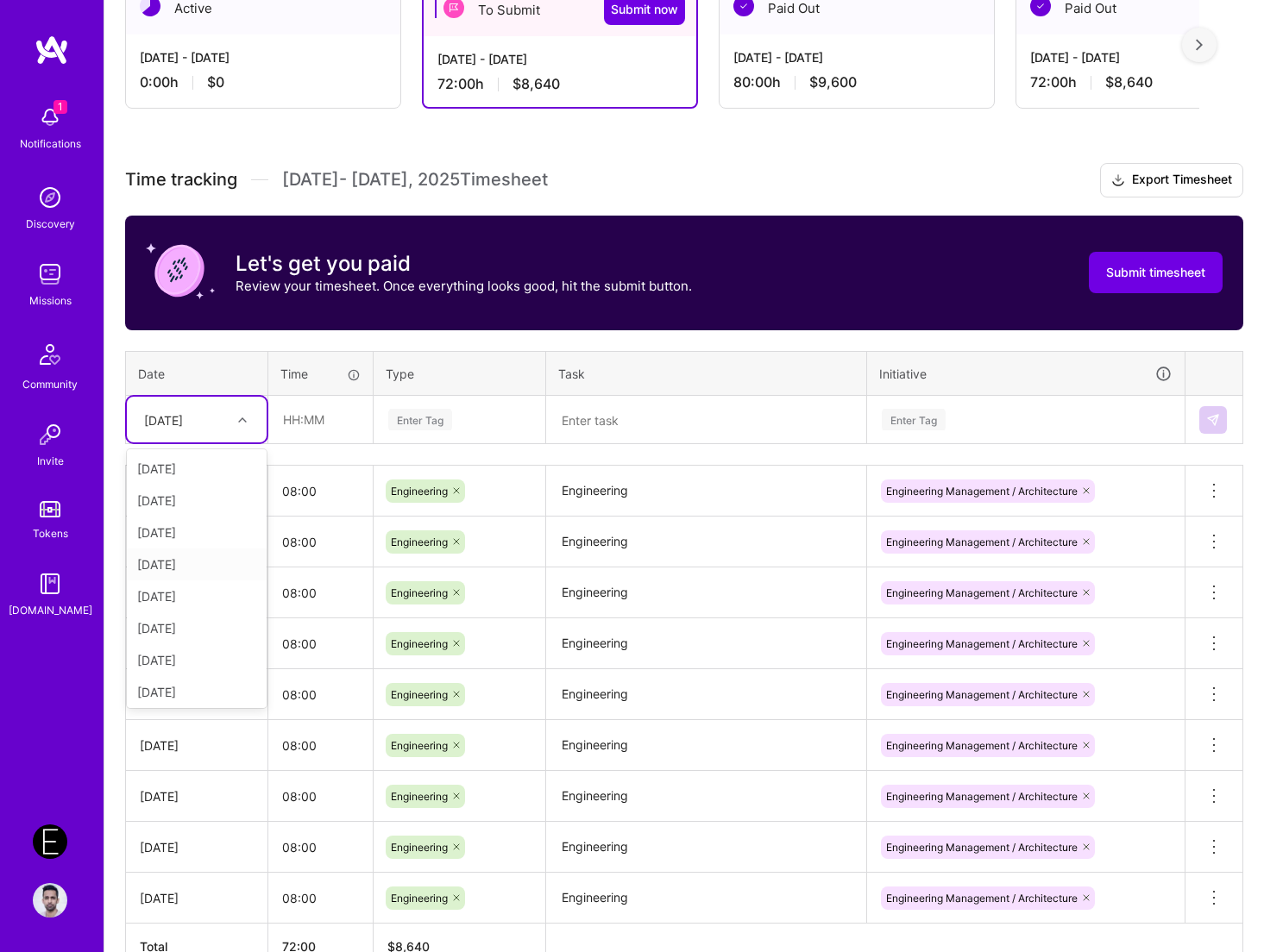
scroll to position [195, 0]
click at [196, 657] on div "[DATE]" at bounding box center [196, 657] width 140 height 32
click at [293, 416] on input "text" at bounding box center [321, 419] width 103 height 46
type input "08:00"
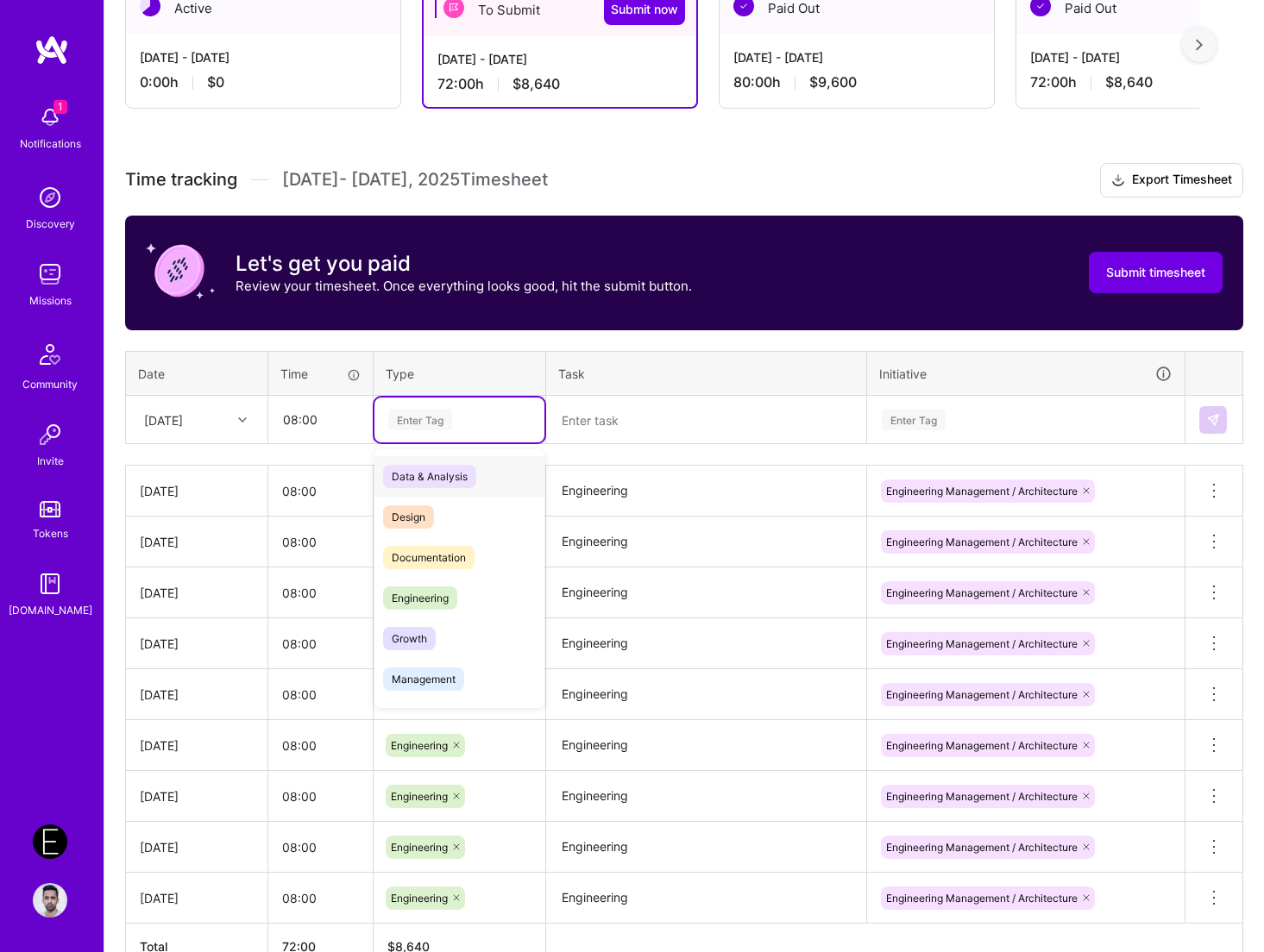
paste input "Engineering"
type input "Engineering"
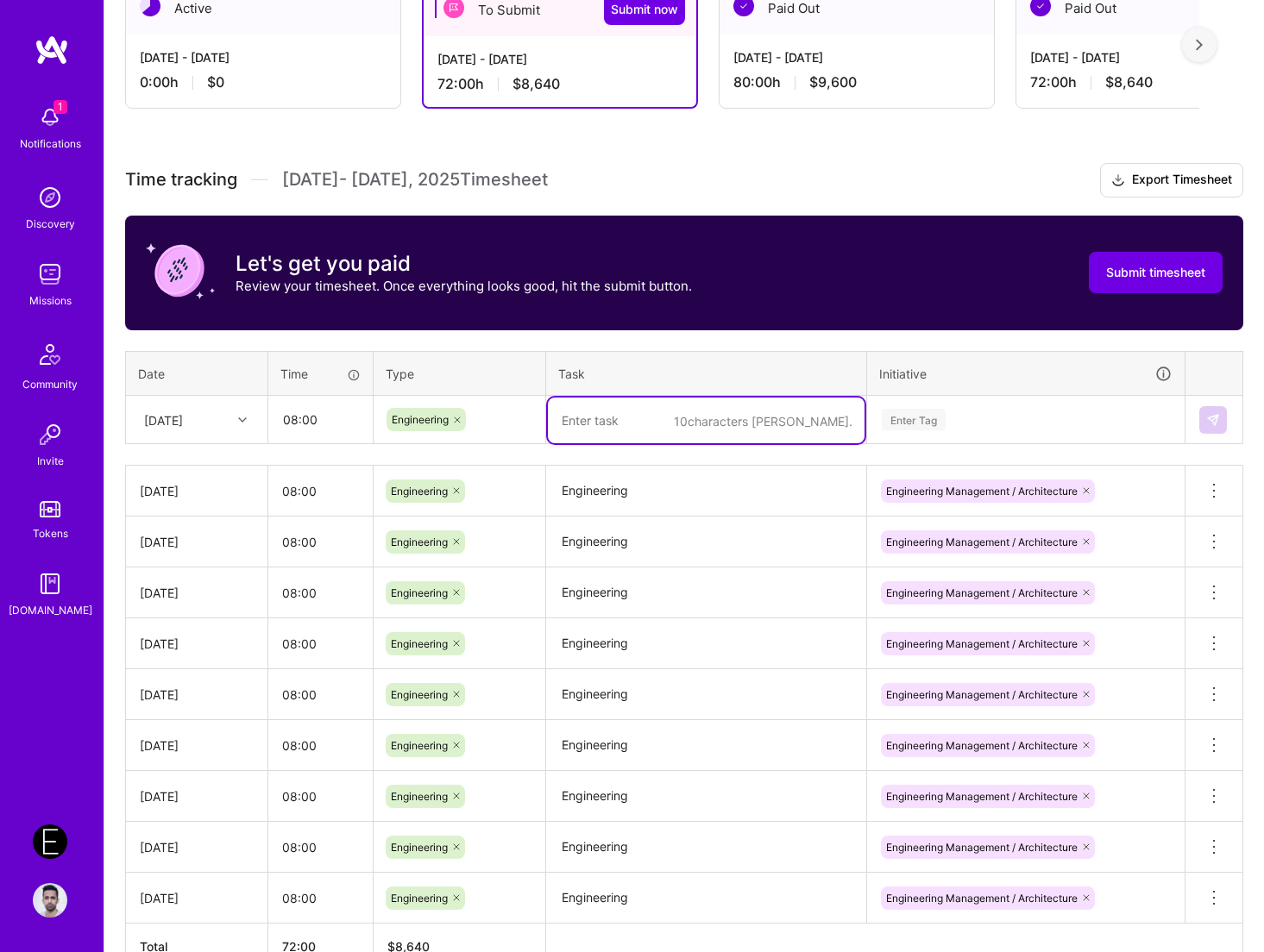
paste textarea "Engineering"
type textarea "Engineering"
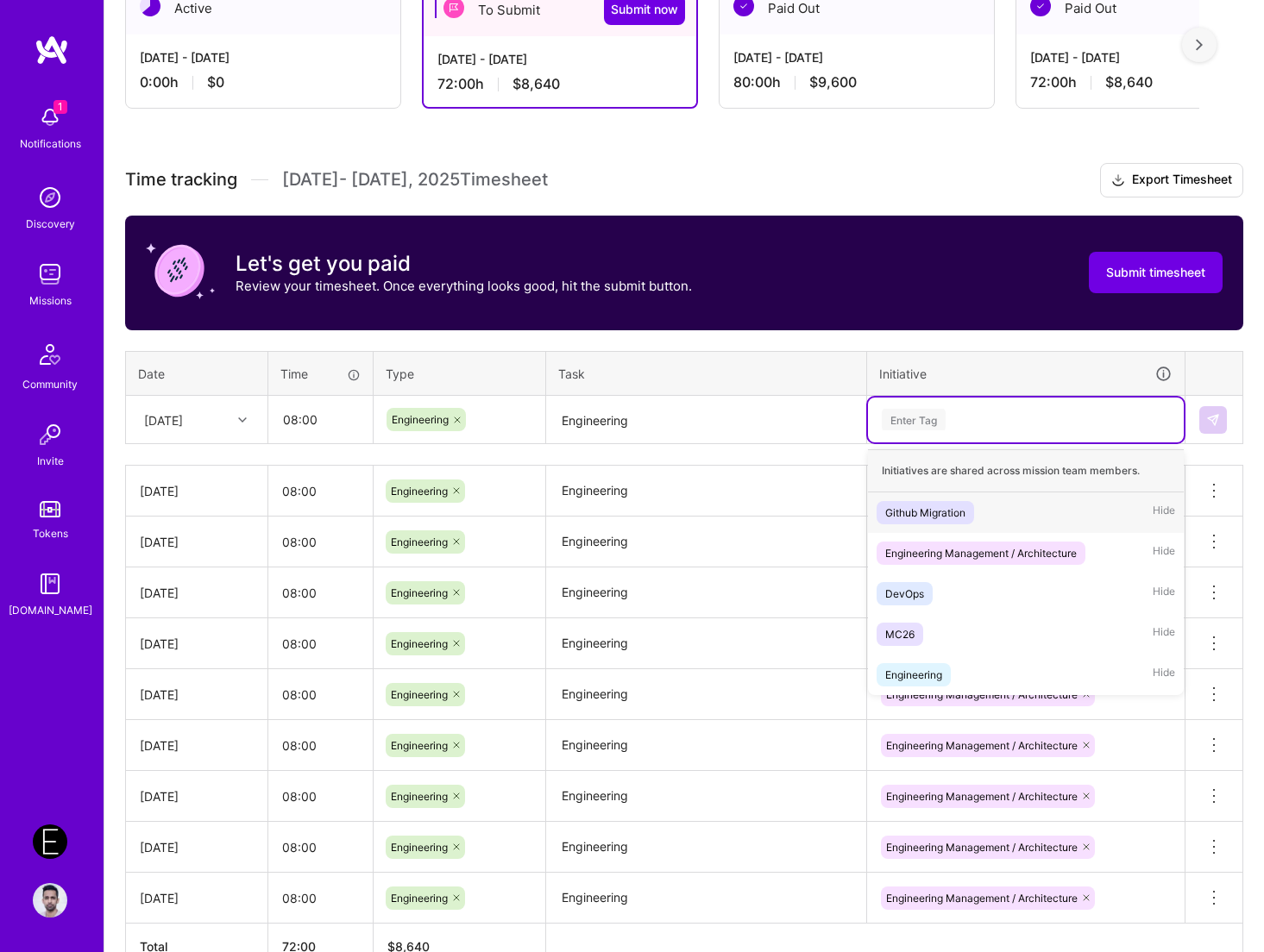
paste input "Engineering"
type input "Engineering"
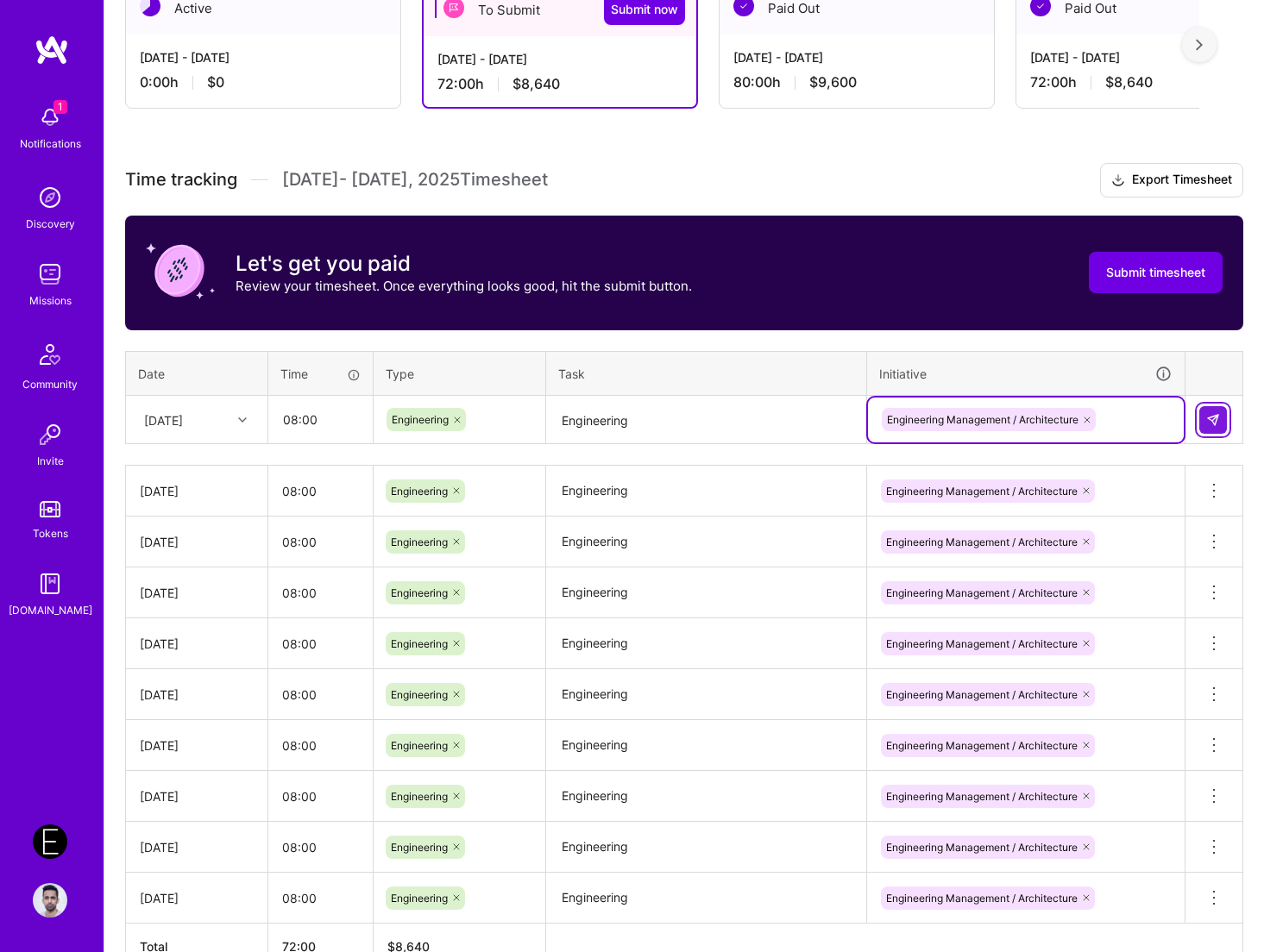
click at [1179, 421] on button at bounding box center [1212, 419] width 28 height 28
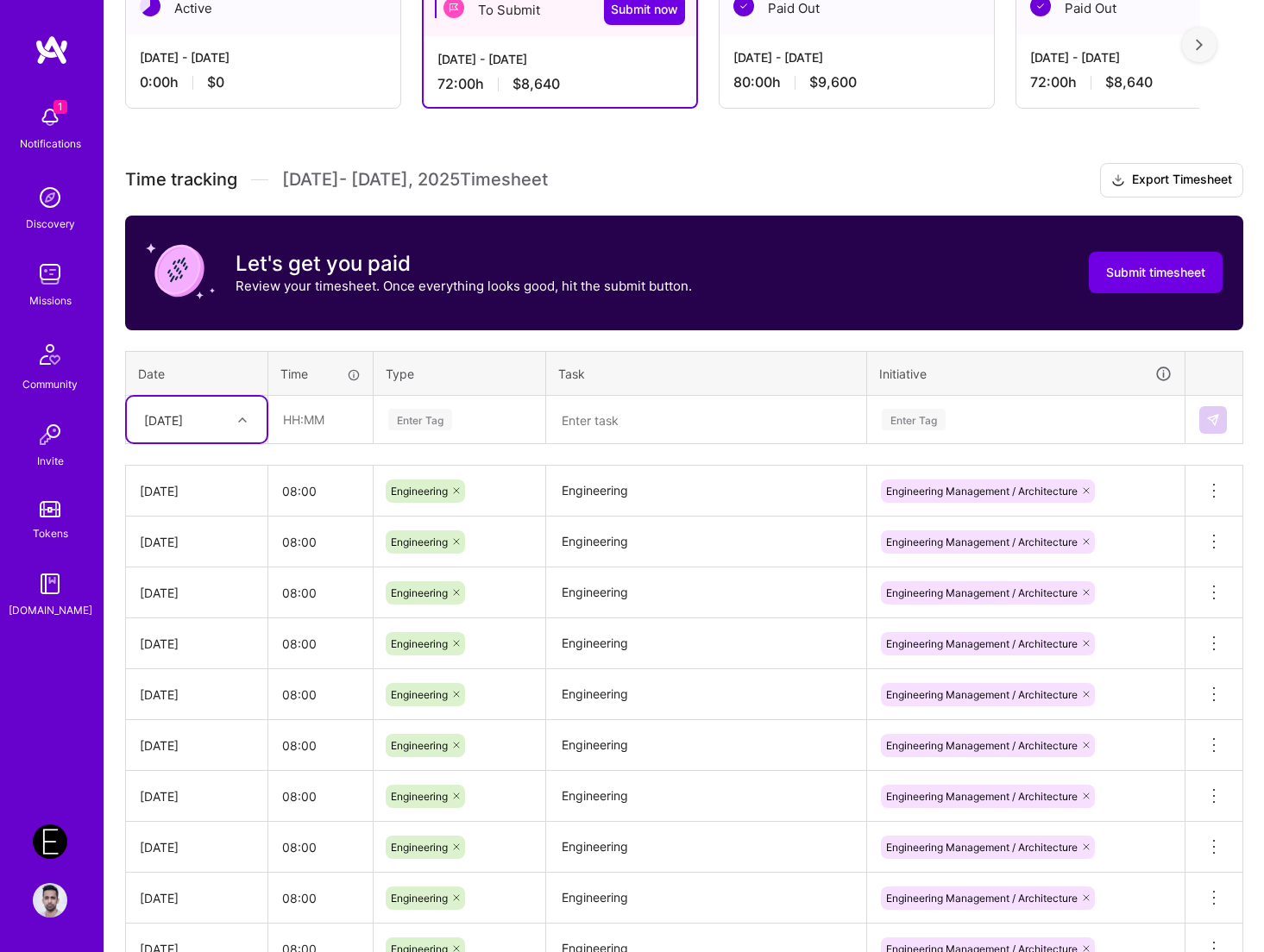
click at [197, 429] on div "[DATE]" at bounding box center [183, 419] width 96 height 29
click at [171, 701] on div "[DATE]" at bounding box center [196, 689] width 140 height 32
click at [319, 432] on input "text" at bounding box center [321, 419] width 103 height 46
type input "08:00"
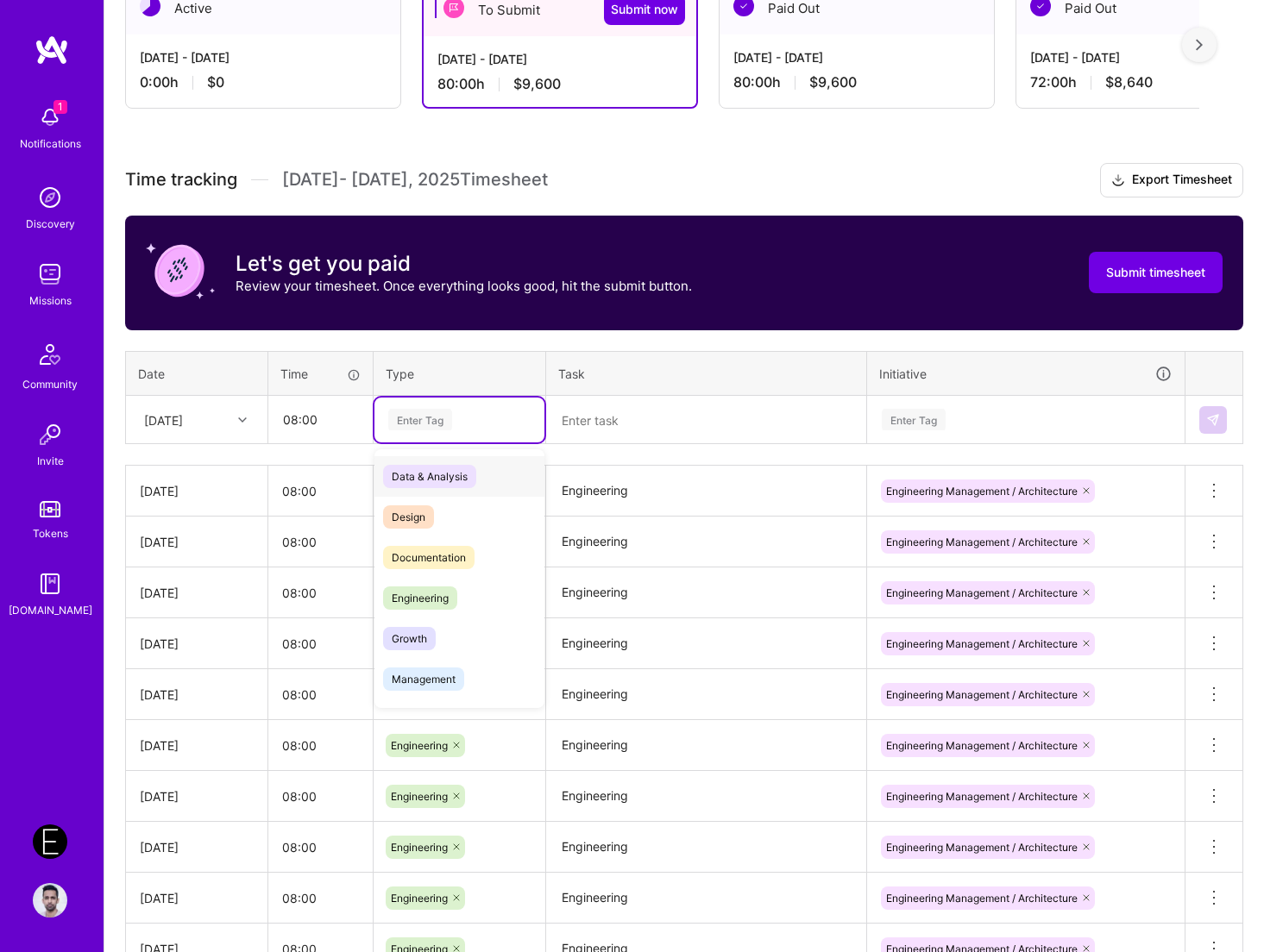
paste input "Engineering"
type input "Engineering"
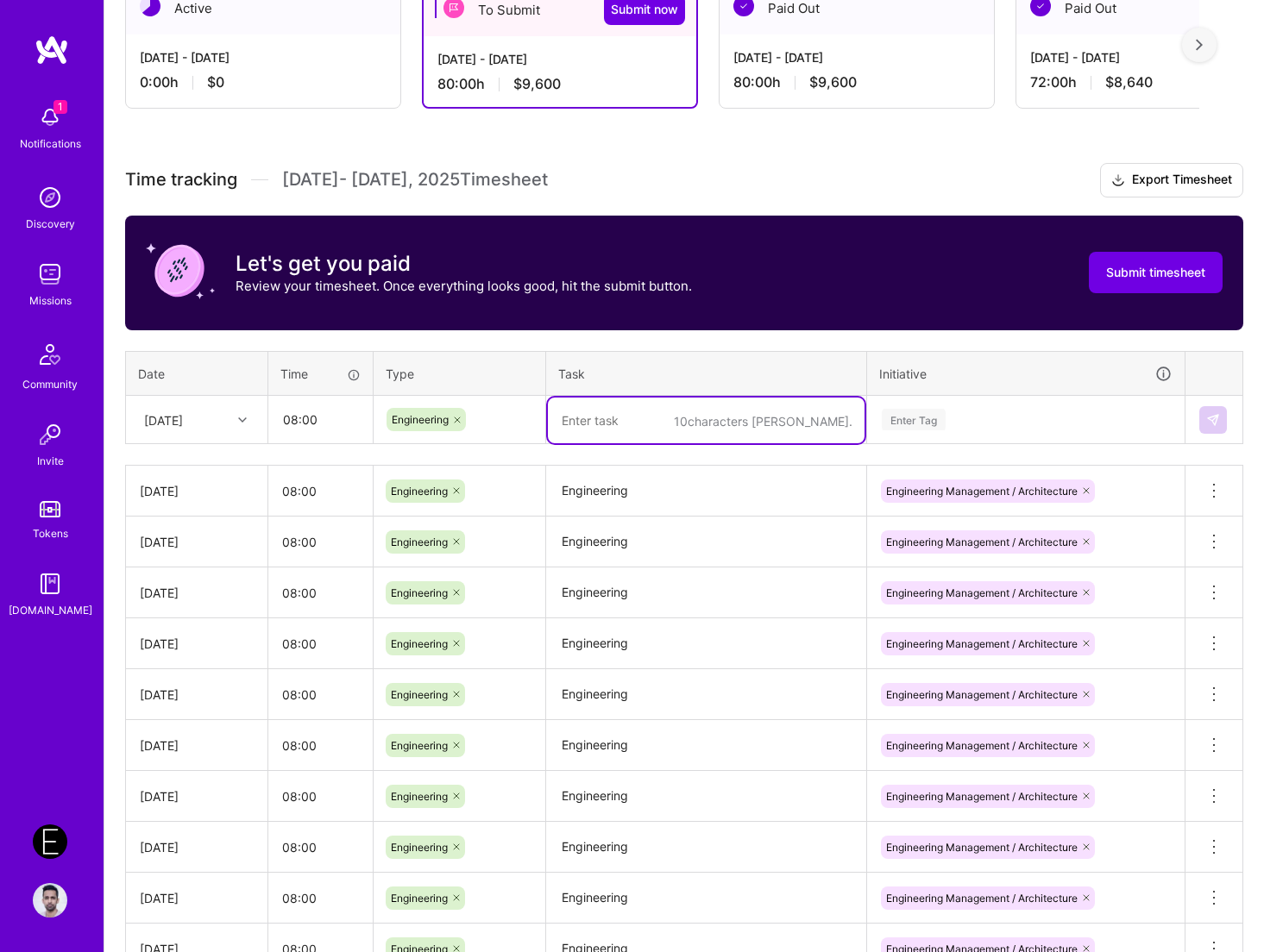
paste textarea "Engineering"
type textarea "Engineering"
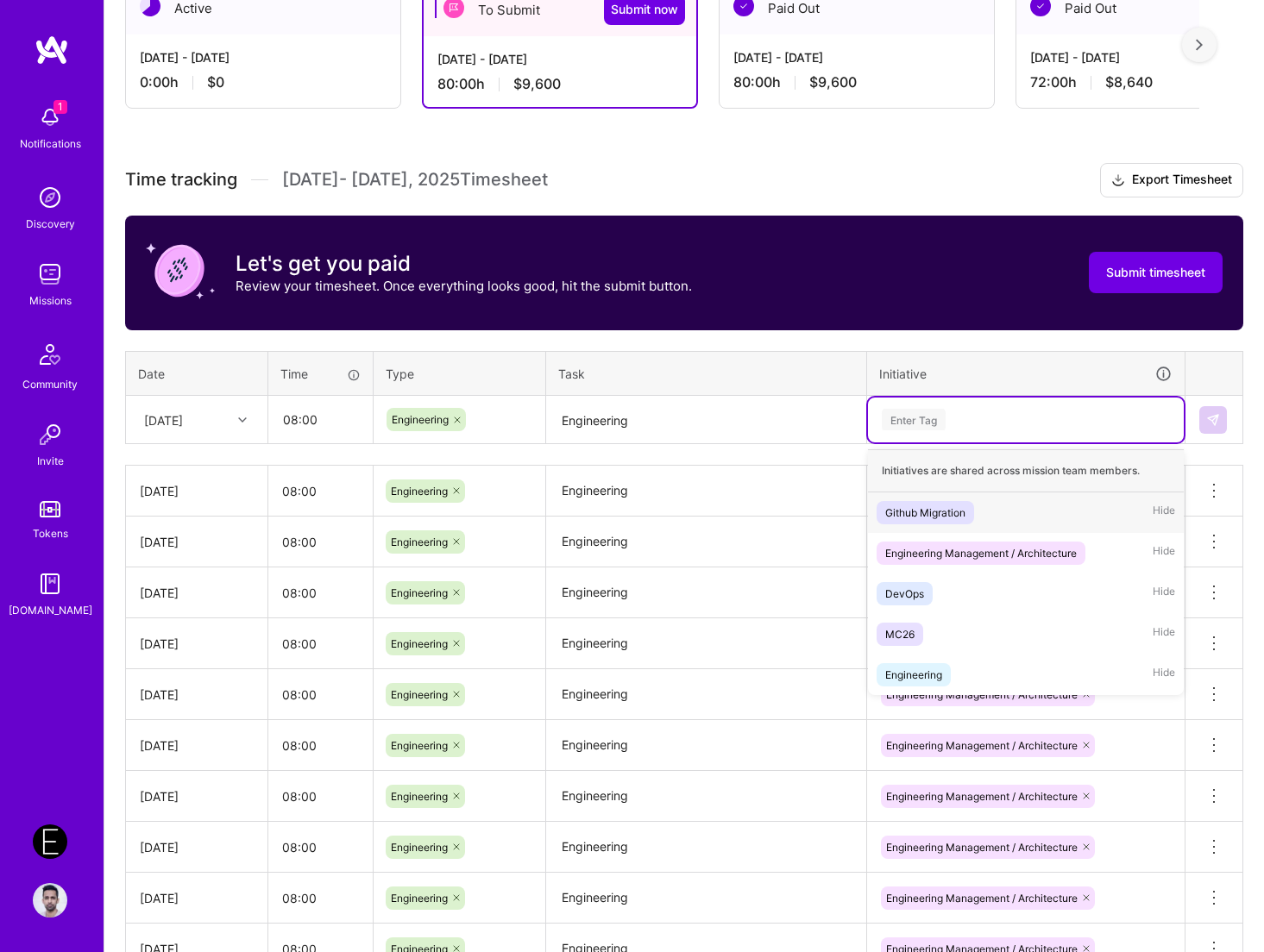
paste input "Engineering"
type input "Engineering"
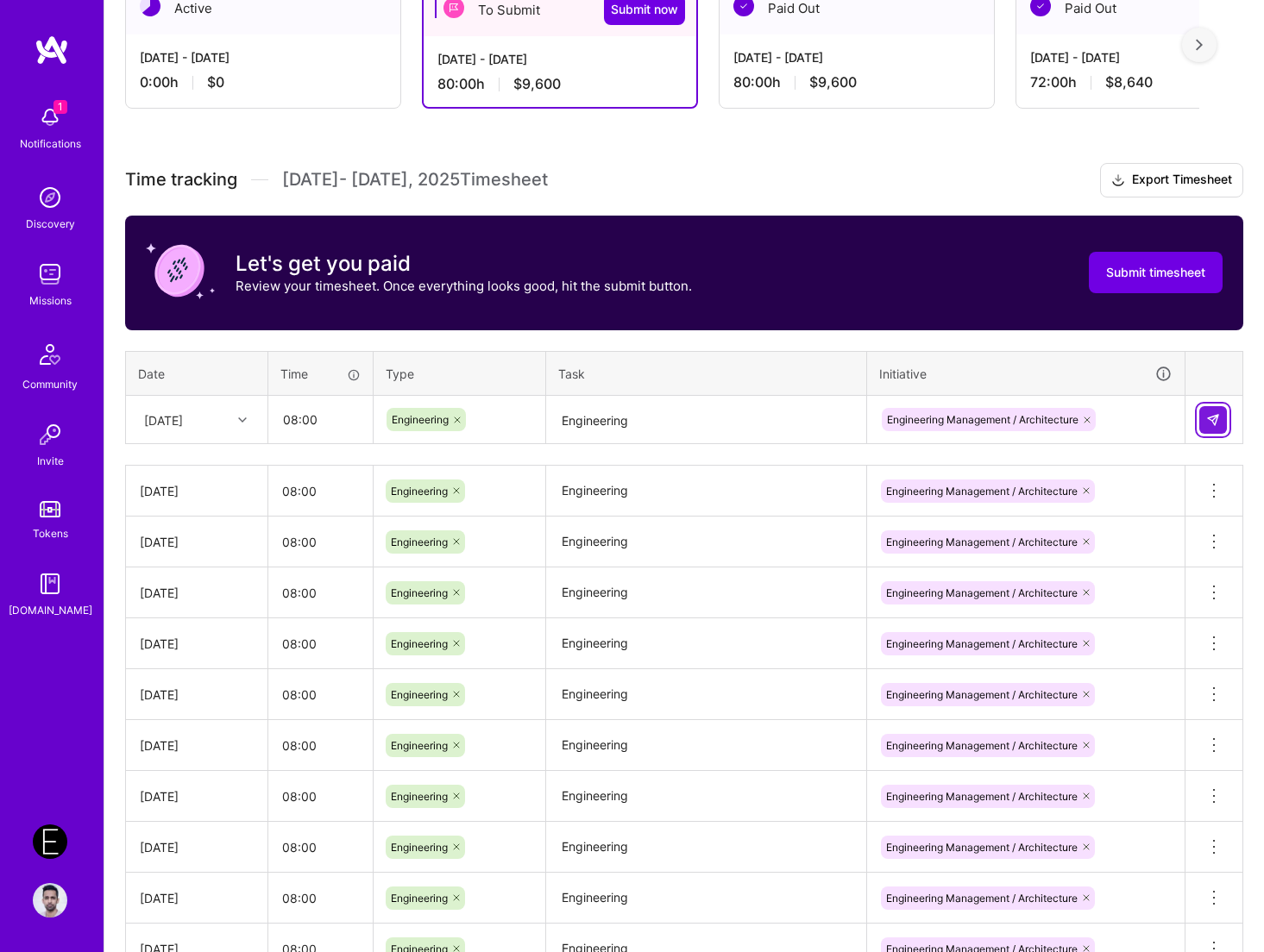
click at [1179, 424] on img at bounding box center [1213, 419] width 14 height 14
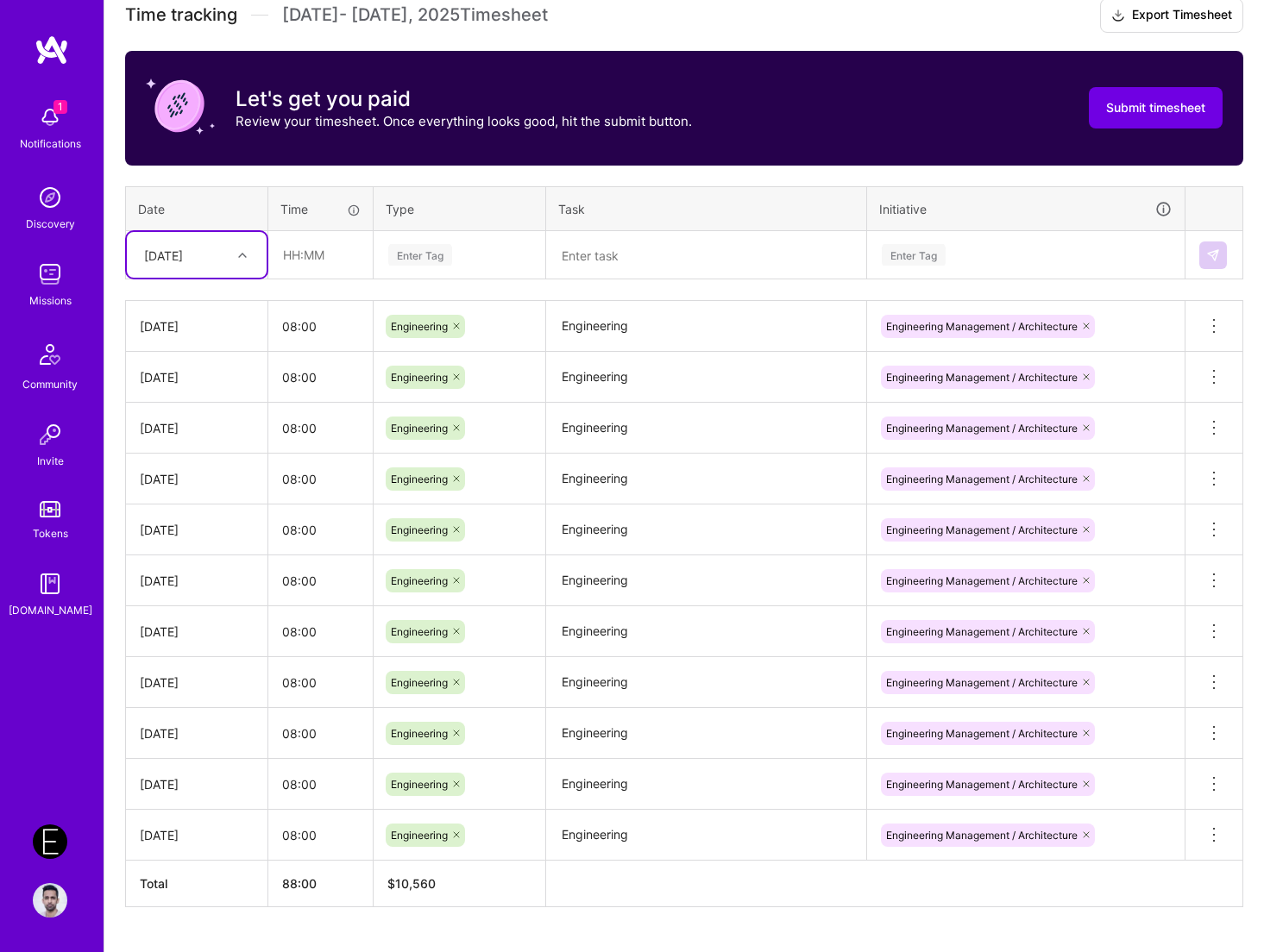
scroll to position [540, 0]
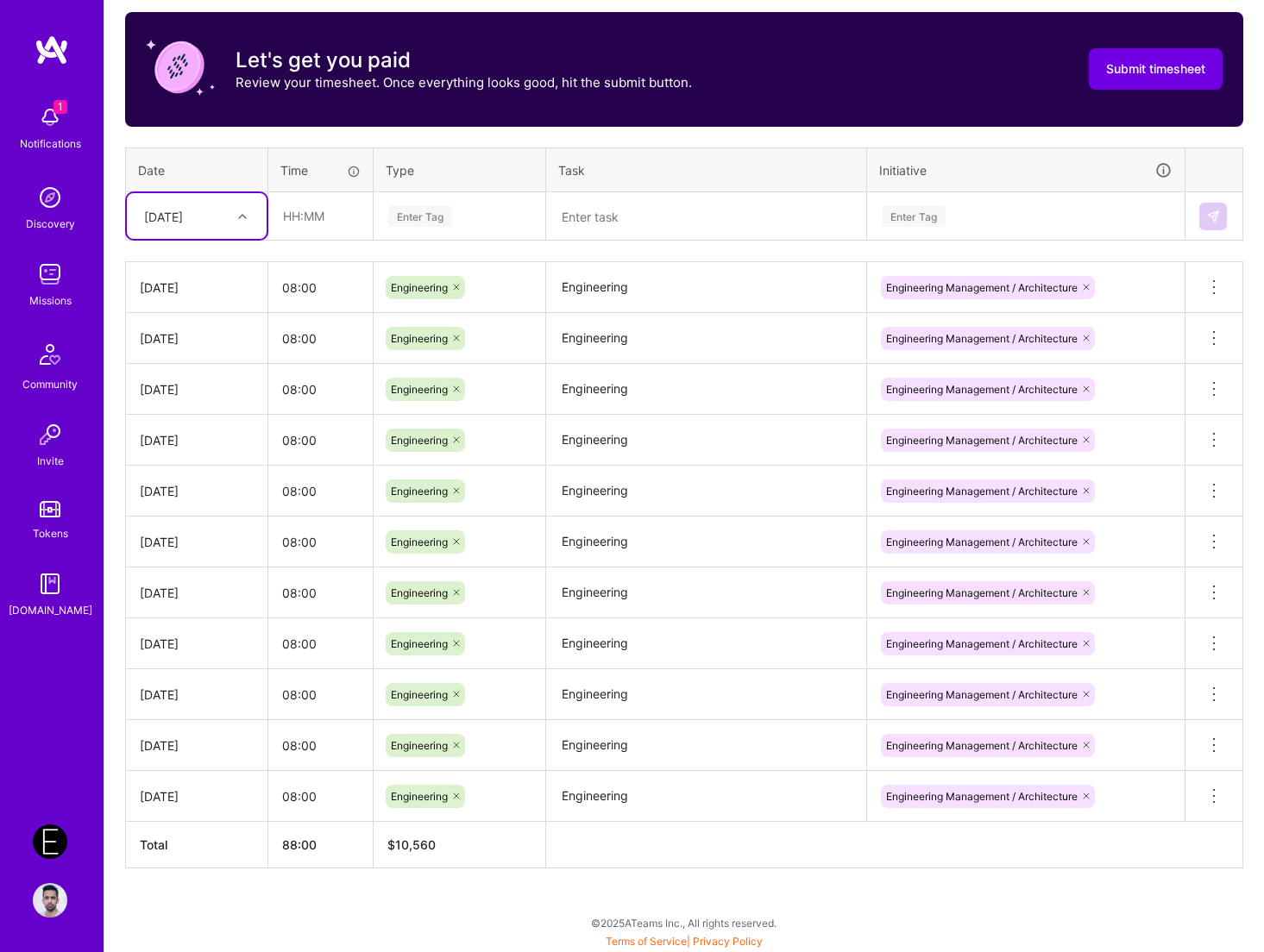
click at [681, 345] on textarea "Engineering" at bounding box center [706, 339] width 317 height 48
paste textarea "Meetings: Onsite Standup · HRP/LGM Retro + Sprint Planning · HRP LA28 — High-Le…"
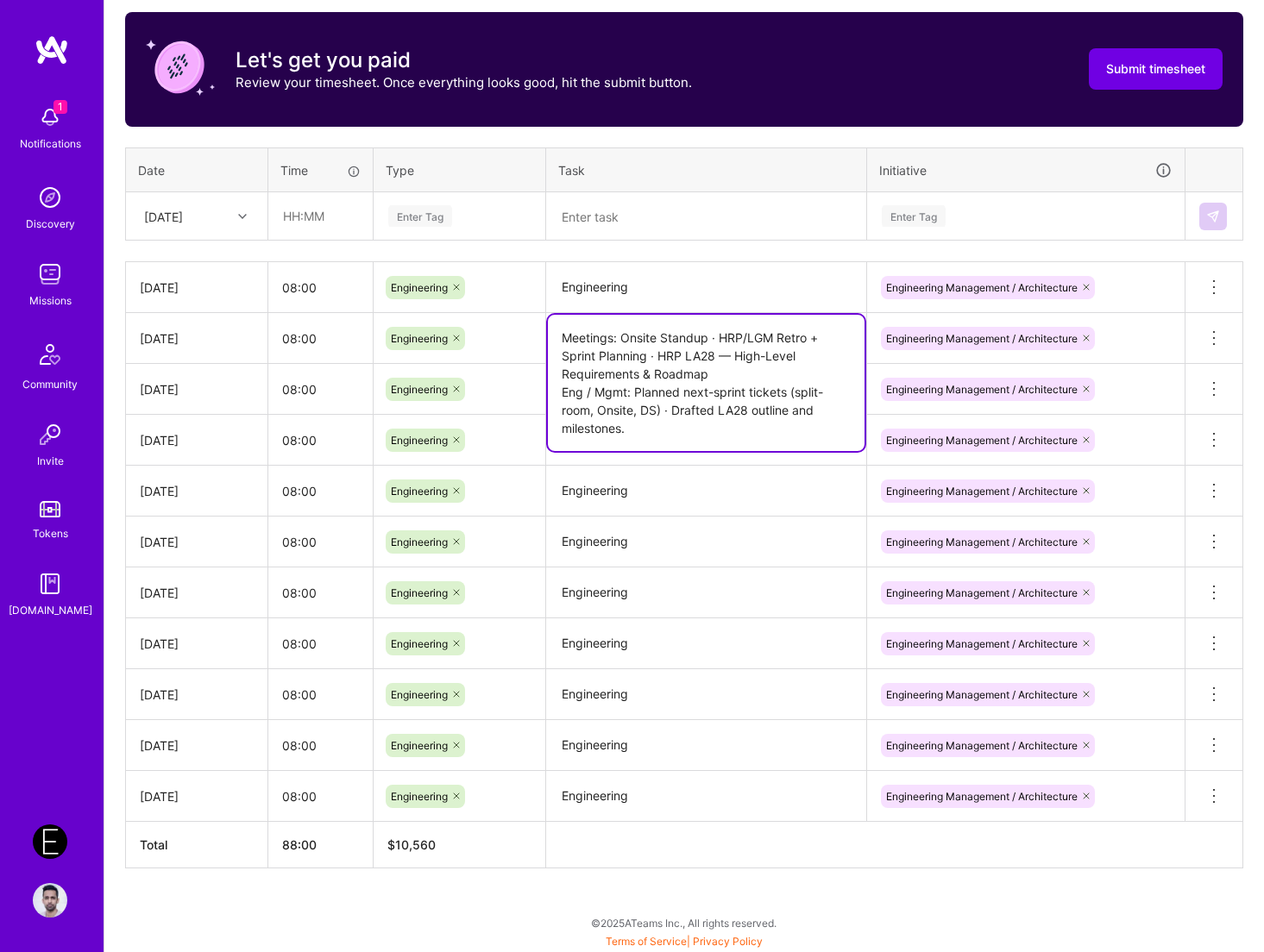
type textarea "Meetings: Onsite Standup · HRP/LGM Retro + Sprint Planning · HRP LA28 — High-Le…"
click at [659, 293] on textarea "Engineering" at bounding box center [706, 287] width 317 height 48
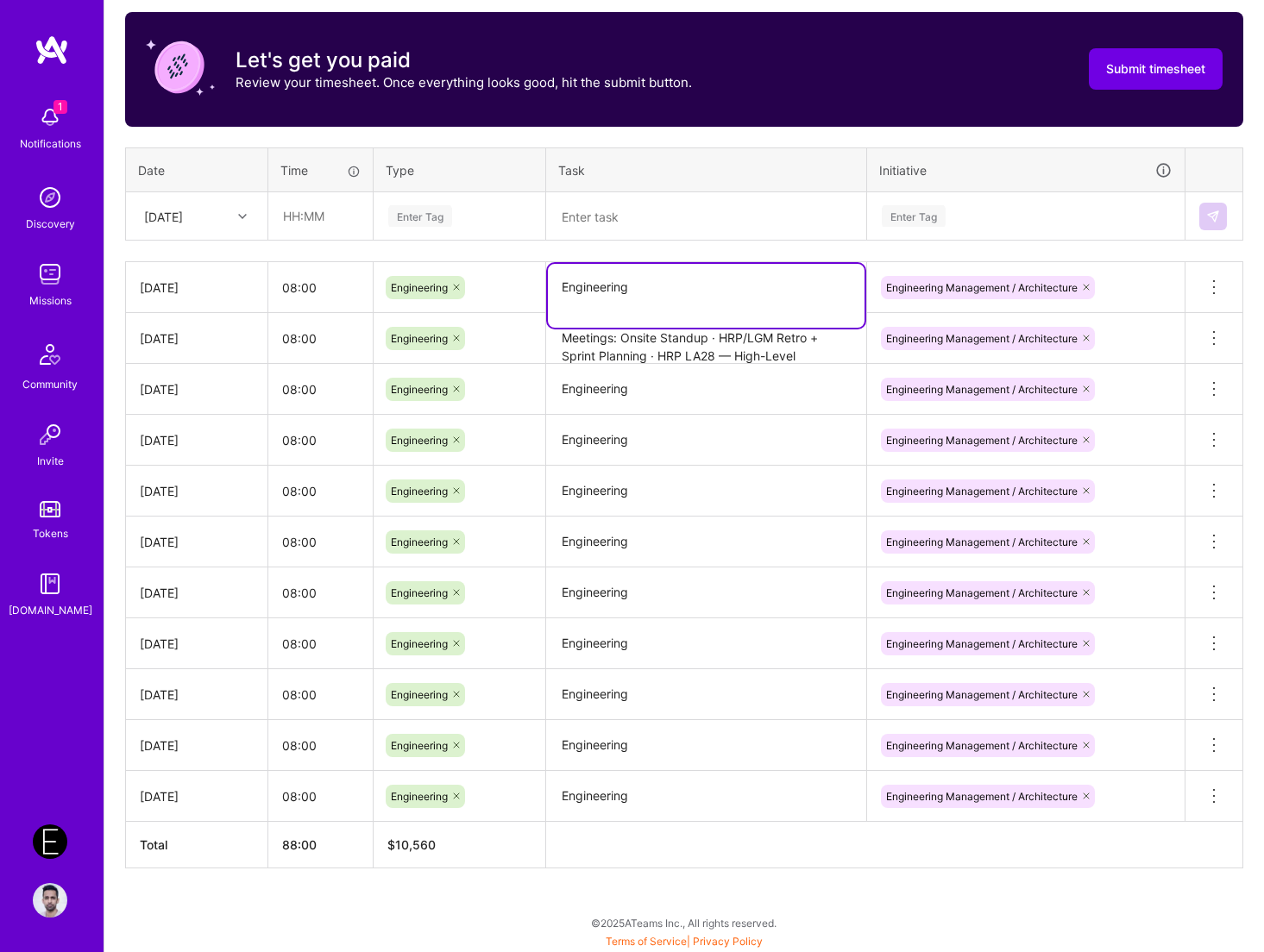
paste textarea "Meetings: HRP/LGM Daily Standup · Olympics Engineering Leads Weekly · Weekly OL…"
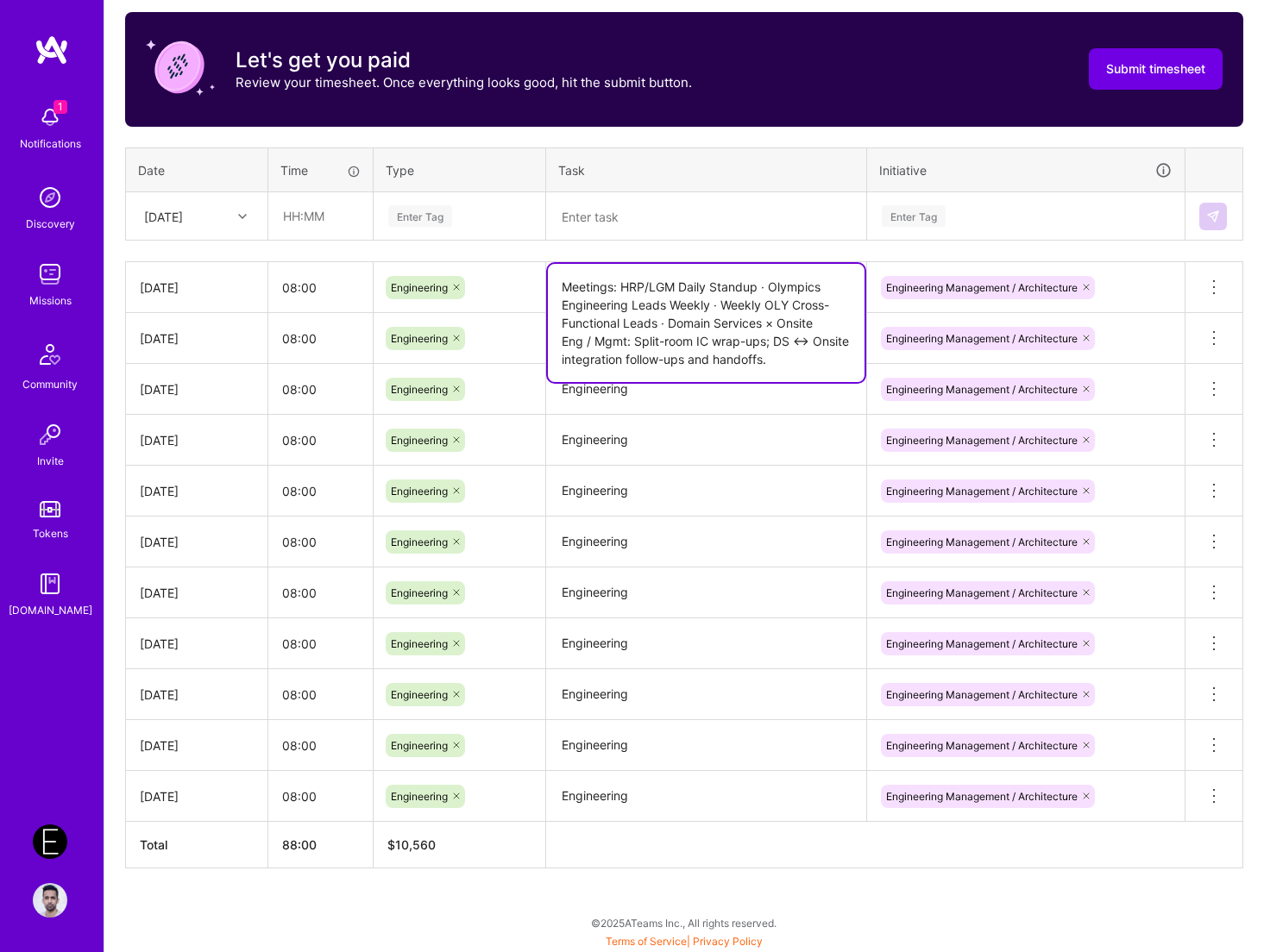
type textarea "Meetings: HRP/LGM Daily Standup · Olympics Engineering Leads Weekly · Weekly OL…"
click at [758, 379] on textarea "Meetings: HRP/LGM Daily Standup · Olympics Engineering Leads Weekly · Weekly OL…" at bounding box center [706, 322] width 317 height 118
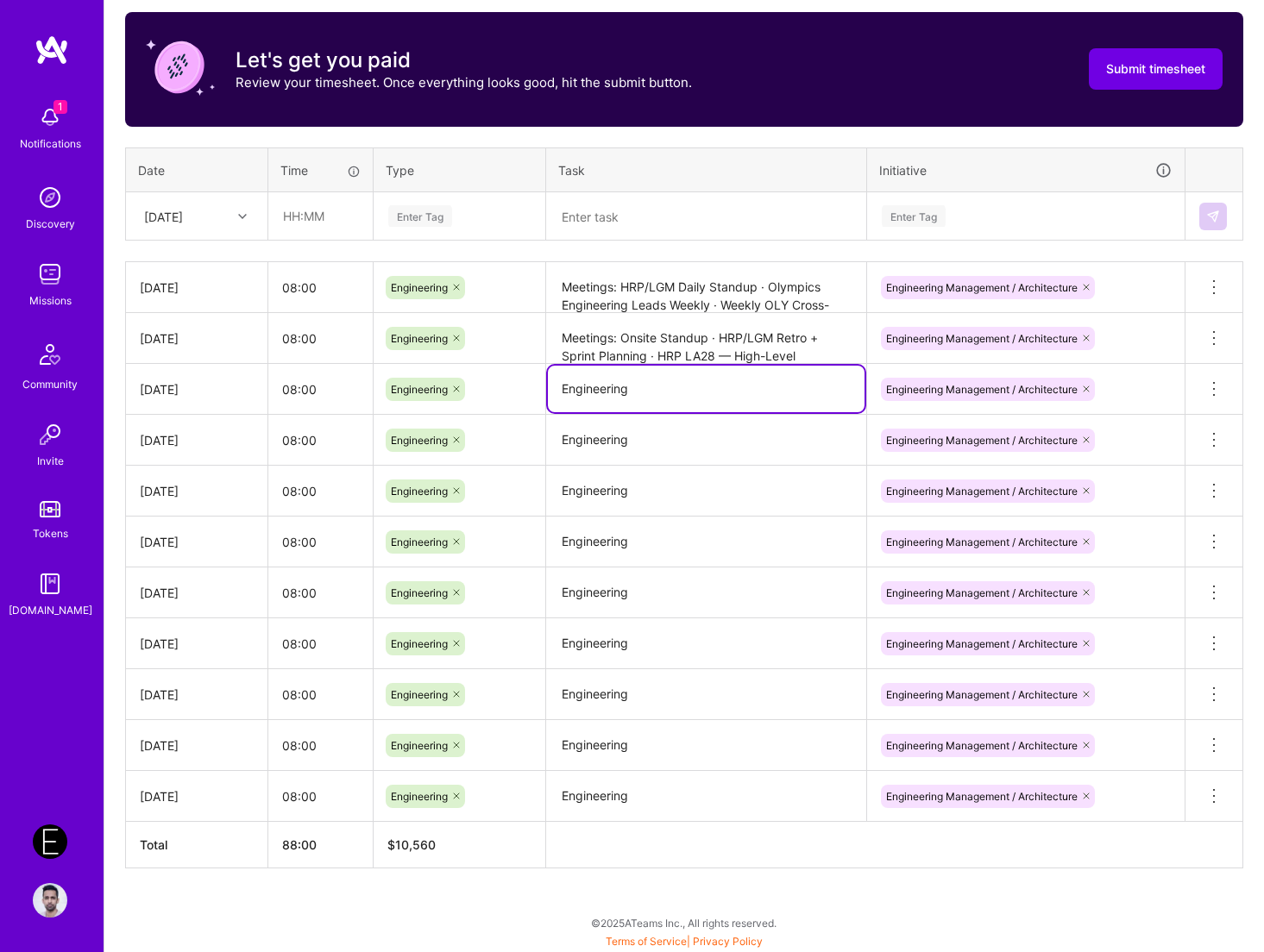
click at [758, 394] on textarea "Engineering" at bounding box center [706, 388] width 317 height 47
paste textarea "Meetings: [Async] HRP/LGM Daily Standup · Domain Services Working Session Eng /…"
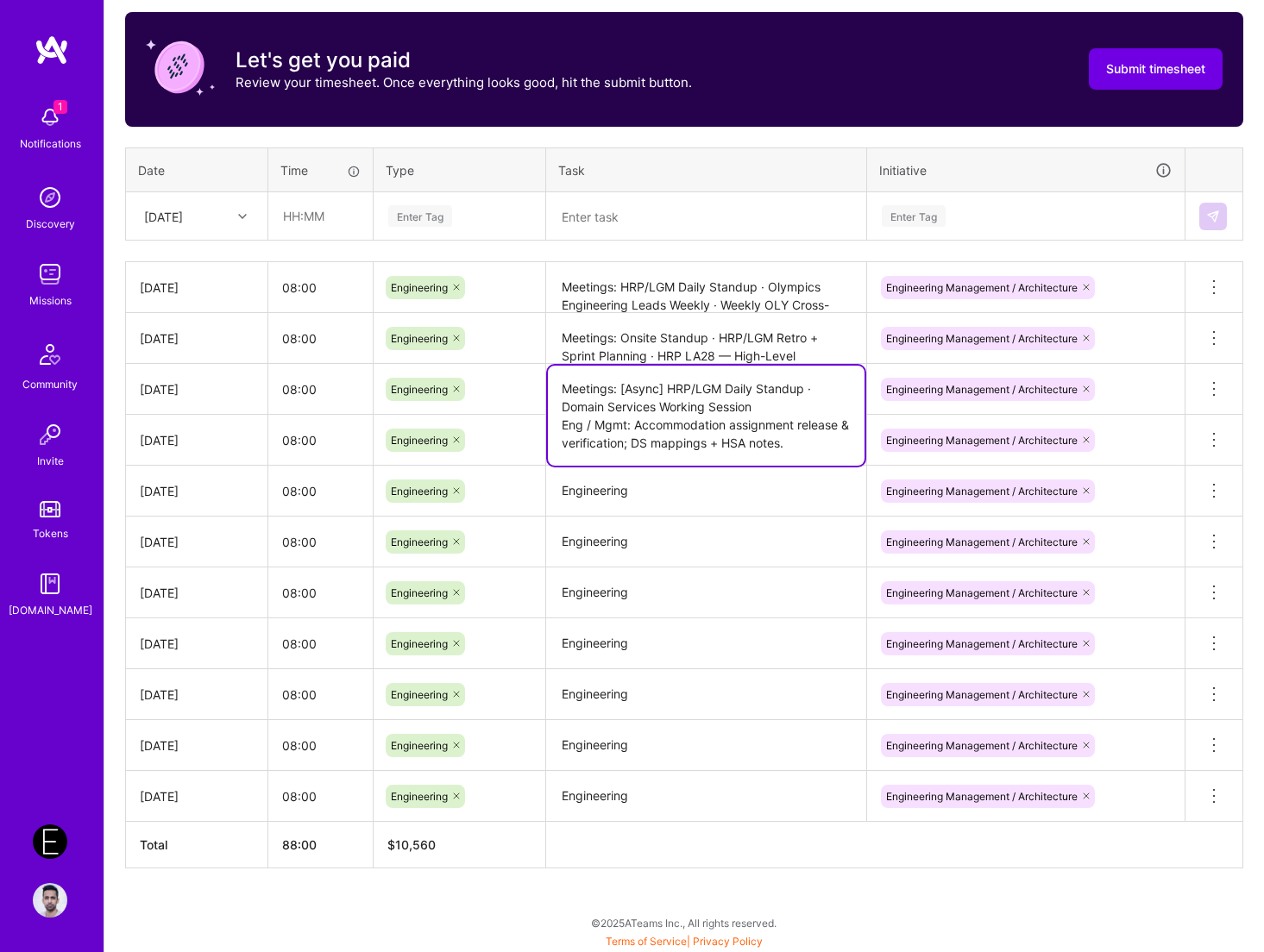
type textarea "Meetings: [Async] HRP/LGM Daily Standup · Domain Services Working Session Eng /…"
click at [633, 441] on textarea "Meetings: [Async] HRP/LGM Daily Standup · Domain Services Working Session Eng /…" at bounding box center [706, 415] width 317 height 100
click at [684, 550] on textarea "Engineering" at bounding box center [706, 542] width 317 height 48
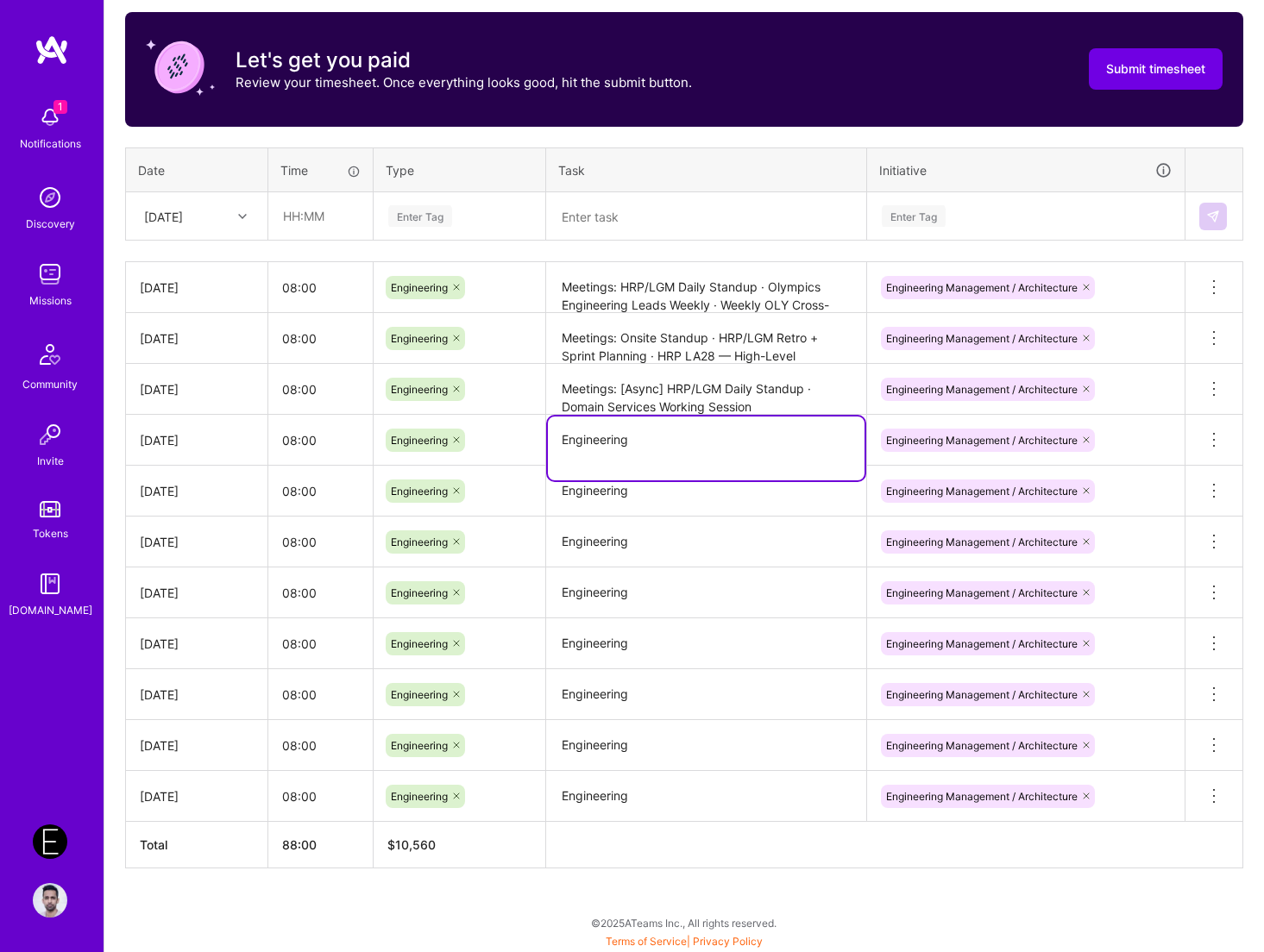
click at [671, 449] on textarea "Engineering" at bounding box center [706, 448] width 317 height 64
paste textarea "Meetings: HRP/LGM Daily Standup · Accommodation — Locked (sign-off) · Interview…"
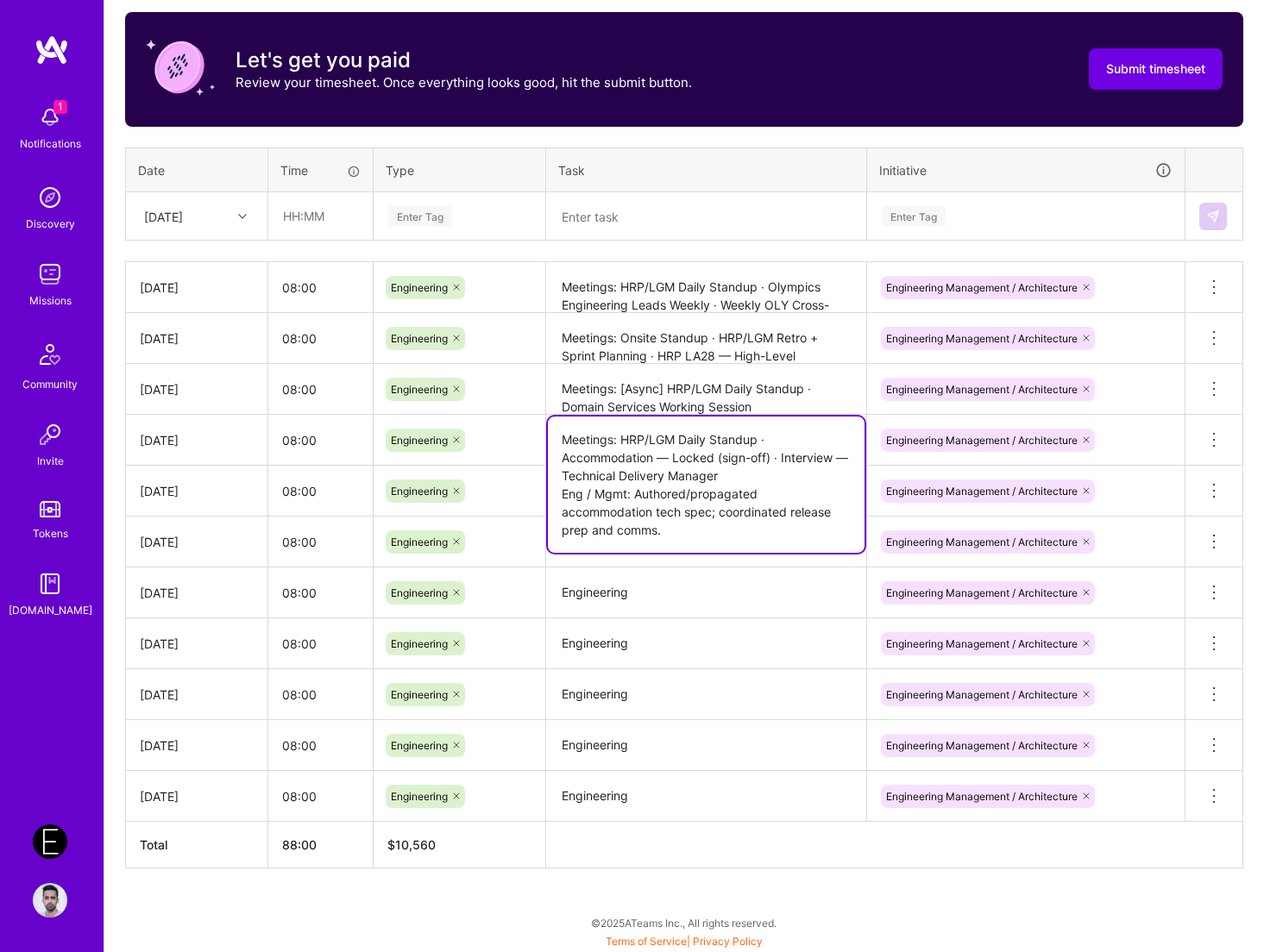
type textarea "Meetings: HRP/LGM Daily Standup · Accommodation — Locked (sign-off) · Interview…"
click at [704, 599] on textarea "Engineering" at bounding box center [706, 593] width 317 height 48
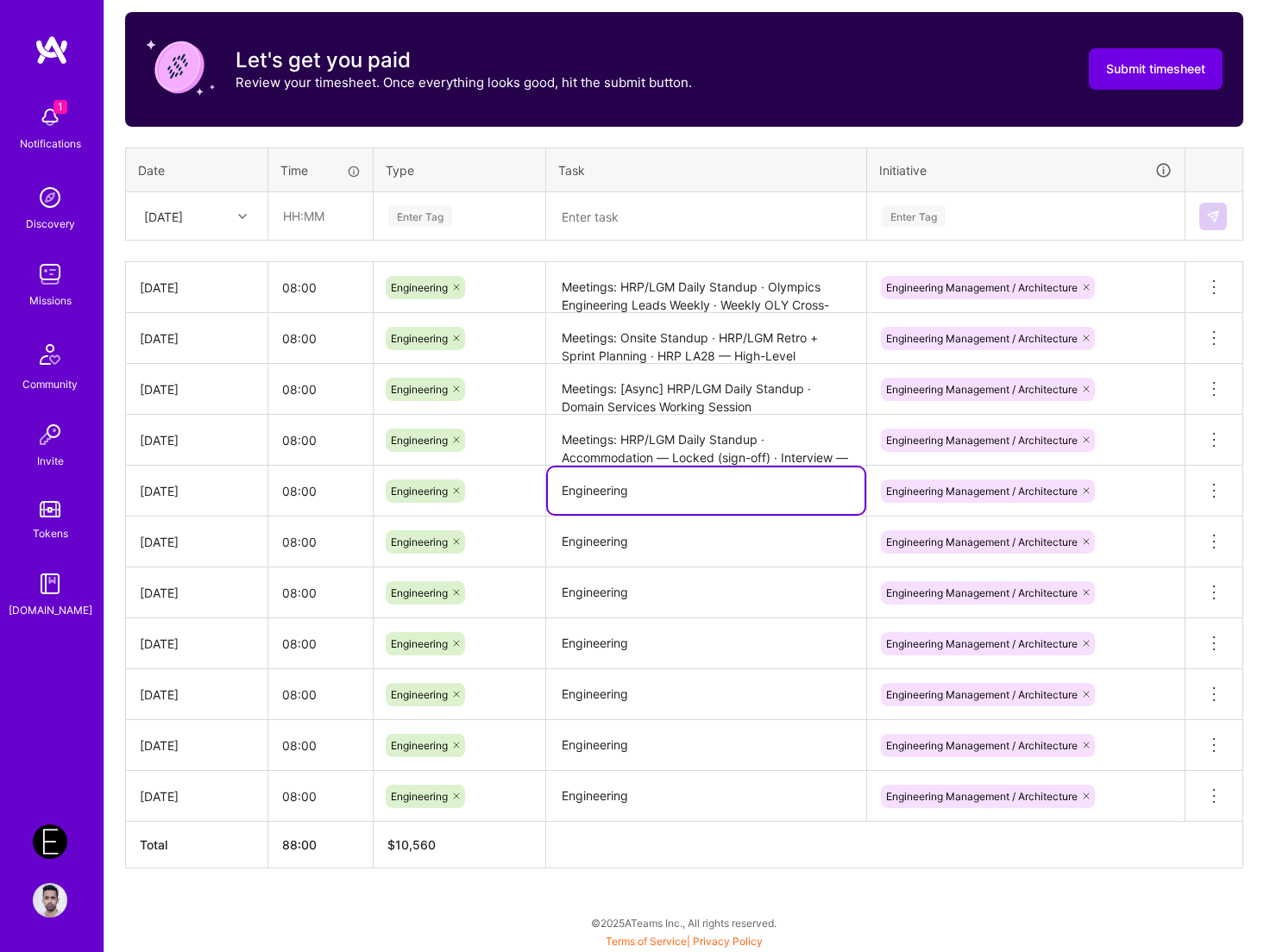
click at [702, 493] on textarea "Engineering" at bounding box center [706, 491] width 317 height 47
paste textarea "Meetings: Weekly Check-In // Onsite · Onsite Standup · HRP/LGM Daily Standup En…"
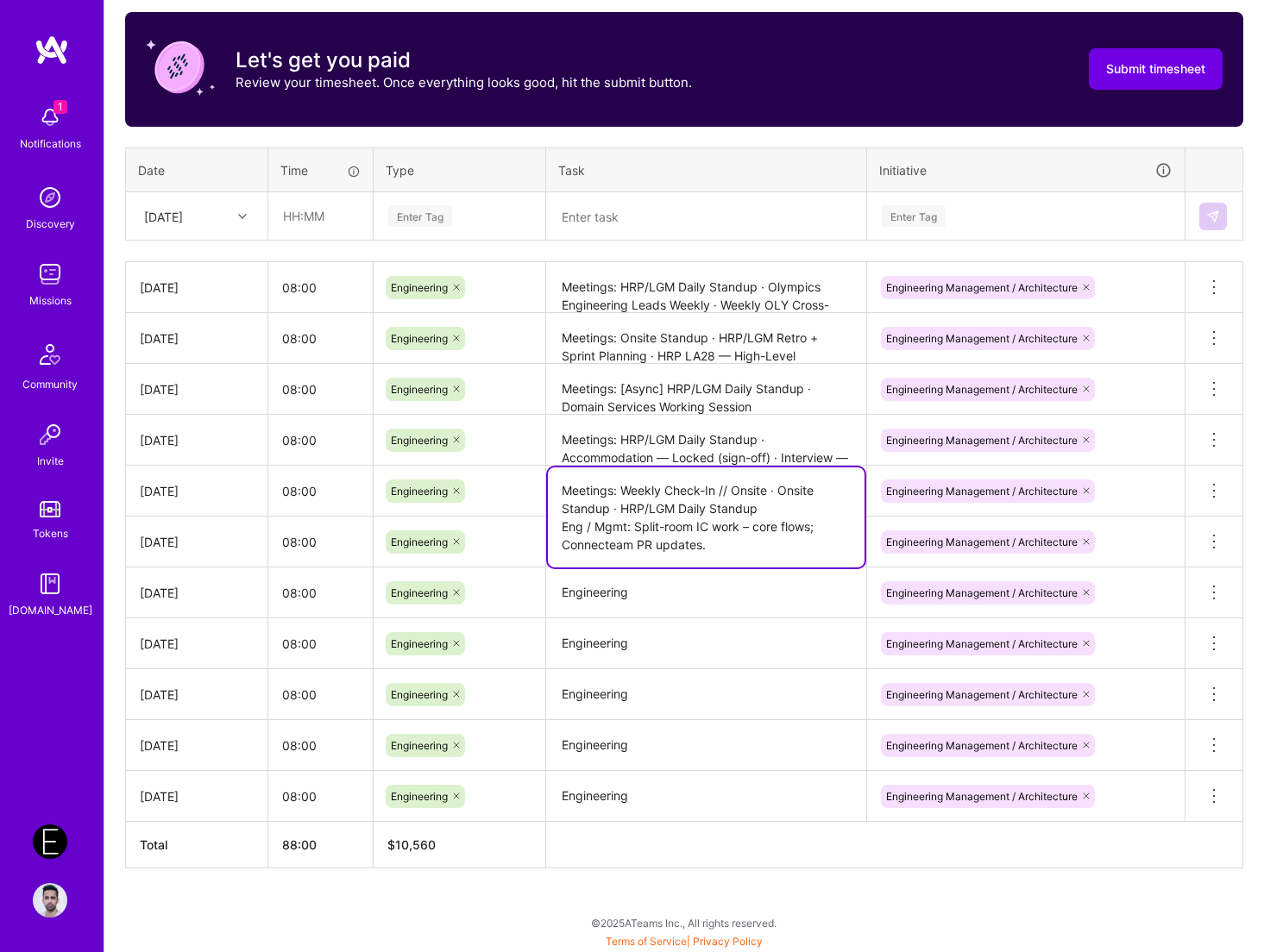
type textarea "Meetings: Weekly Check-In // Onsite · Onsite Standup · HRP/LGM Daily Standup En…"
click at [739, 533] on textarea "Meetings: Weekly Check-In // Onsite · Onsite Standup · HRP/LGM Daily Standup En…" at bounding box center [706, 517] width 317 height 100
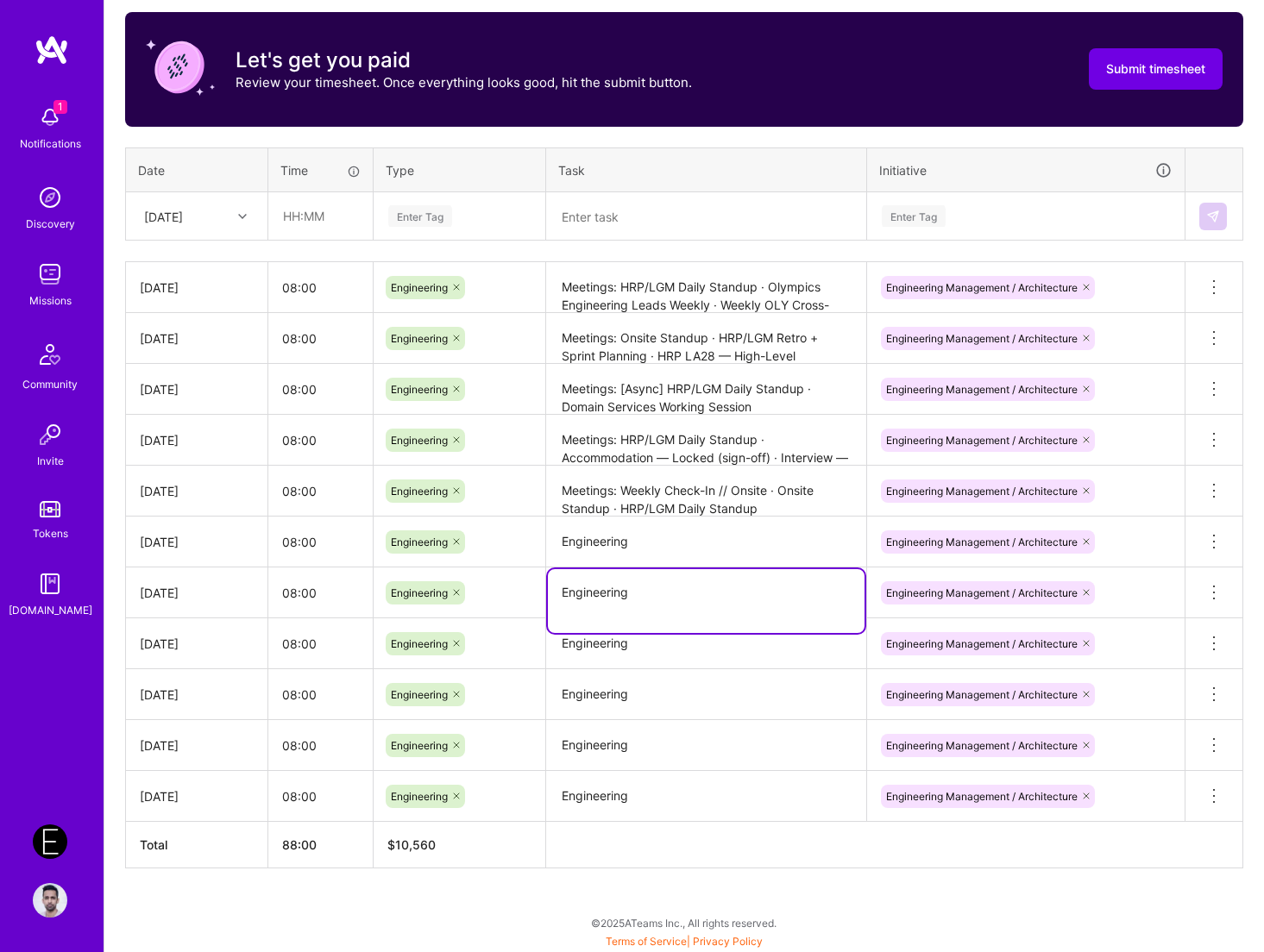
click at [739, 588] on textarea "Engineering" at bounding box center [706, 601] width 317 height 64
click at [739, 548] on textarea "Engineering" at bounding box center [706, 542] width 317 height 49
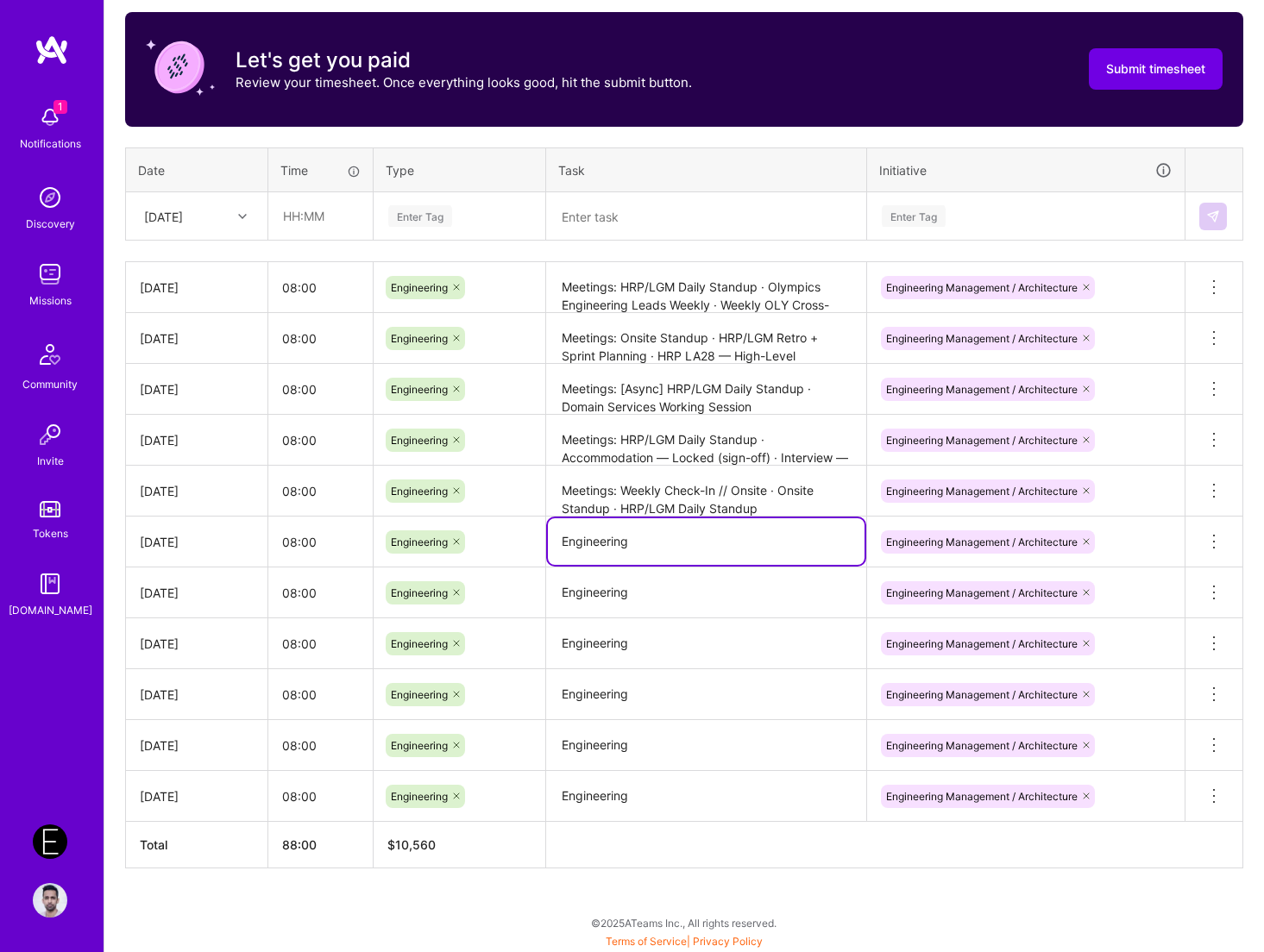
paste textarea "Meetings: HRP/LGM Daily Standup · Split-Room Booking (working session) Eng / Mg…"
type textarea "Meetings: HRP/LGM Daily Standup · Split-Room Booking (working session) Eng / Mg…"
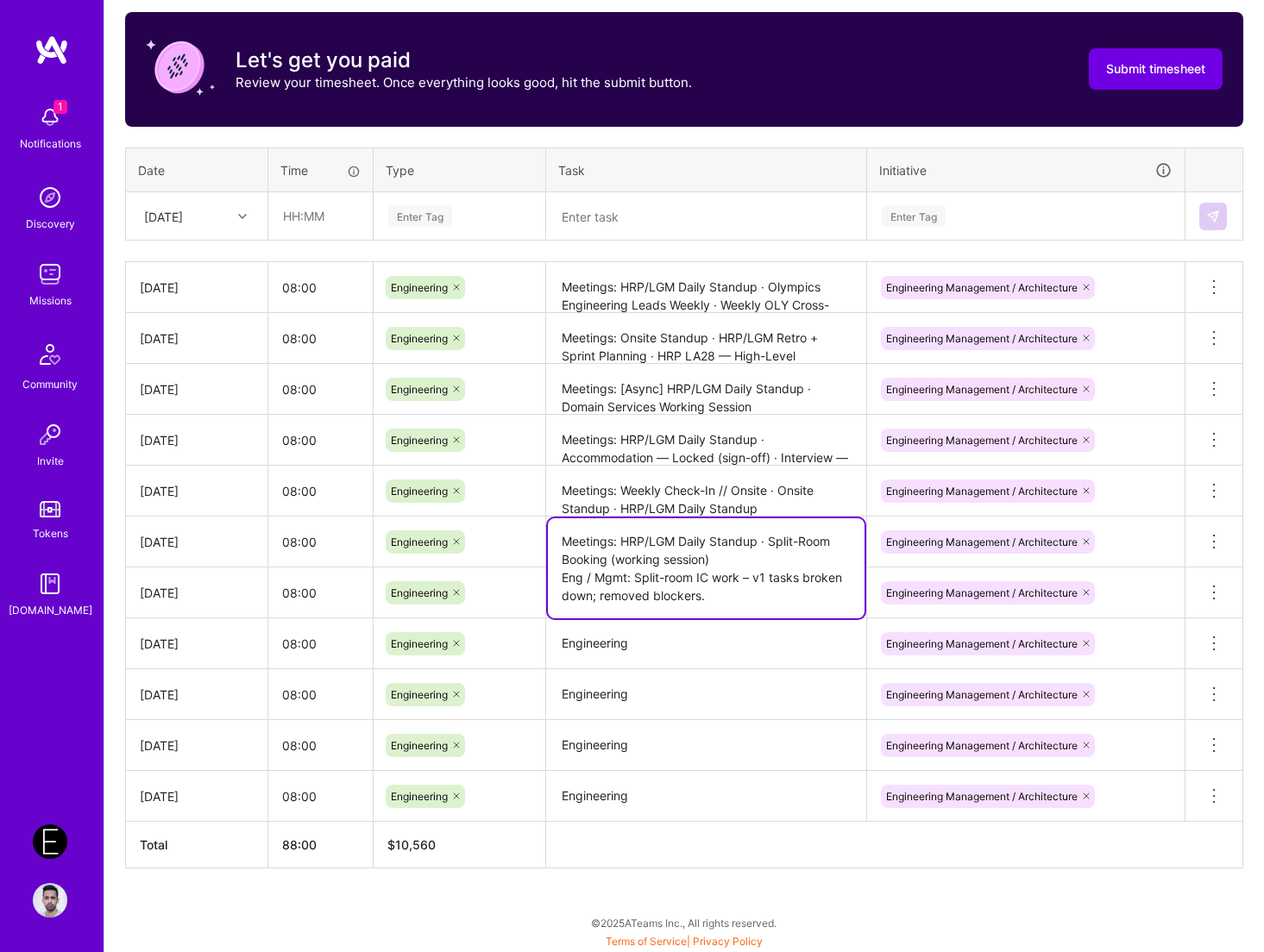
click at [686, 663] on textarea "Engineering" at bounding box center [706, 644] width 317 height 48
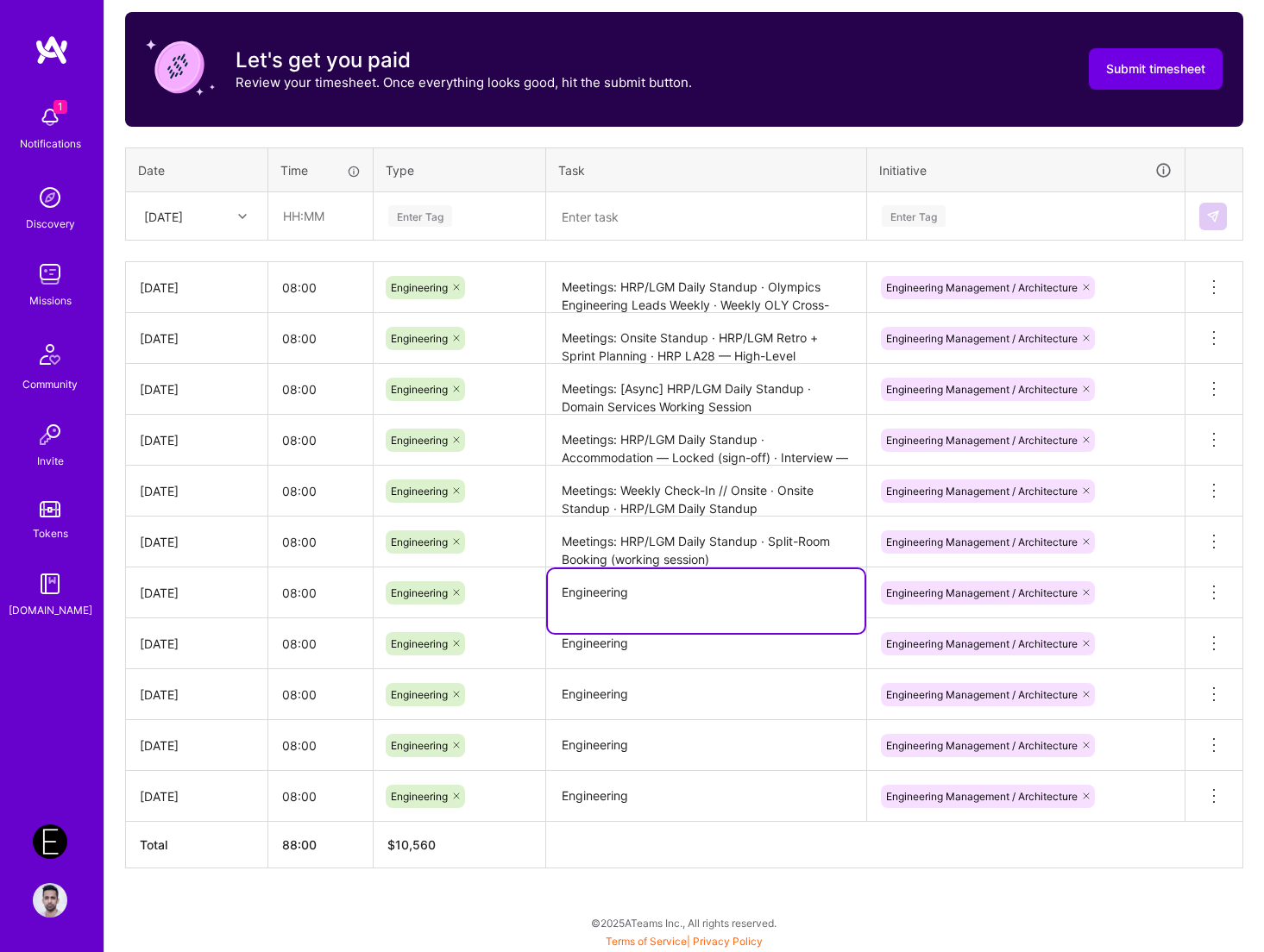
click at [686, 600] on textarea "Engineering" at bounding box center [706, 601] width 317 height 64
paste textarea "Meetings: Onsite Standup · HRP/LGM Refinement · Onsite User Management // M26 E…"
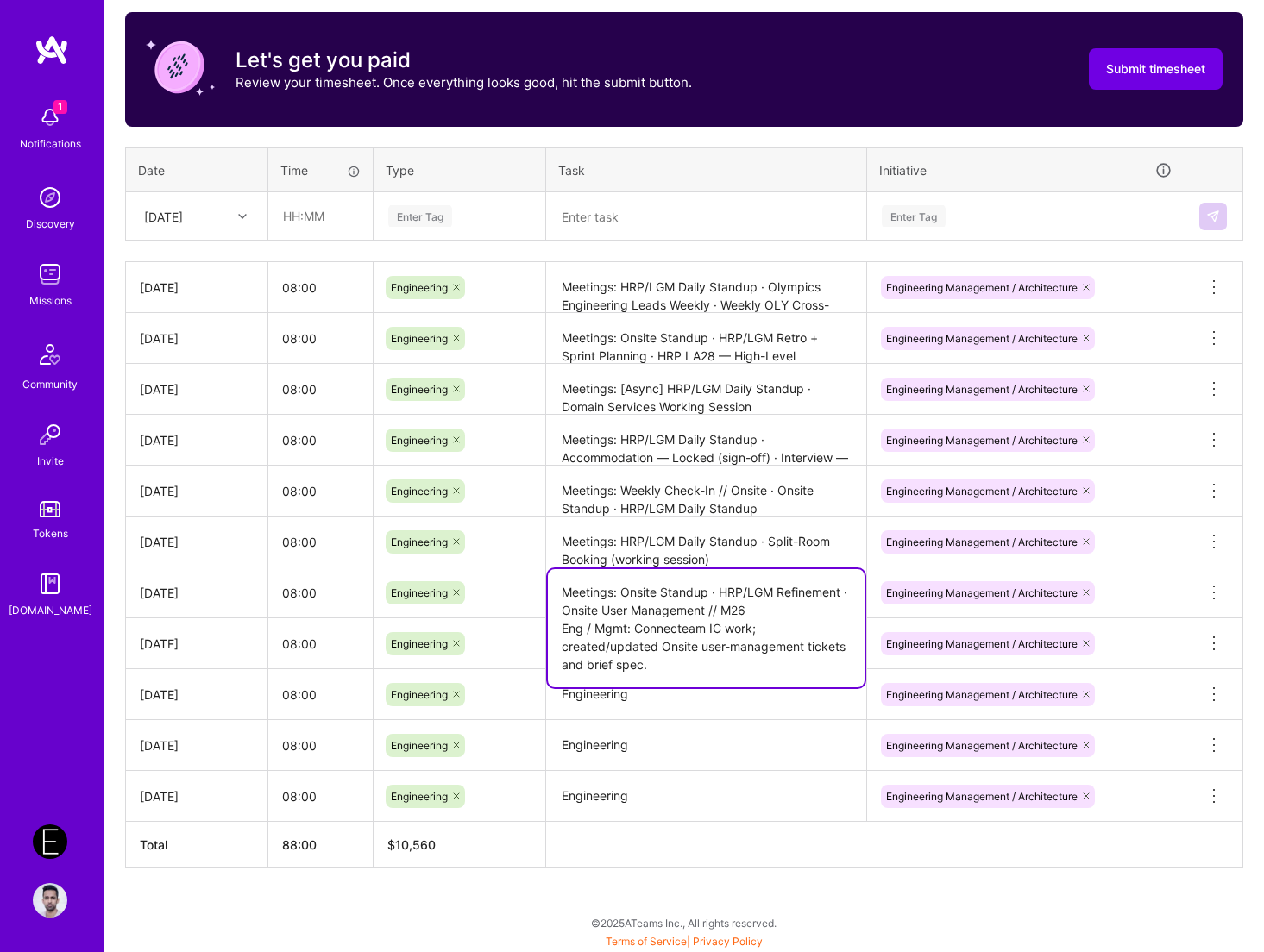
type textarea "Meetings: Onsite Standup · HRP/LGM Refinement · Onsite User Management // M26 E…"
click at [631, 703] on textarea "Engineering" at bounding box center [706, 695] width 317 height 48
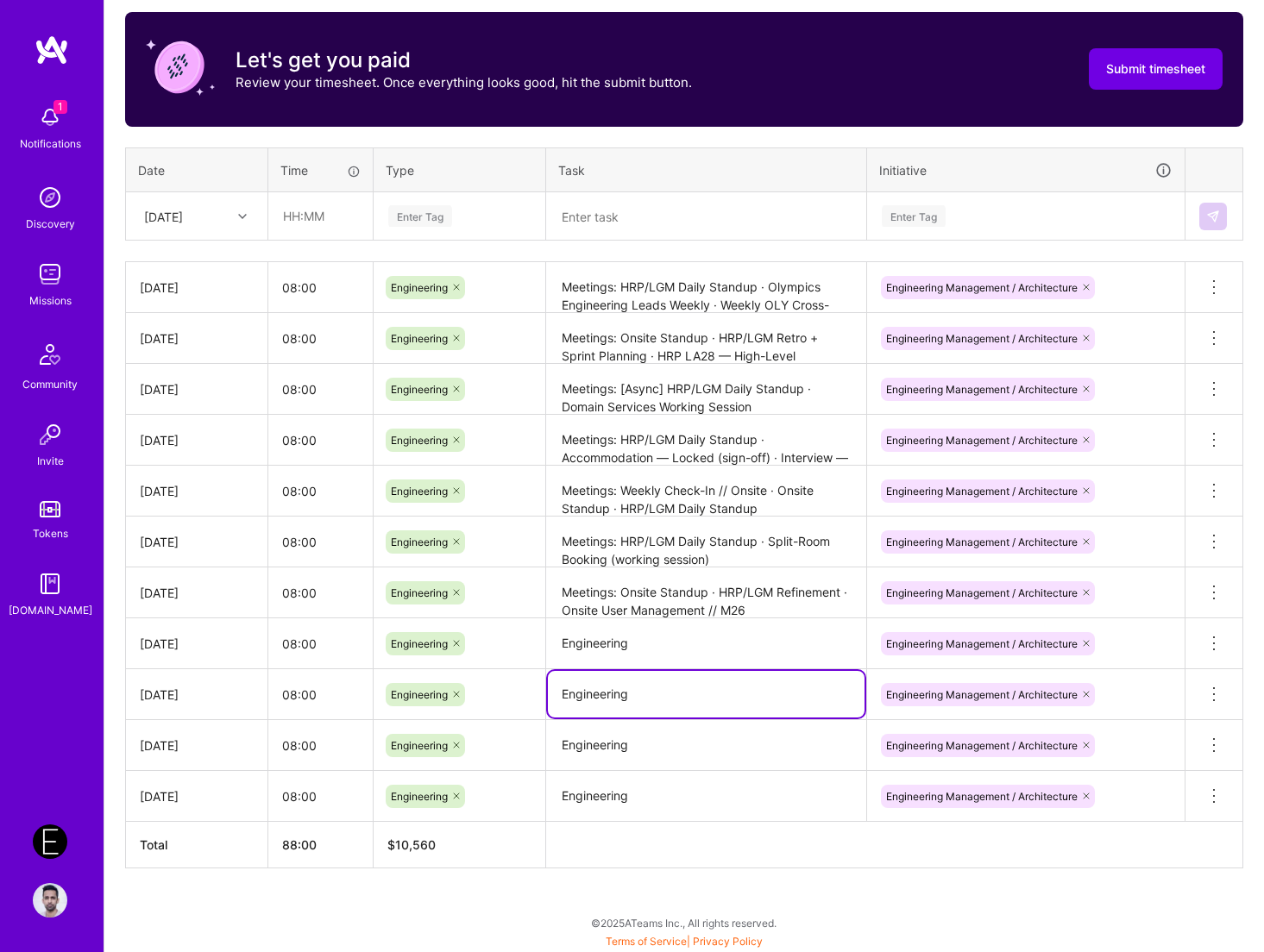
click at [631, 636] on textarea "Engineering" at bounding box center [706, 644] width 317 height 49
paste textarea "Meetings: [Async] HRP/LGM Daily Standup · Tech Internal – Ticket Design Eng / M…"
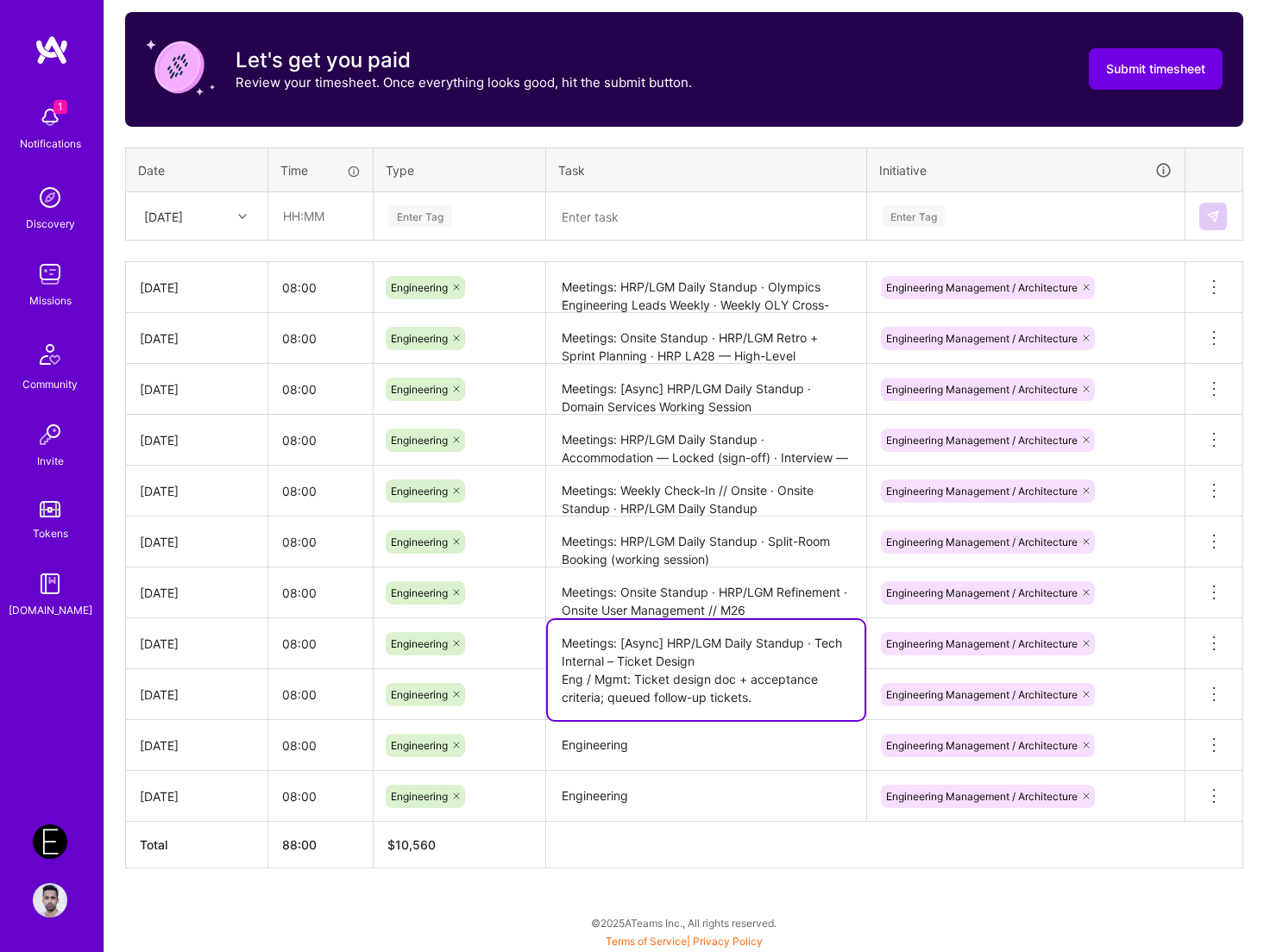
type textarea "Meetings: [Async] HRP/LGM Daily Standup · Tech Internal – Ticket Design Eng / M…"
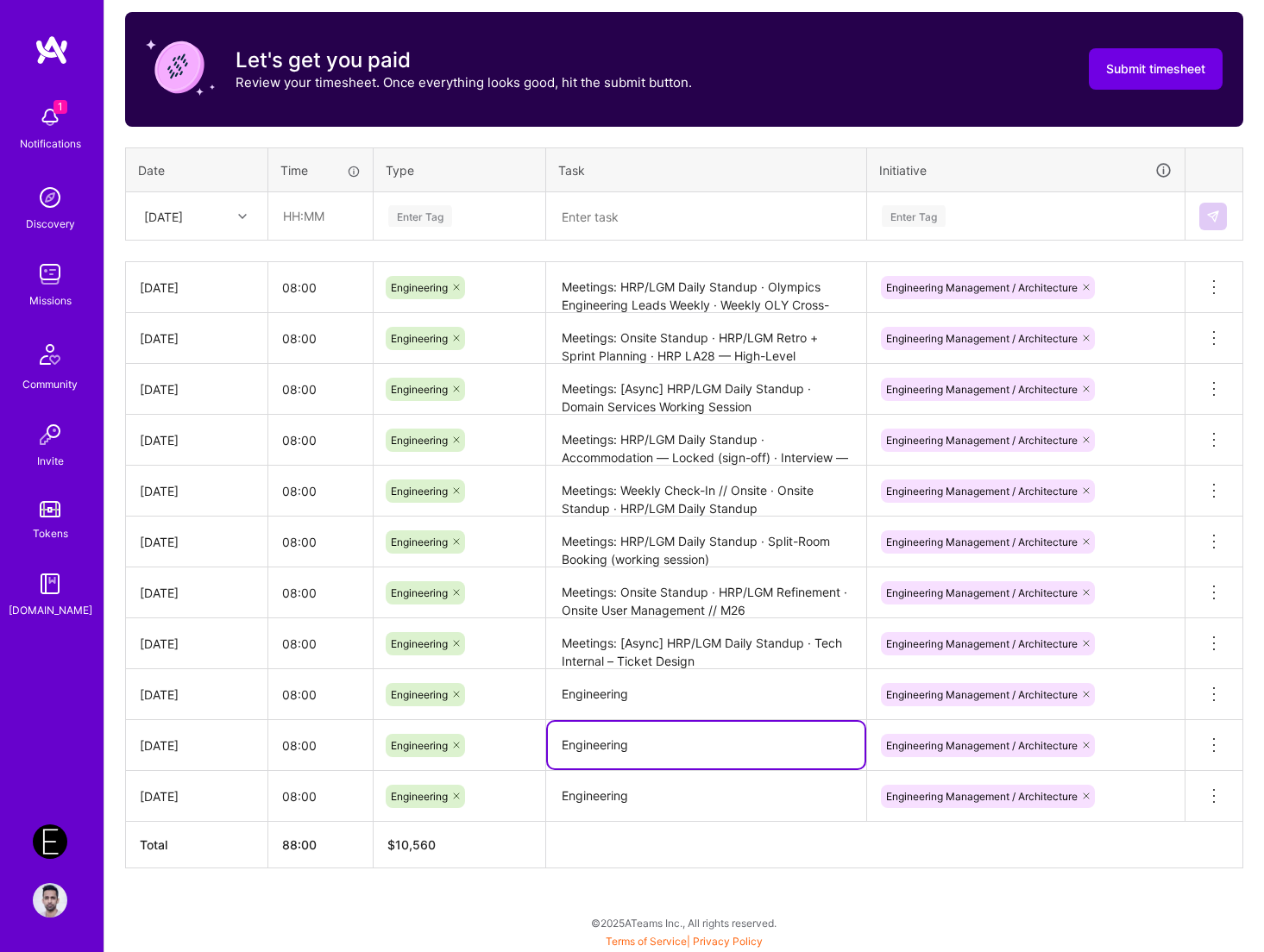
click at [731, 767] on textarea "Engineering" at bounding box center [706, 745] width 317 height 47
click at [731, 702] on textarea "Engineering" at bounding box center [706, 695] width 317 height 49
paste textarea "Meetings: Onsite Standup · HRP/LGM Daily Standup · Ticketing Ops / Ticketing × …"
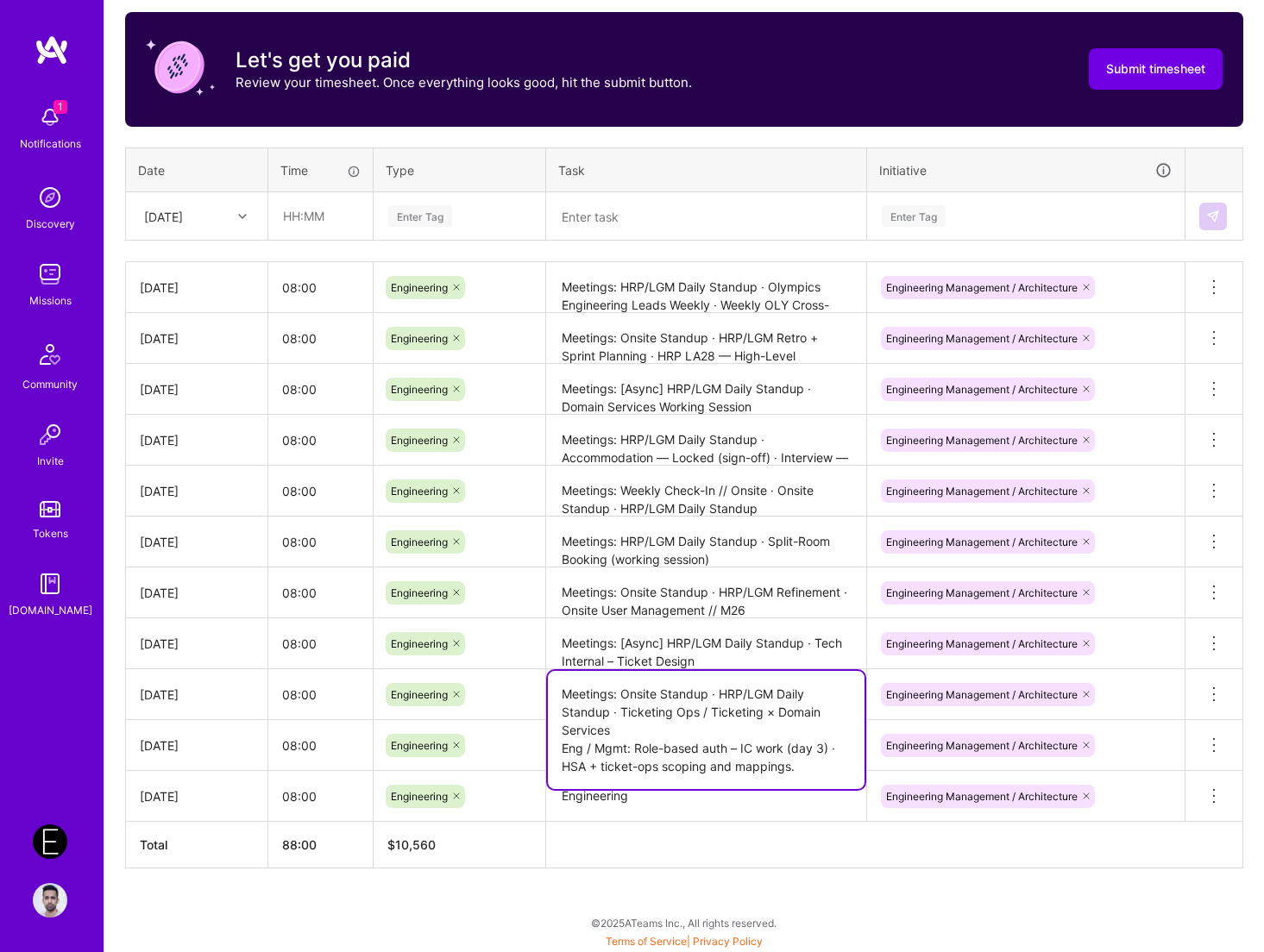
type textarea "Meetings: Onsite Standup · HRP/LGM Daily Standup · Ticketing Ops / Ticketing × …"
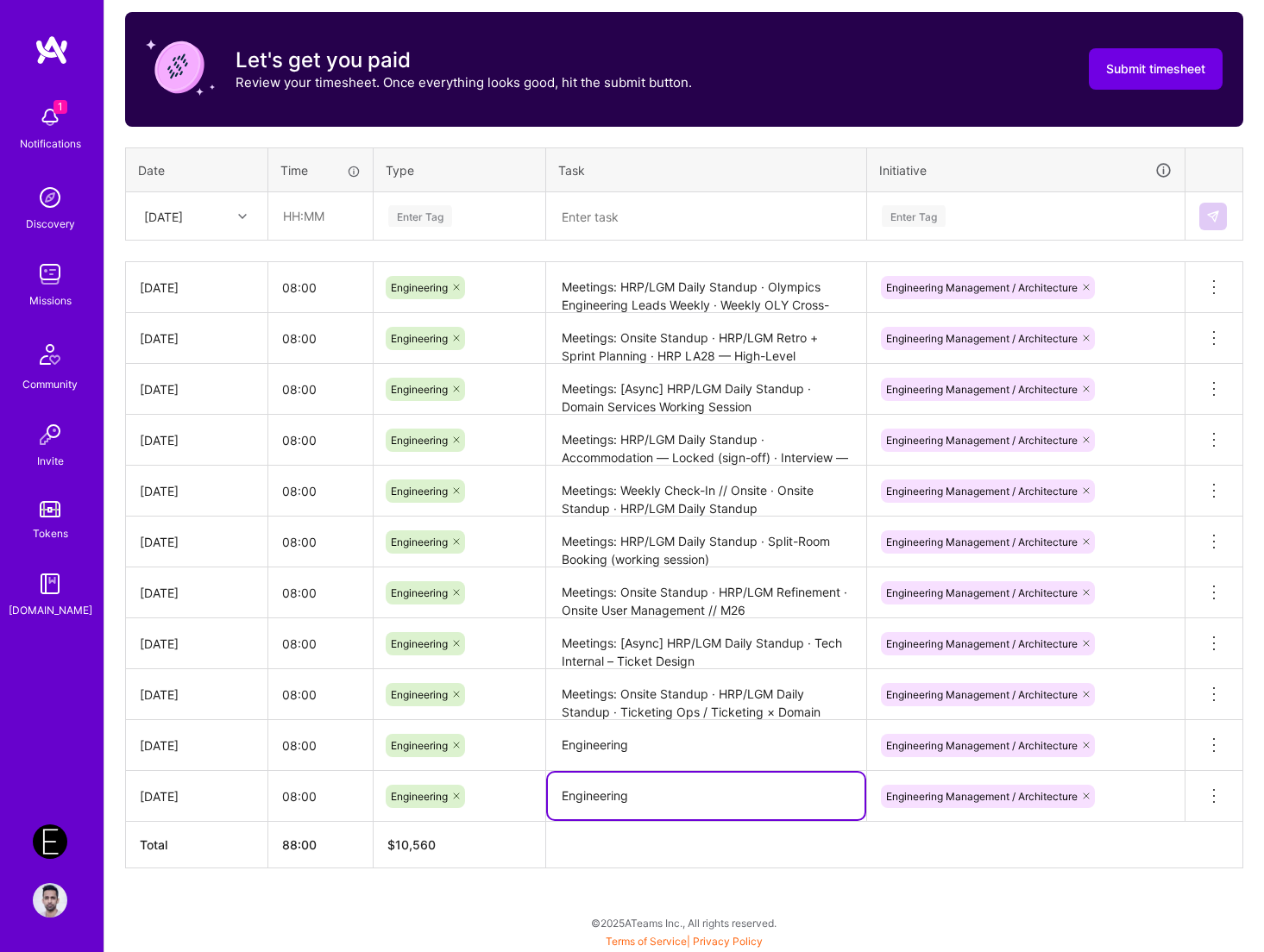
click at [732, 806] on textarea "Engineering" at bounding box center [706, 796] width 317 height 47
click at [702, 747] on textarea "Engineering" at bounding box center [706, 746] width 317 height 49
paste textarea "Meetings: Weekly Check-In // Onsite · Onsite Standup · HRP/LGM Daily Standup · …"
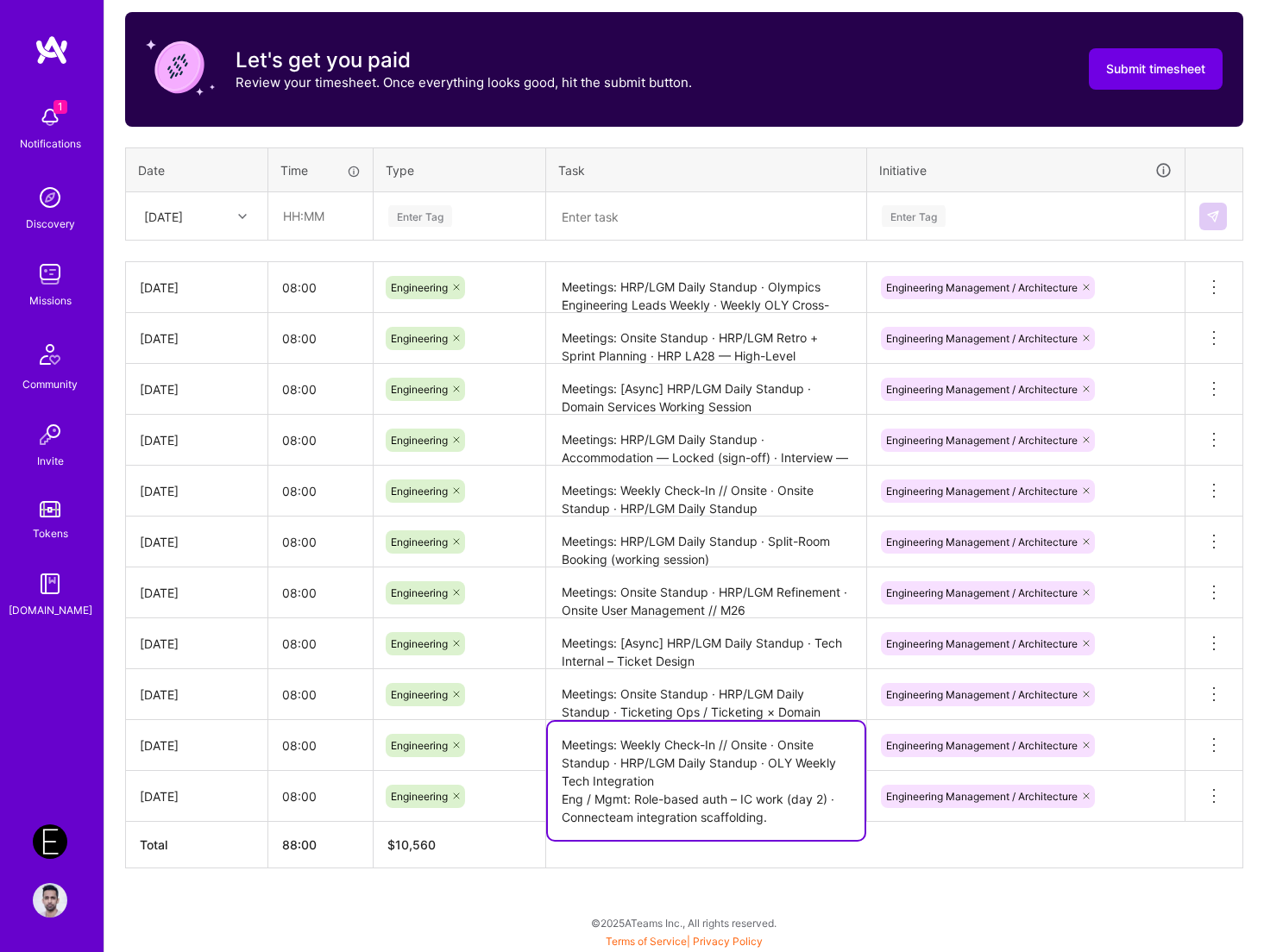
type textarea "Meetings: Weekly Check-In // Onsite · Onsite Standup · HRP/LGM Daily Standup · …"
click at [698, 873] on div "Active [DATE] - [DATE] 0:00 h $0 To Submit Submit now [DATE] - [DATE] 88:00 h $…" at bounding box center [684, 355] width 1159 height 1196
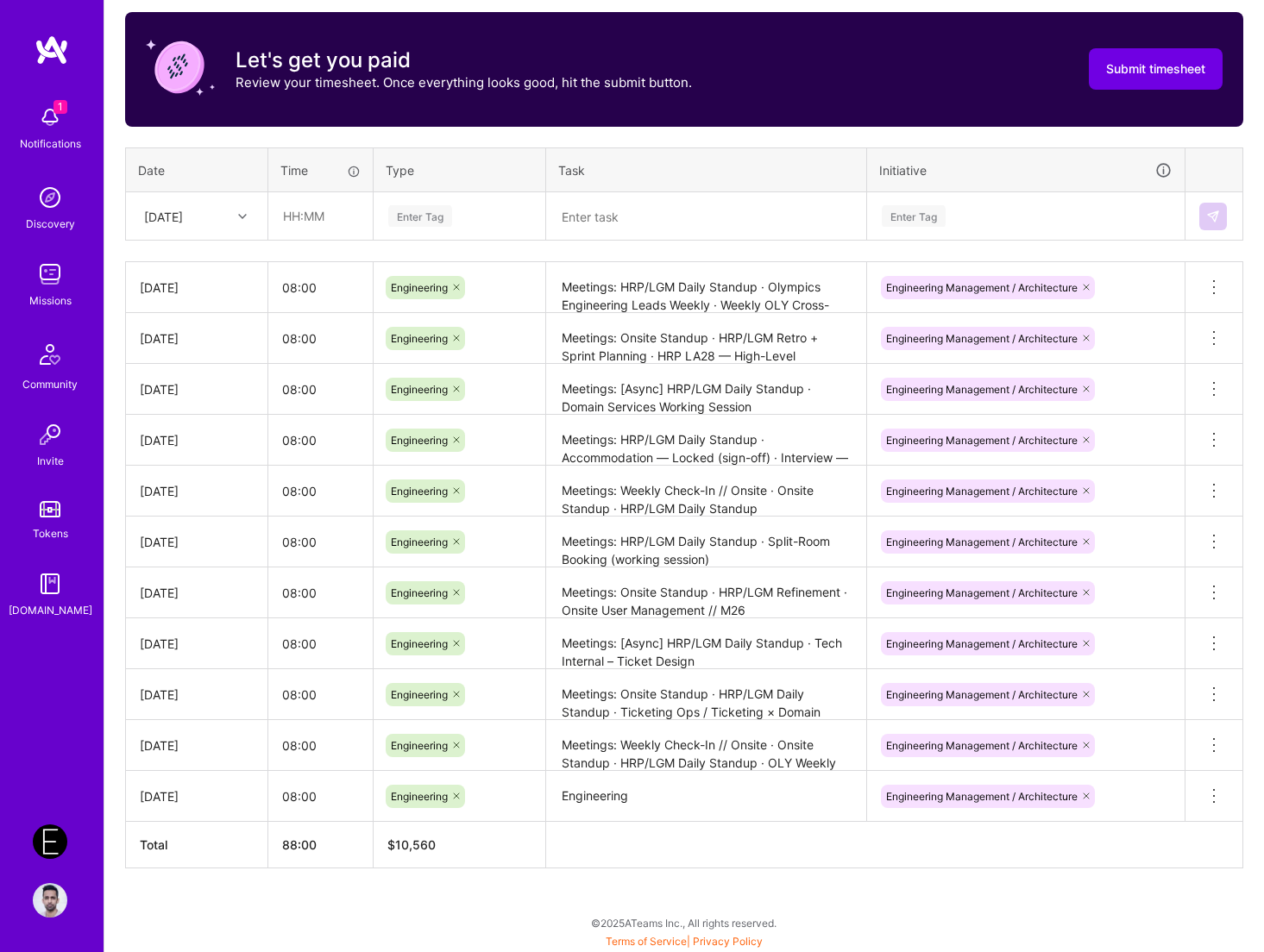
click at [698, 816] on textarea "Engineering" at bounding box center [706, 797] width 317 height 49
paste textarea "Meetings: HRP/LGM Daily Standup · Hospitality Hub – Leads Weekly Eng / Mgmt: Ro…"
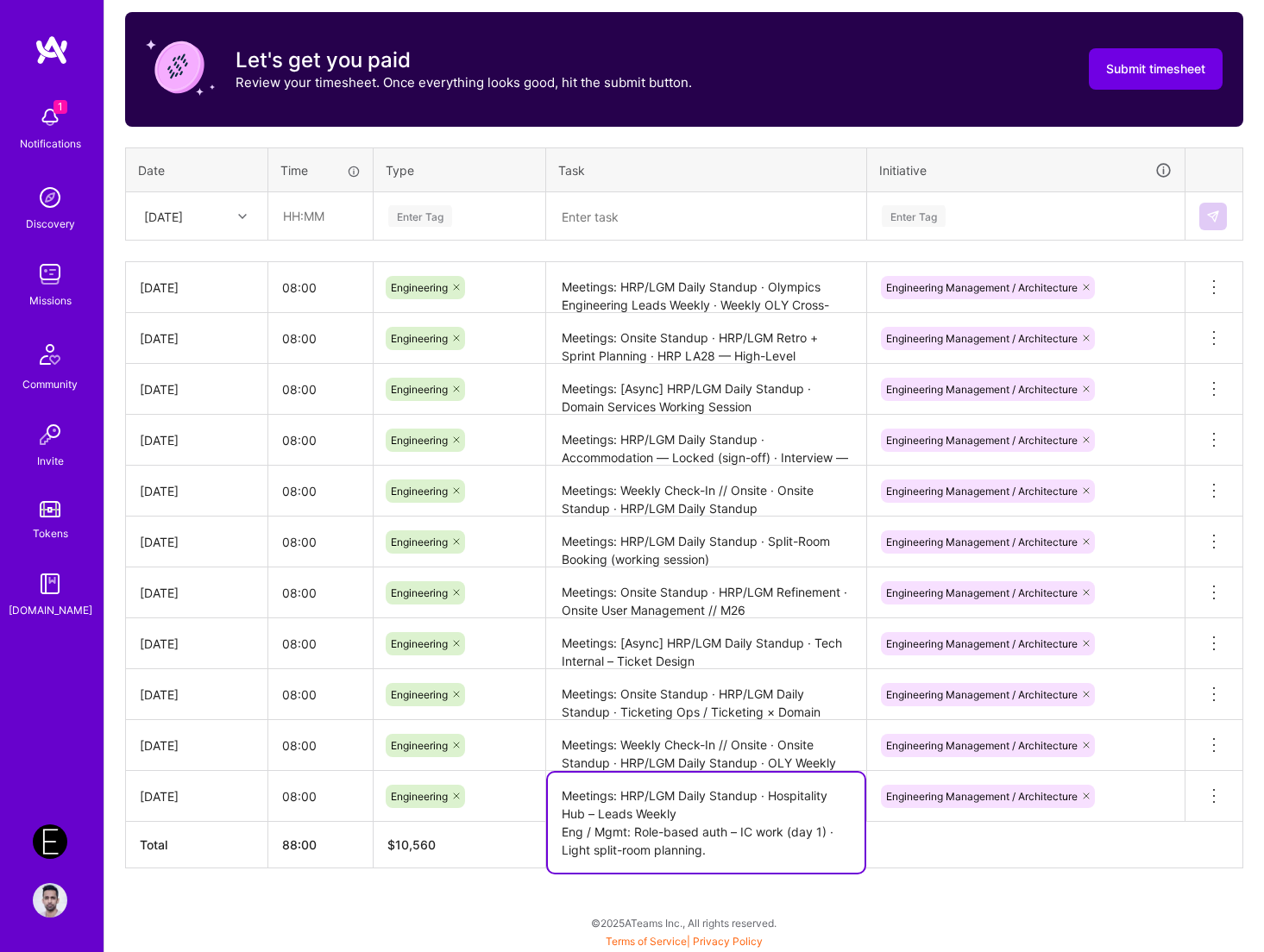
type textarea "Meetings: HRP/LGM Daily Standup · Hospitality Hub – Leads Weekly Eng / Mgmt: Ro…"
click at [934, 858] on th at bounding box center [894, 845] width 697 height 47
click at [769, 782] on textarea "Meetings: HRP/LGM Daily Standup · Hospitality Hub – Leads Weekly Eng / Mgmt: Ro…" at bounding box center [706, 823] width 317 height 100
click at [1021, 879] on div "Active [DATE] - [DATE] 0:00 h $0 To Submit Submit now [DATE] - [DATE] 88:00 h $…" at bounding box center [684, 355] width 1159 height 1196
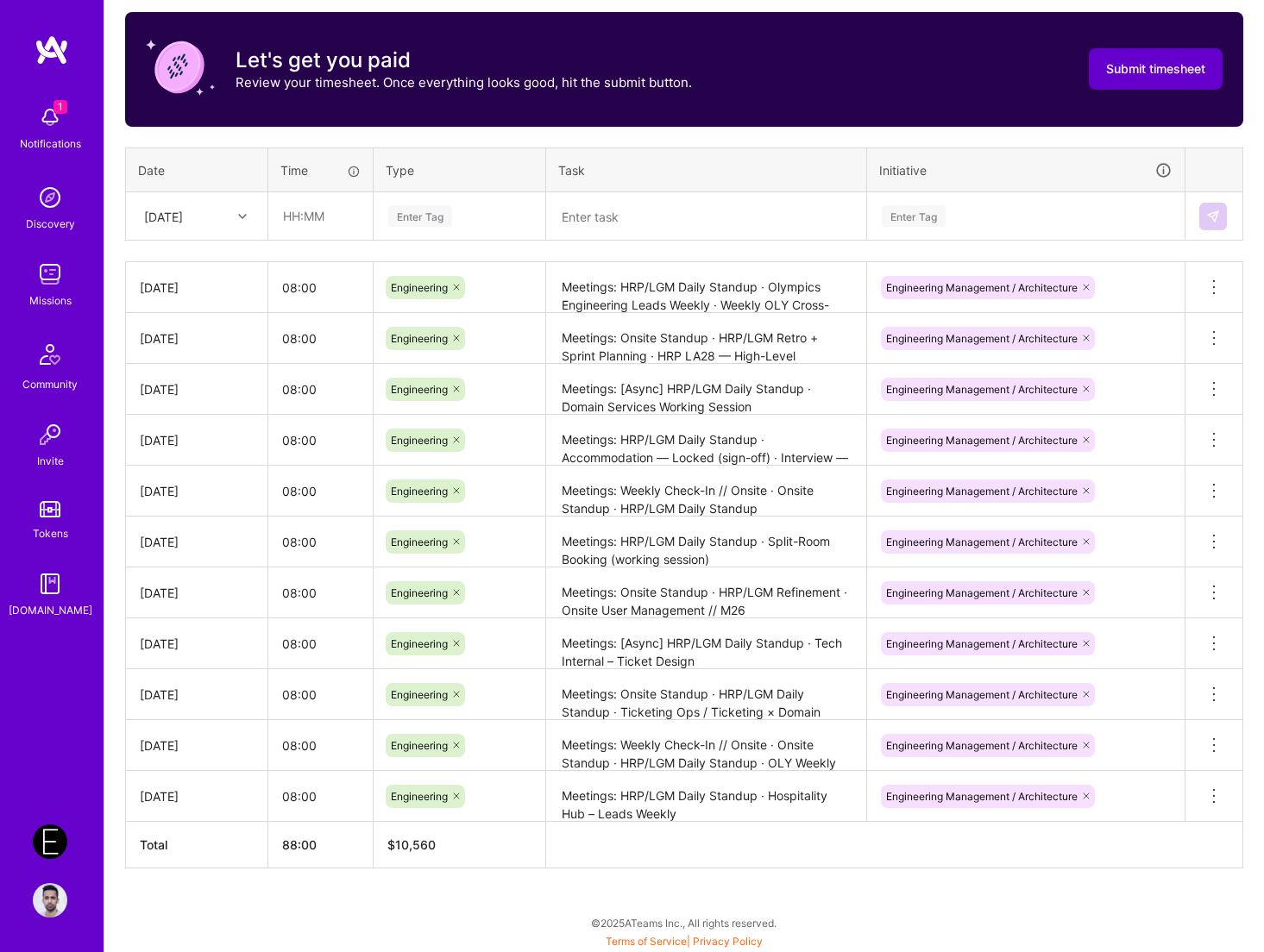
click at [1144, 78] on button "Submit timesheet" at bounding box center [1155, 69] width 134 height 42
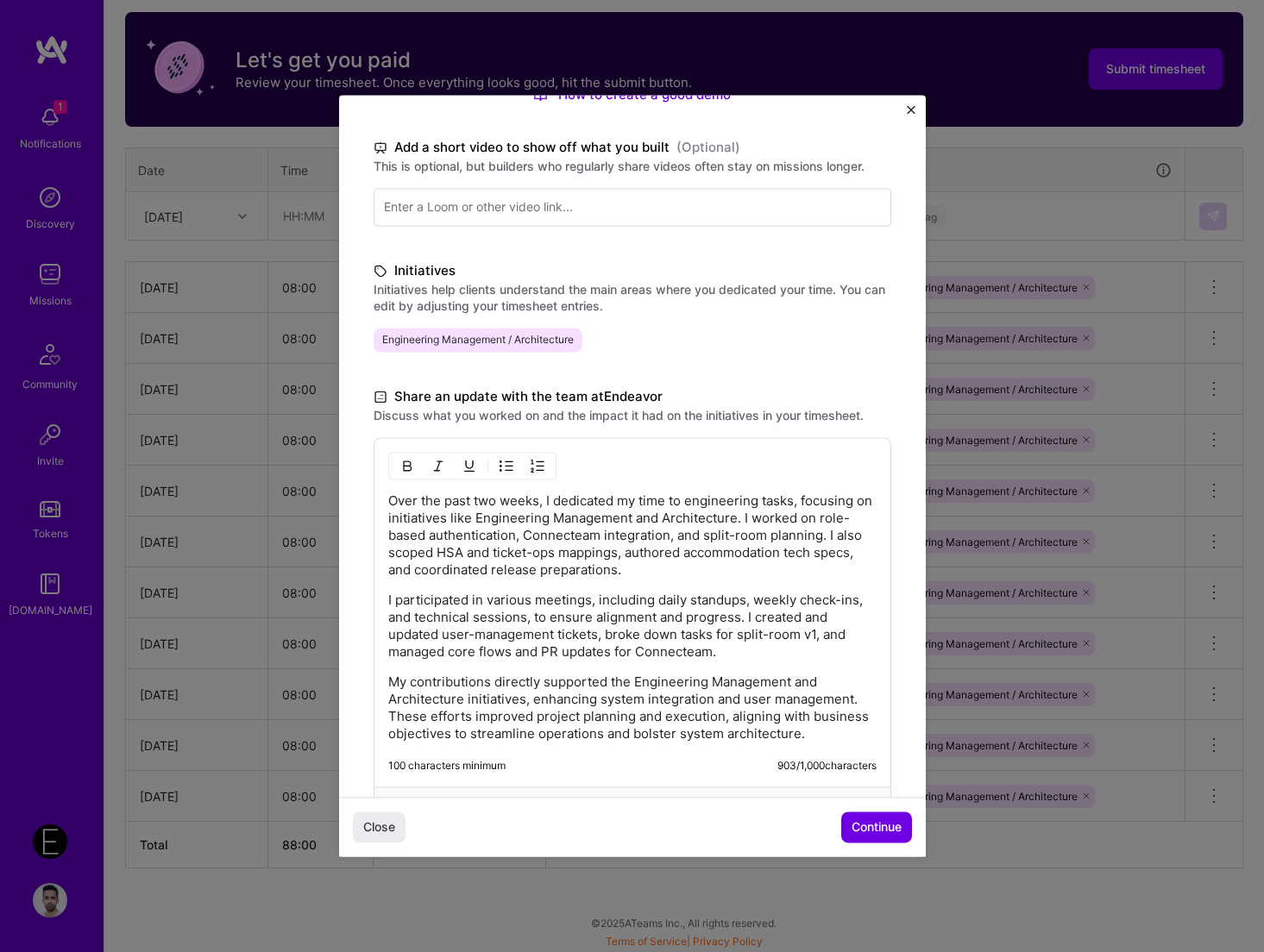
scroll to position [250, 0]
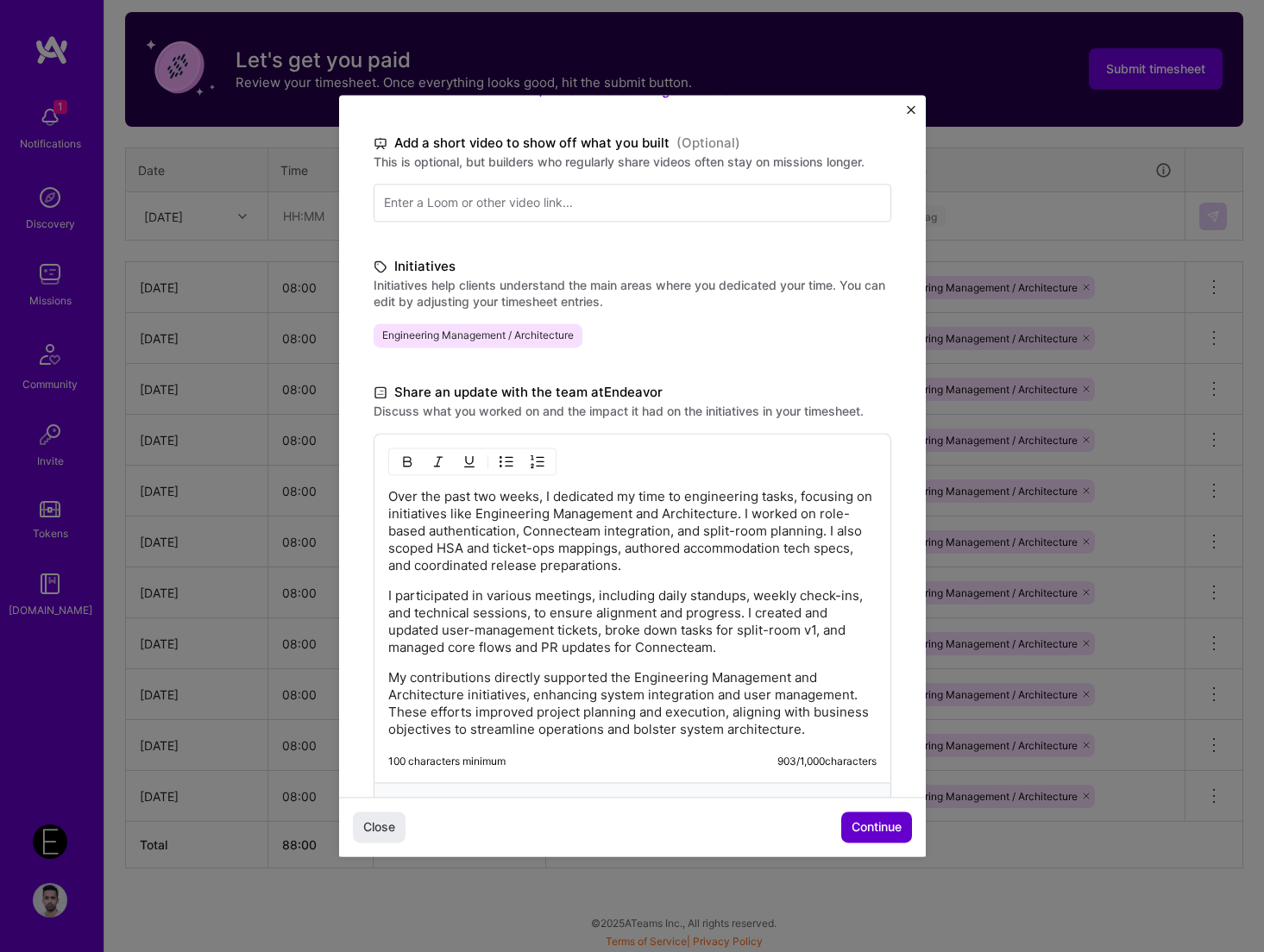
click at [870, 842] on button "Continue" at bounding box center [876, 827] width 70 height 31
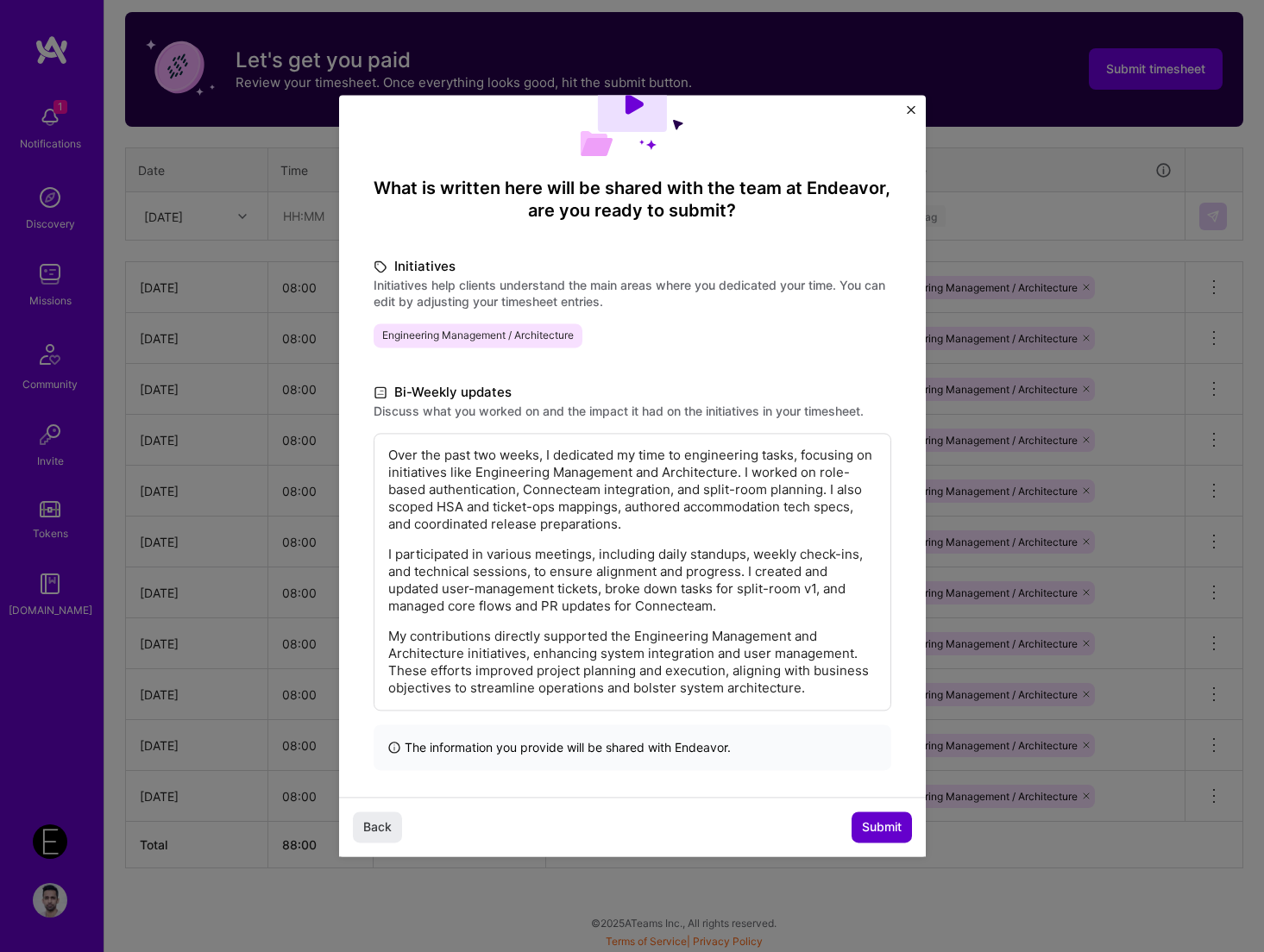
click at [871, 831] on span "Submit" at bounding box center [882, 827] width 40 height 17
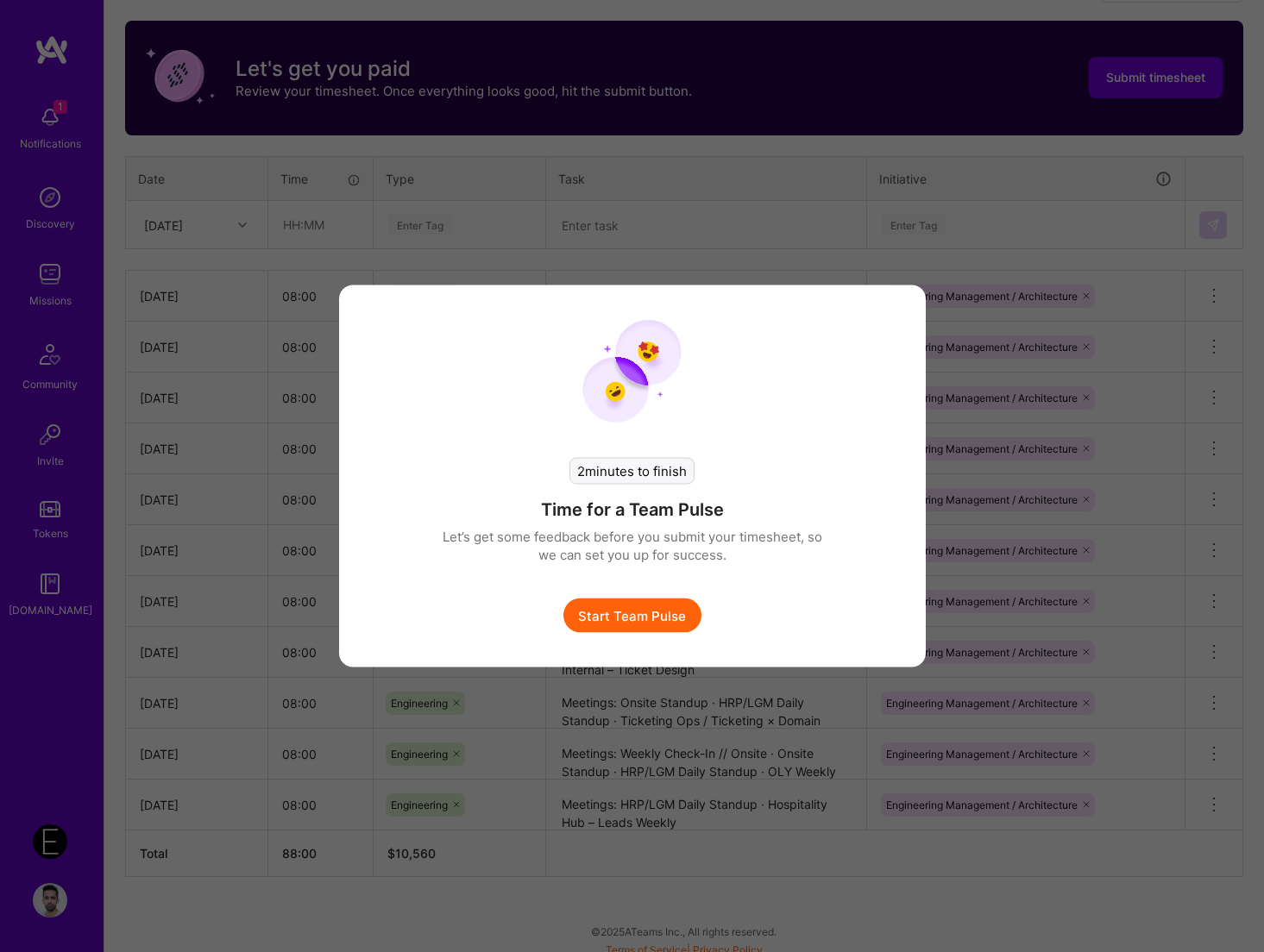
click at [652, 612] on button "Start Team Pulse" at bounding box center [632, 615] width 138 height 34
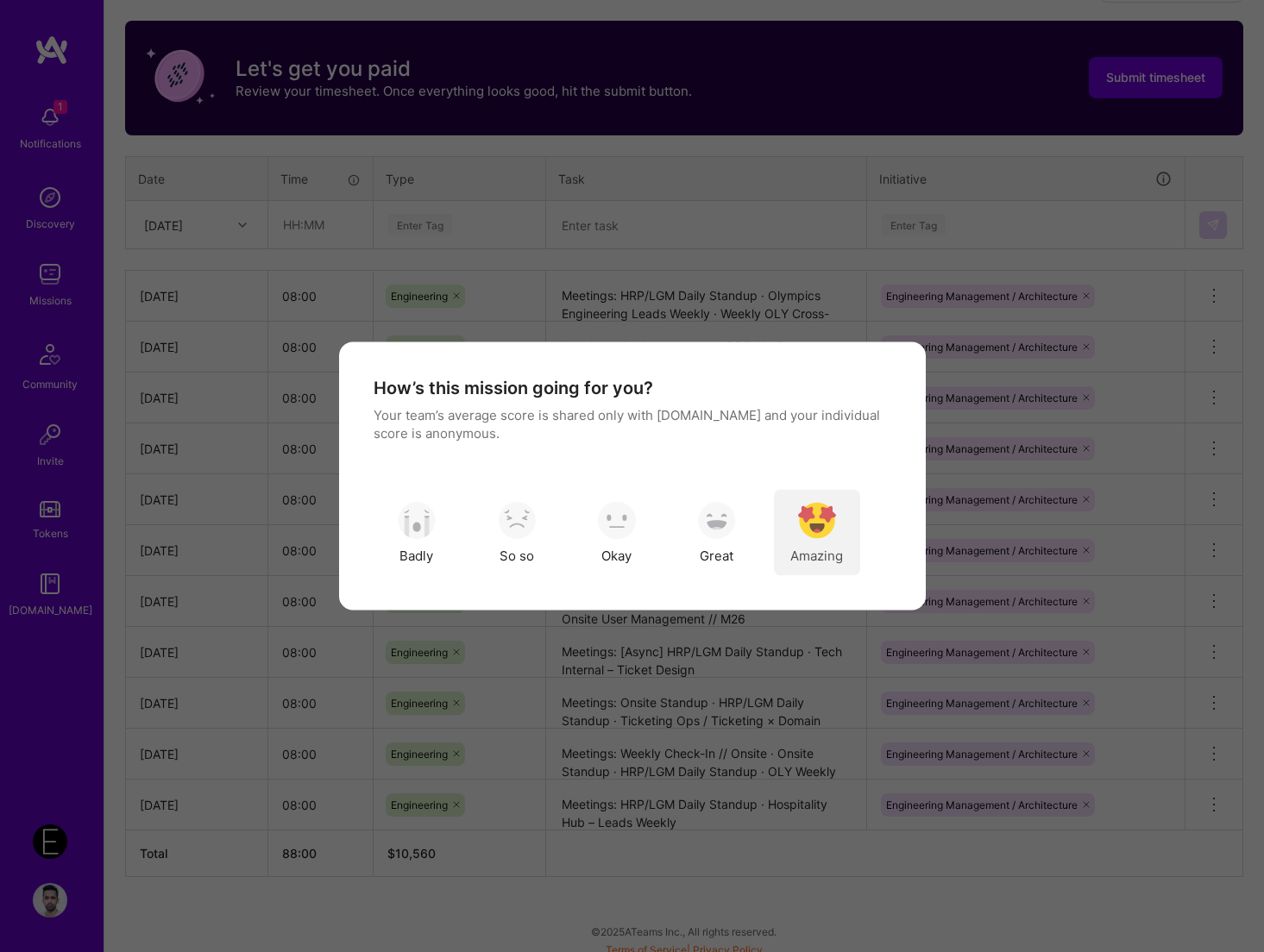
click at [794, 534] on div "Amazing" at bounding box center [816, 533] width 87 height 87
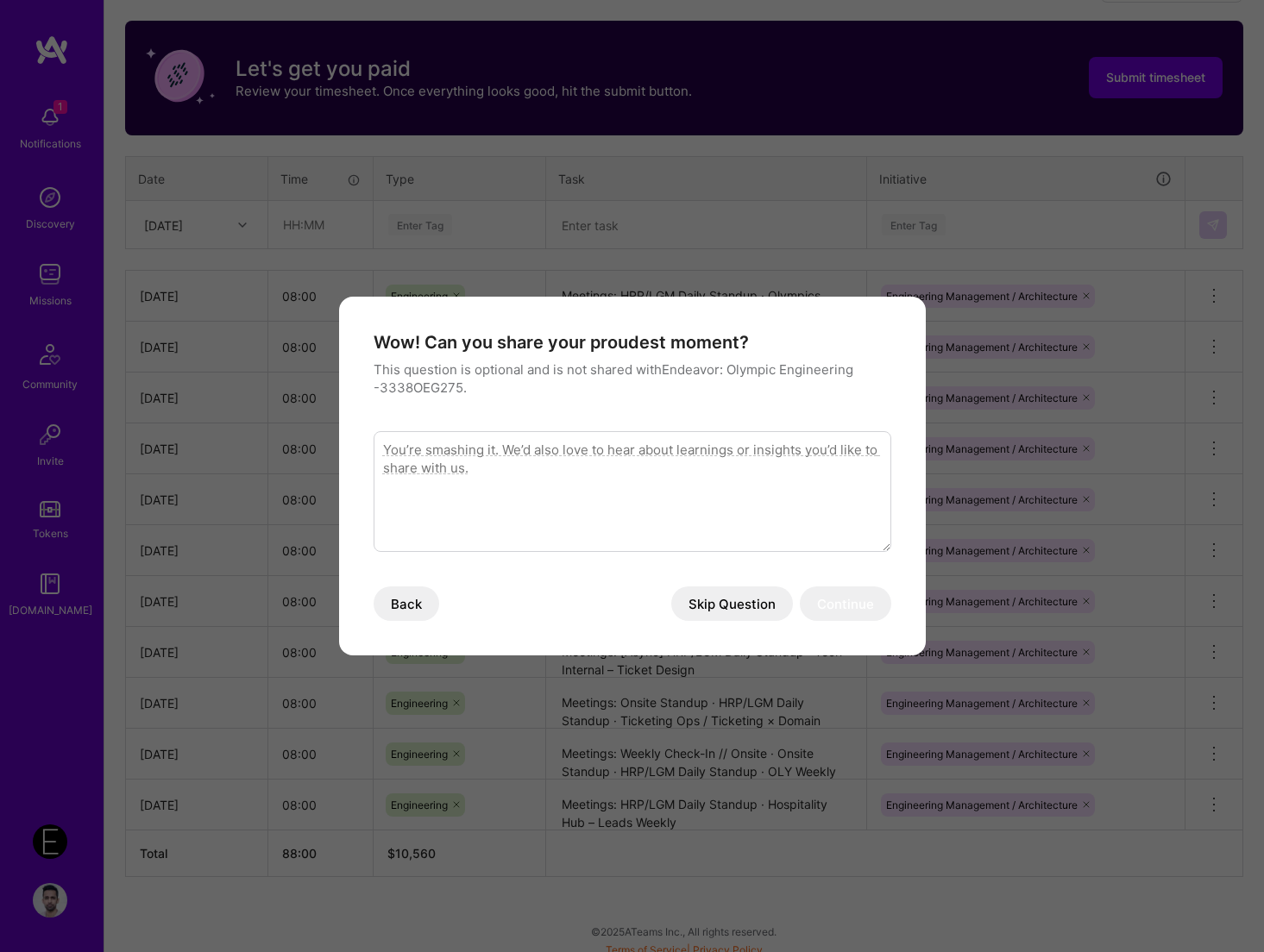
click at [719, 604] on button "Skip Question" at bounding box center [732, 604] width 122 height 34
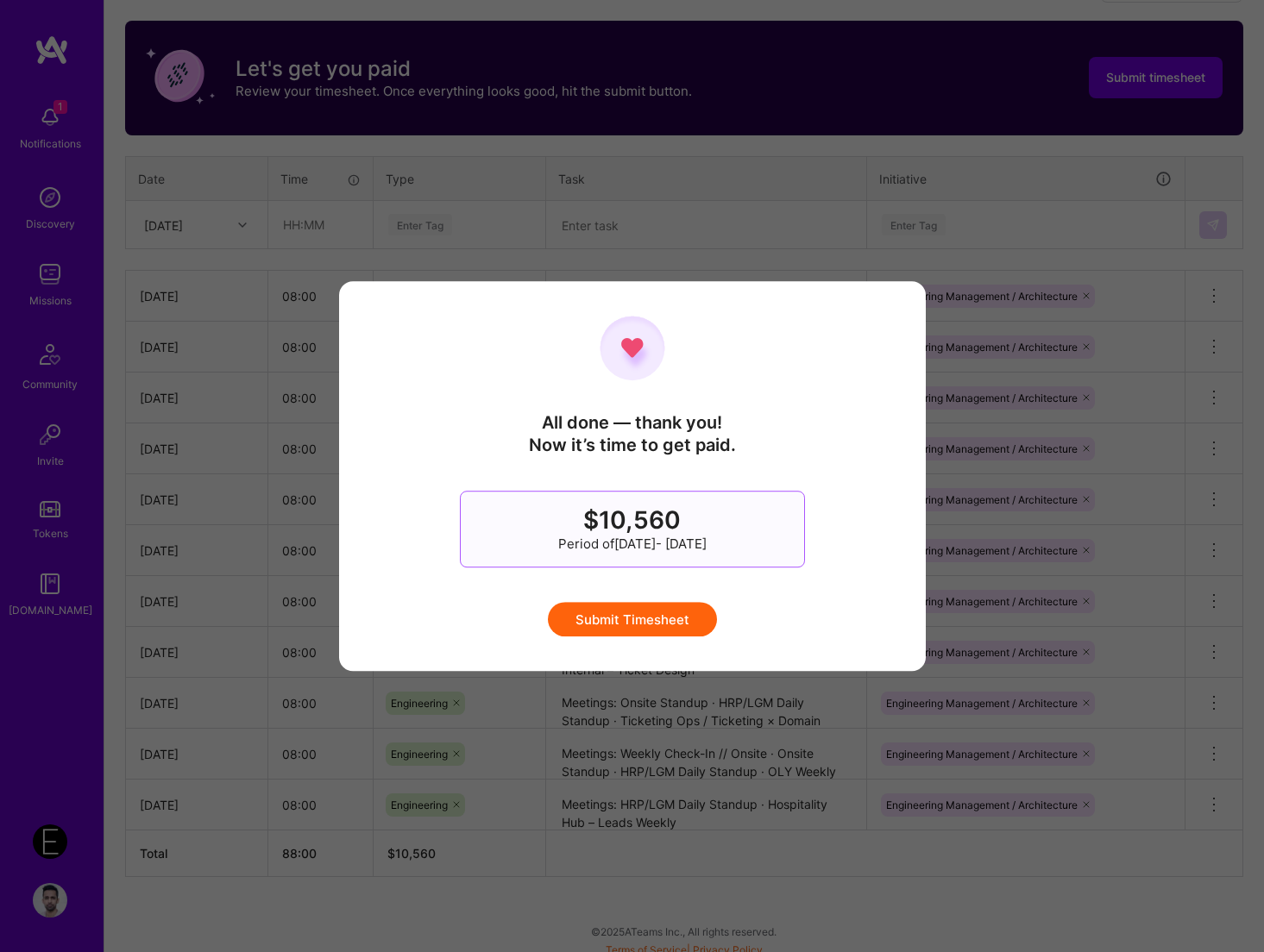
click at [656, 617] on button "Submit Timesheet" at bounding box center [632, 619] width 169 height 34
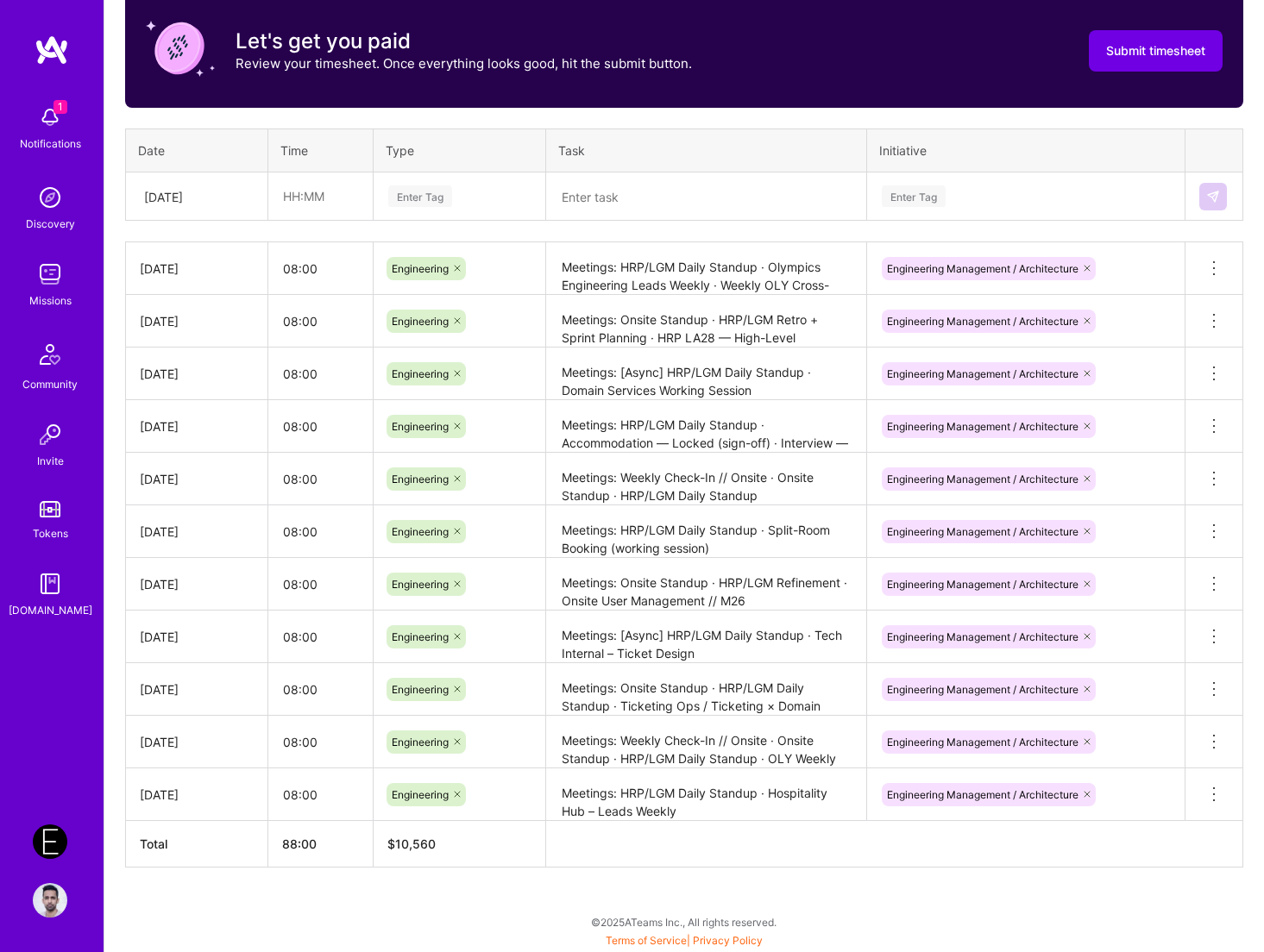
scroll to position [0, 0]
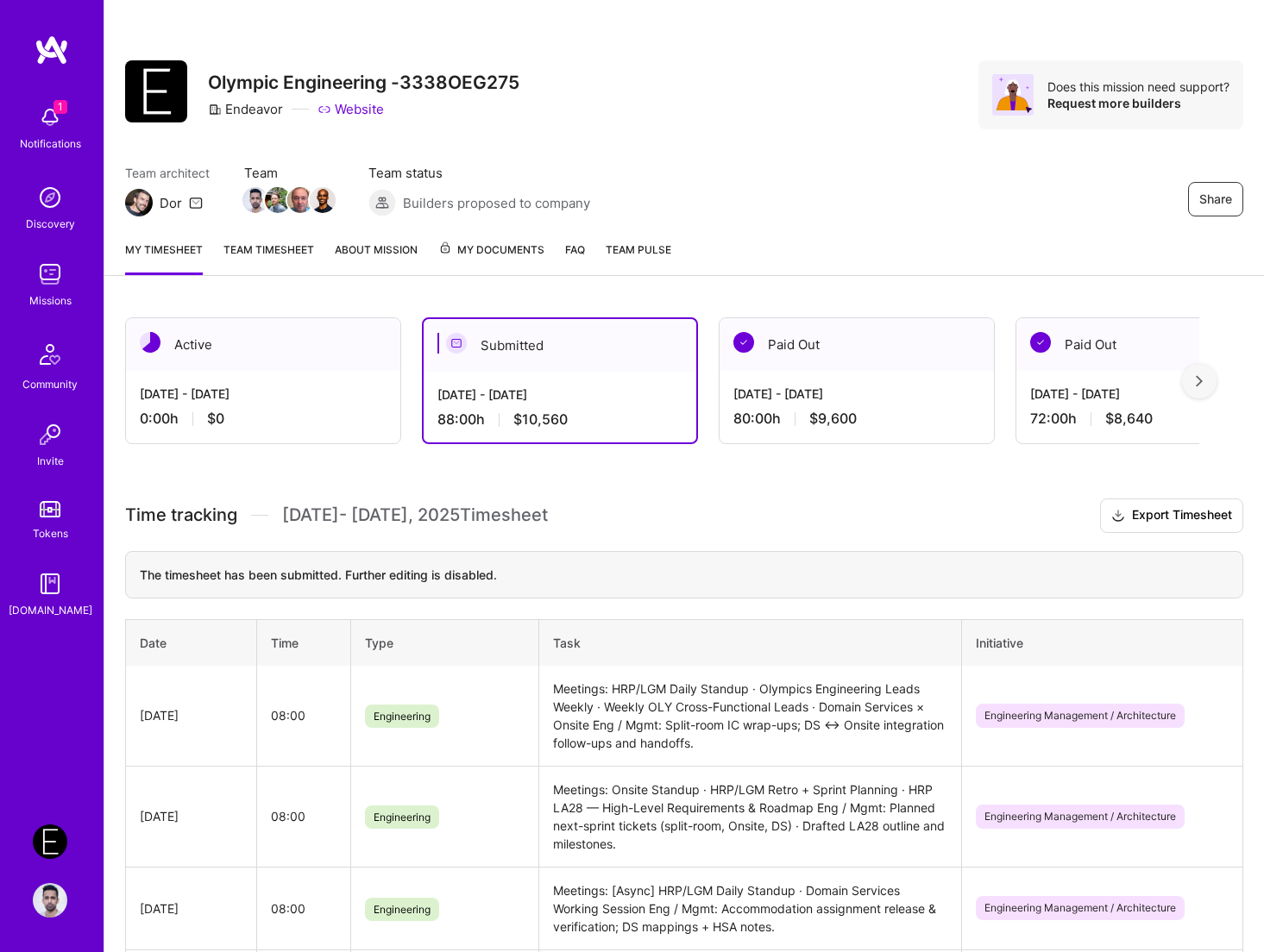
click at [693, 148] on div "Share Olympic Engineering -3338OEG275 Endeavor Website Does this mission need s…" at bounding box center [684, 113] width 1159 height 226
